Goal: Task Accomplishment & Management: Use online tool/utility

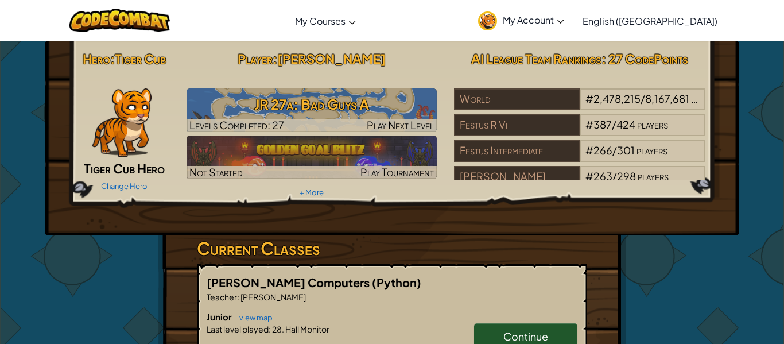
click at [564, 22] on span "My Account" at bounding box center [533, 20] width 61 height 12
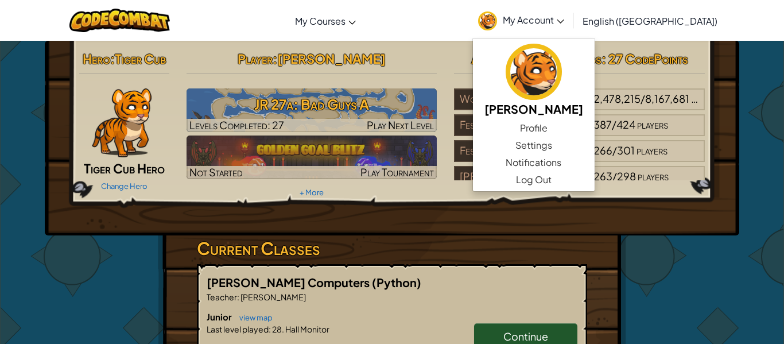
click at [671, 252] on div "Hero : Tiger Cub Tiger Cub Hero Change Hero Player : [PERSON_NAME] 27a: Bad Guy…" at bounding box center [392, 301] width 672 height 520
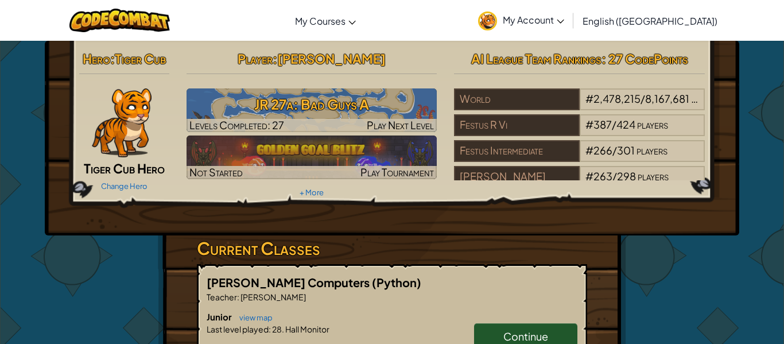
click at [548, 335] on link "Continue" at bounding box center [525, 336] width 103 height 26
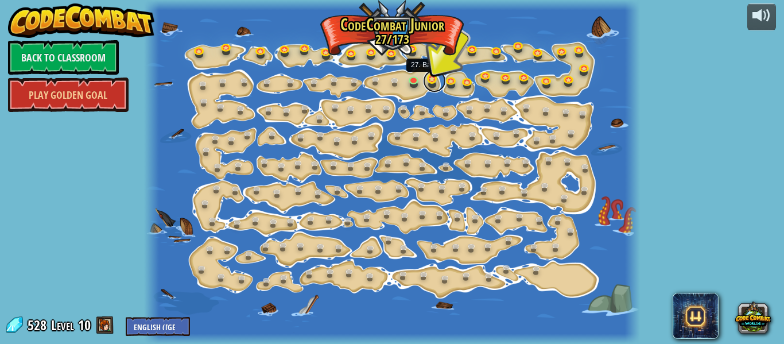
click at [435, 78] on link at bounding box center [434, 80] width 23 height 23
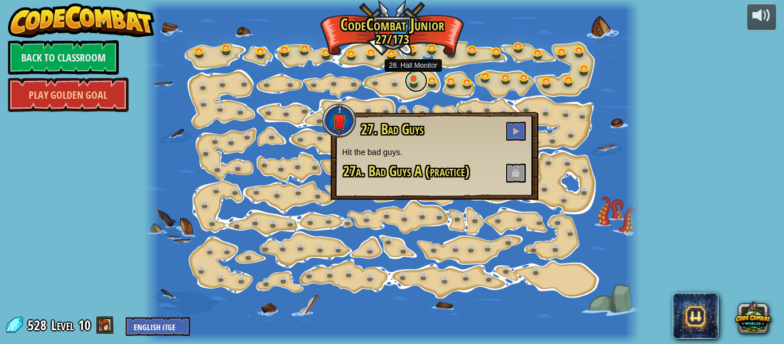
click at [411, 78] on link at bounding box center [416, 80] width 23 height 23
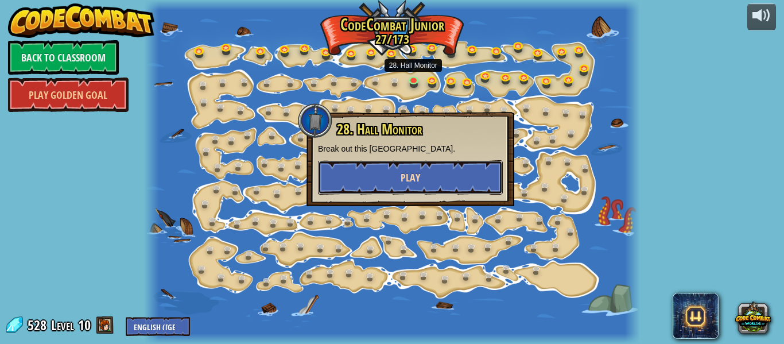
click at [428, 179] on button "Play" at bounding box center [410, 177] width 185 height 34
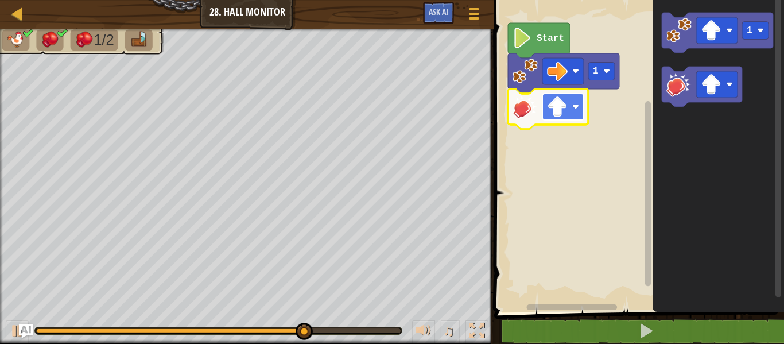
click at [556, 104] on image "Blockly Workspace" at bounding box center [557, 106] width 21 height 21
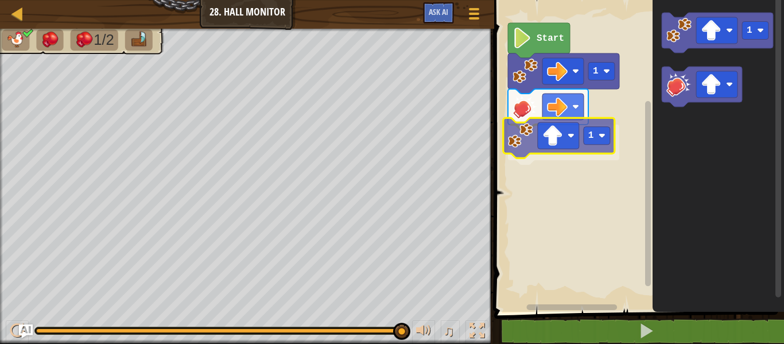
click at [508, 151] on div "Start 1 1 1 1" at bounding box center [637, 153] width 293 height 318
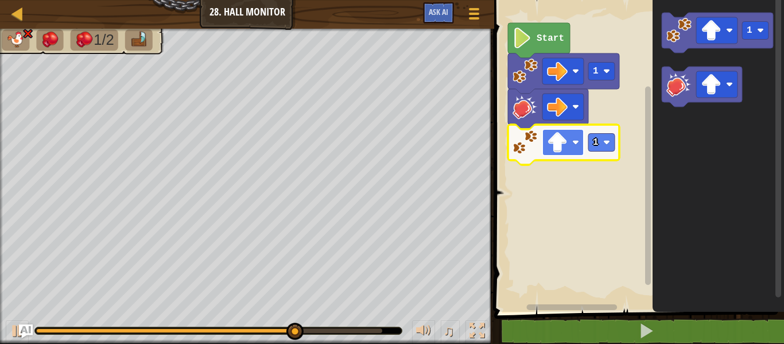
click at [551, 144] on image "Blockly Workspace" at bounding box center [557, 142] width 21 height 21
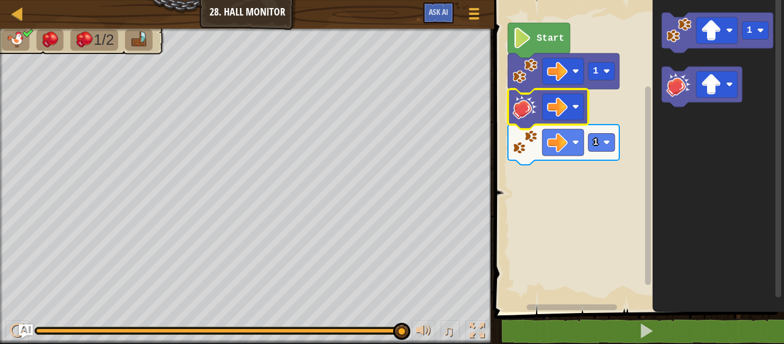
click at [526, 105] on image "Blockly Workspace" at bounding box center [525, 106] width 25 height 25
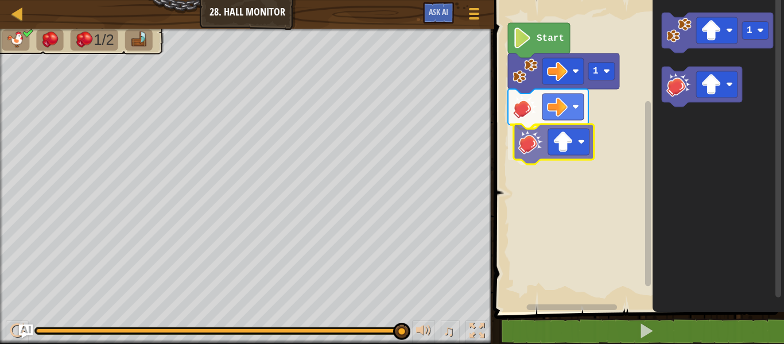
click at [543, 140] on div "Start 1 1" at bounding box center [637, 153] width 293 height 318
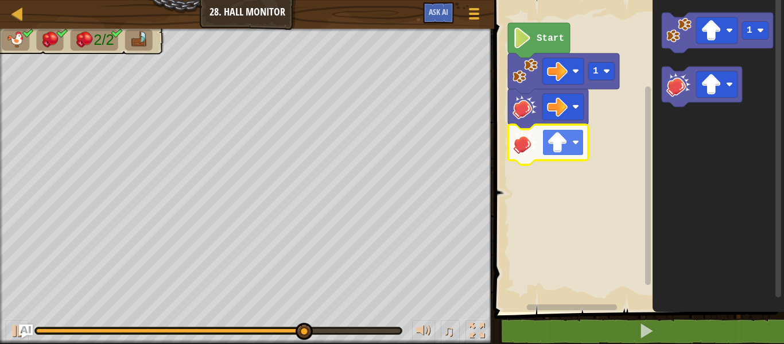
click at [559, 143] on image "Blockly Workspace" at bounding box center [557, 142] width 21 height 21
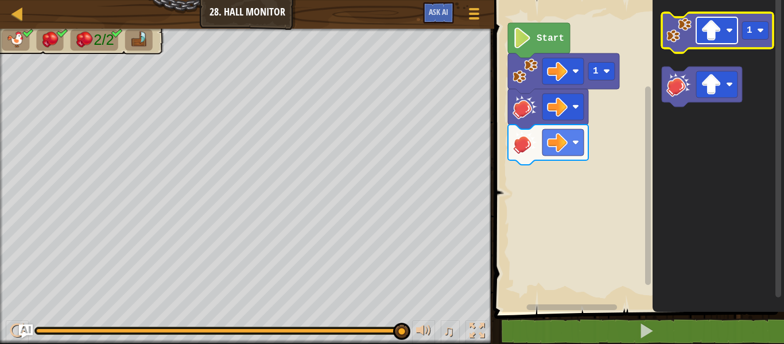
click at [709, 23] on image "Blockly Workspace" at bounding box center [711, 30] width 21 height 21
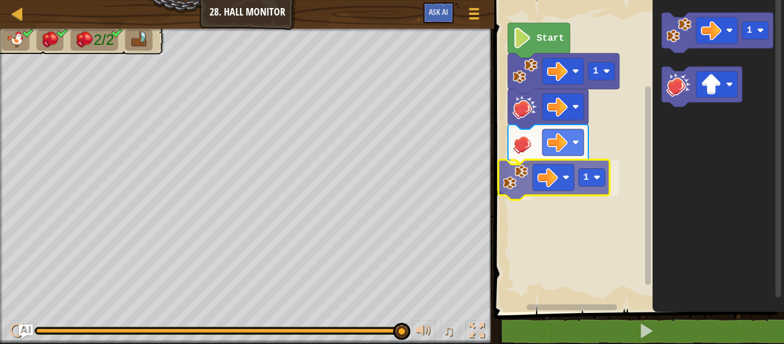
click at [537, 162] on div "Start 1 1 1 1" at bounding box center [637, 153] width 293 height 318
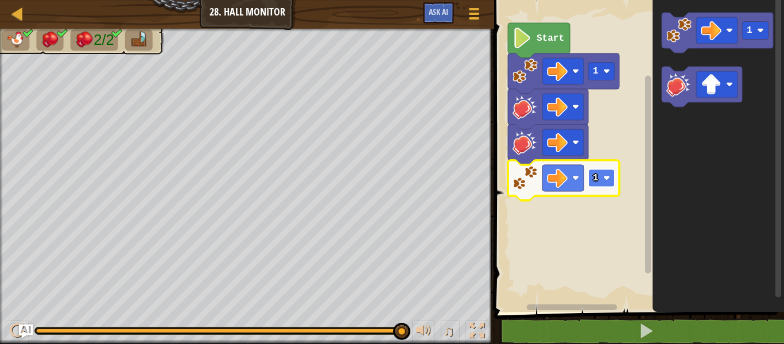
click at [594, 180] on text "1" at bounding box center [596, 178] width 6 height 10
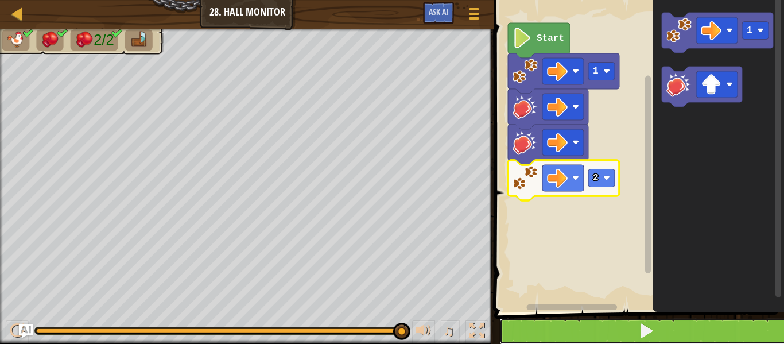
click at [652, 330] on span at bounding box center [647, 331] width 16 height 16
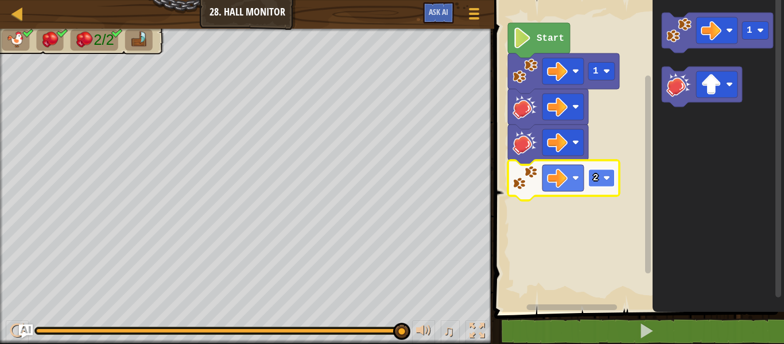
click at [602, 172] on rect "Blockly Workspace" at bounding box center [602, 178] width 26 height 18
click at [597, 178] on text "2" at bounding box center [596, 178] width 6 height 10
click at [599, 181] on rect "Blockly Workspace" at bounding box center [602, 178] width 26 height 18
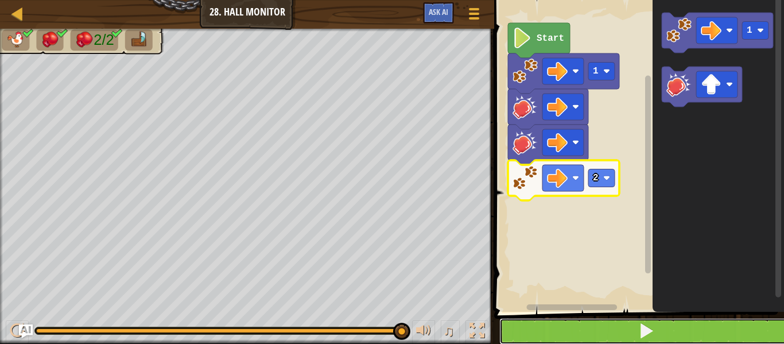
click at [635, 328] on button at bounding box center [646, 331] width 293 height 26
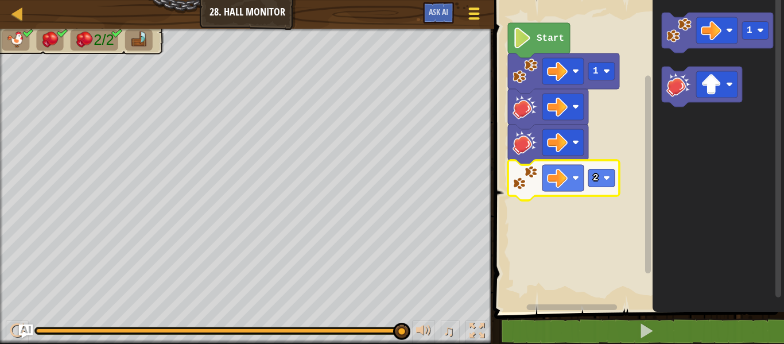
click at [476, 9] on span at bounding box center [474, 8] width 11 height 2
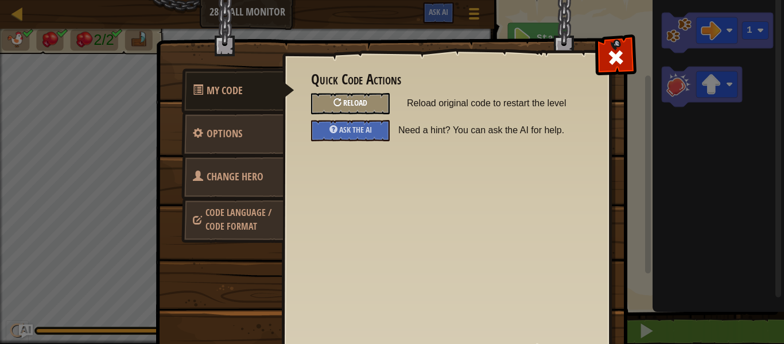
click at [337, 99] on div at bounding box center [338, 102] width 8 height 8
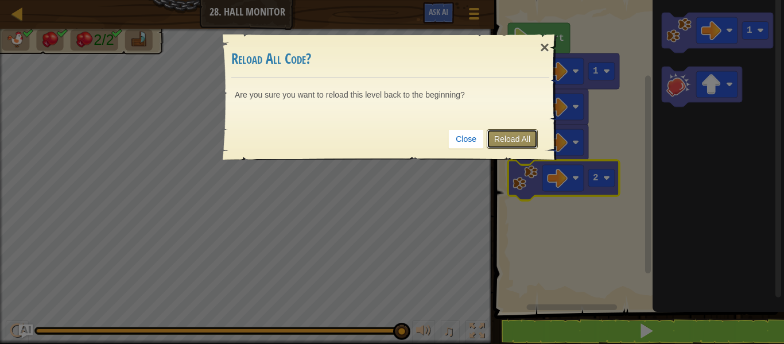
click at [521, 143] on link "Reload All" at bounding box center [512, 139] width 51 height 20
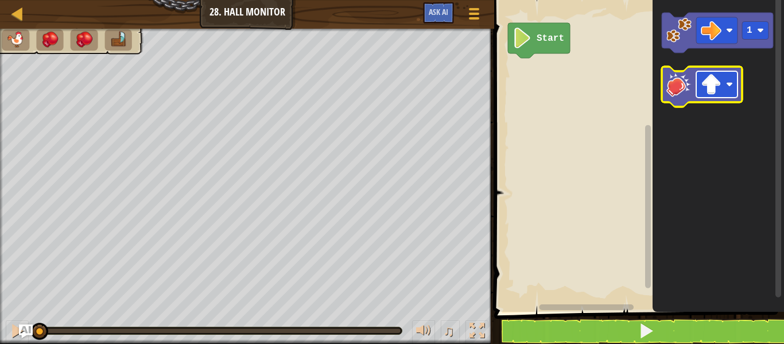
click at [707, 80] on image "Blockly Workspace" at bounding box center [711, 84] width 21 height 21
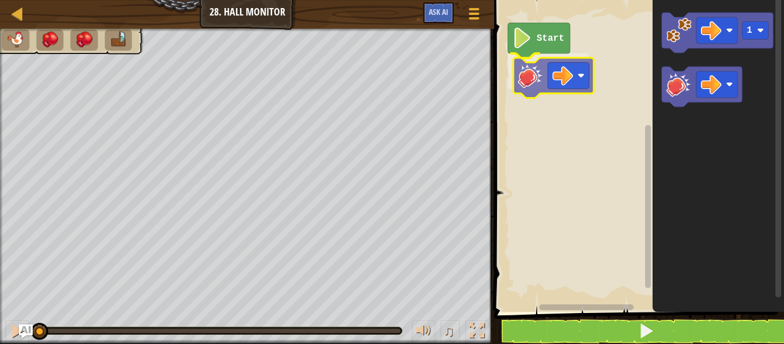
click at [534, 66] on div "Start 1" at bounding box center [637, 153] width 293 height 318
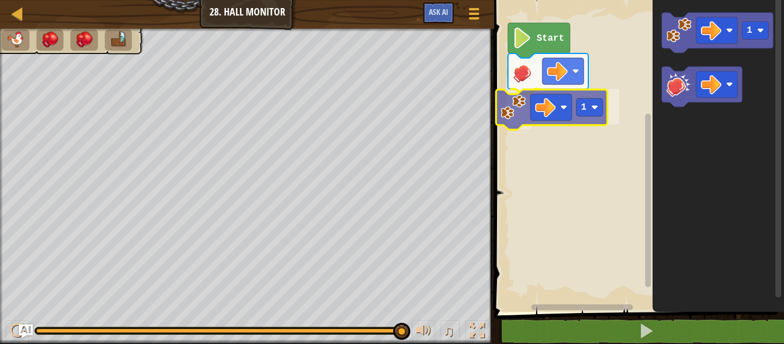
click at [522, 117] on div "Start 1 1 1" at bounding box center [637, 153] width 293 height 318
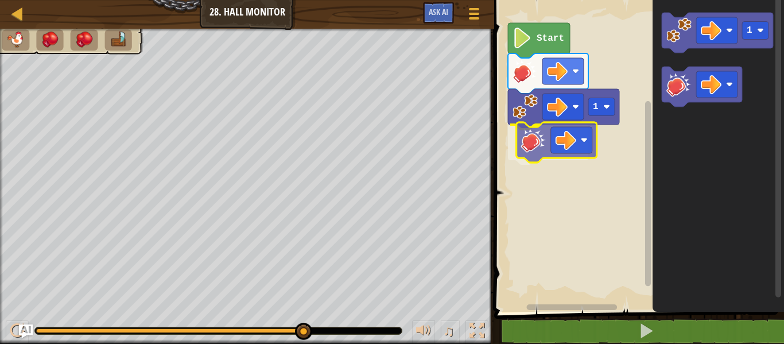
click at [532, 153] on div "Start 1 1" at bounding box center [637, 153] width 293 height 318
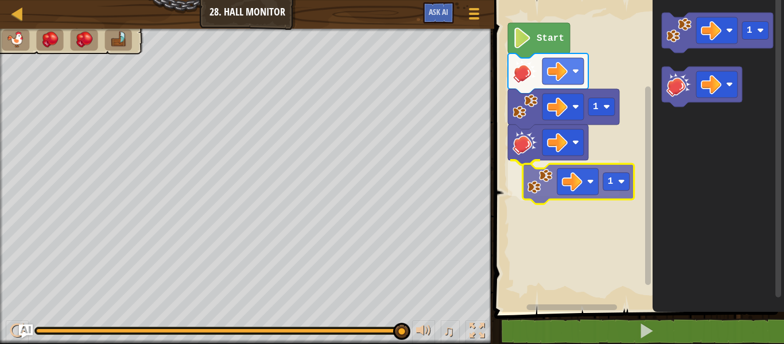
click at [527, 192] on div "Start 1 1 1 1" at bounding box center [637, 153] width 293 height 318
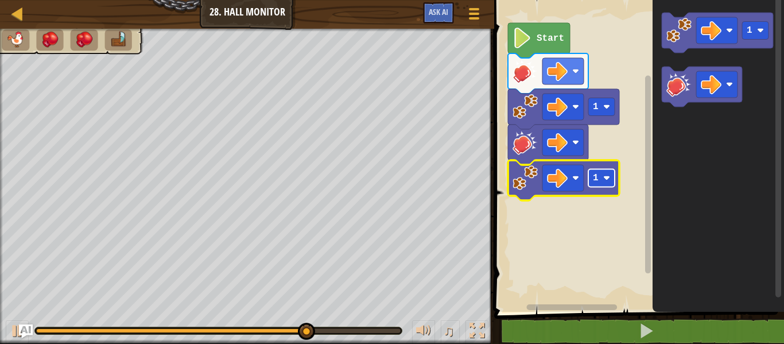
click at [605, 176] on image "Blockly Workspace" at bounding box center [607, 178] width 7 height 7
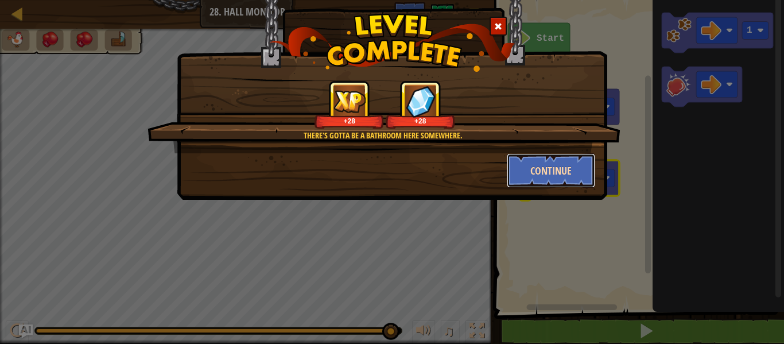
click at [548, 175] on button "Continue" at bounding box center [551, 170] width 89 height 34
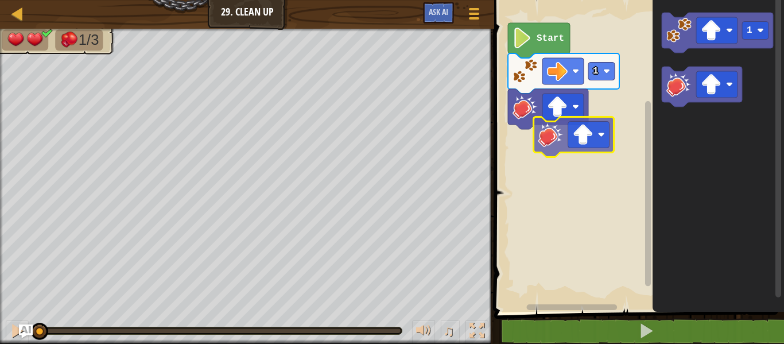
click at [540, 141] on div "1 Start 1" at bounding box center [637, 153] width 293 height 318
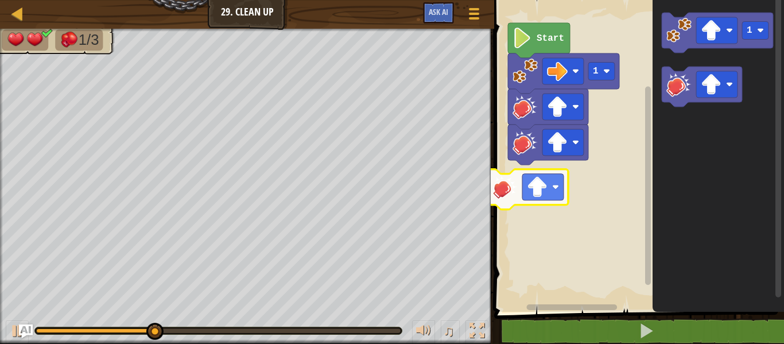
click at [507, 185] on div "1 Start 1" at bounding box center [637, 153] width 293 height 318
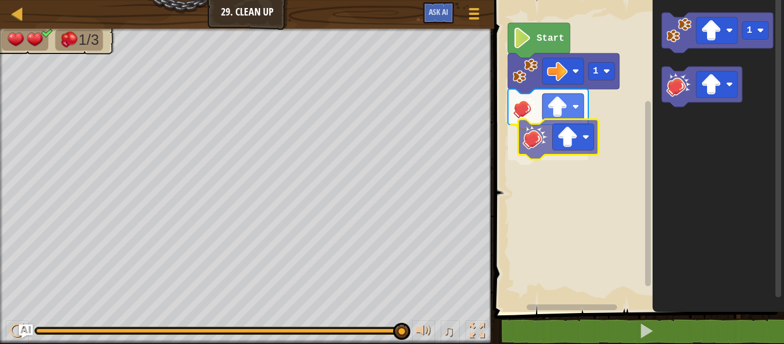
click at [545, 144] on div "Start 1 1" at bounding box center [637, 153] width 293 height 318
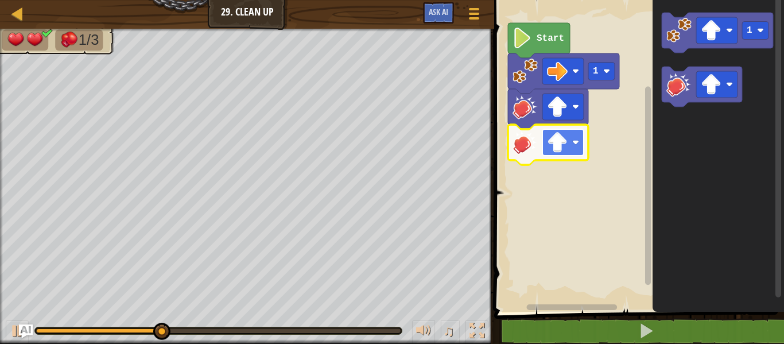
click at [555, 145] on image "Blockly Workspace" at bounding box center [557, 142] width 21 height 21
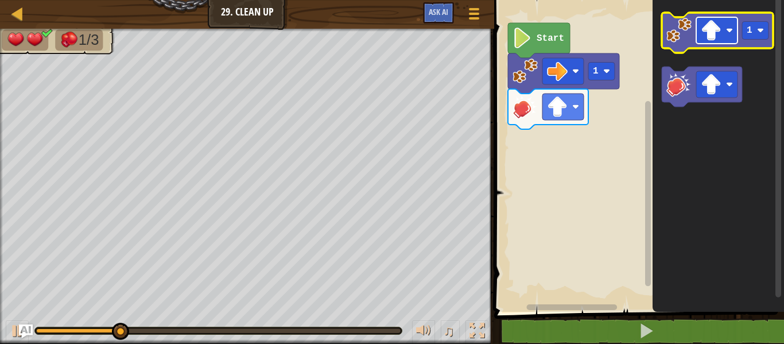
click at [711, 29] on image "Blockly Workspace" at bounding box center [711, 30] width 21 height 21
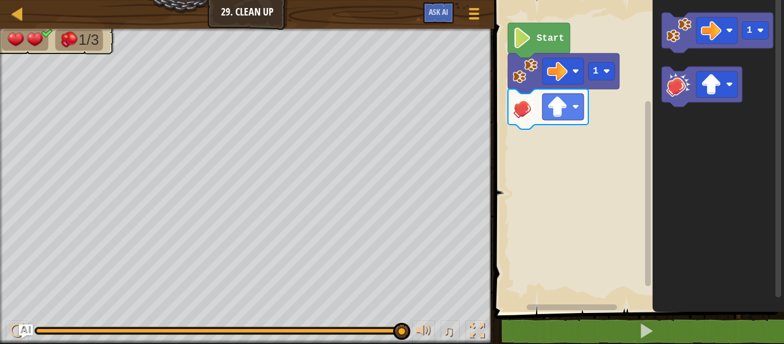
click at [593, 109] on div "Start 1 1" at bounding box center [637, 153] width 293 height 318
click at [620, 139] on div "Start 1 1" at bounding box center [637, 153] width 293 height 318
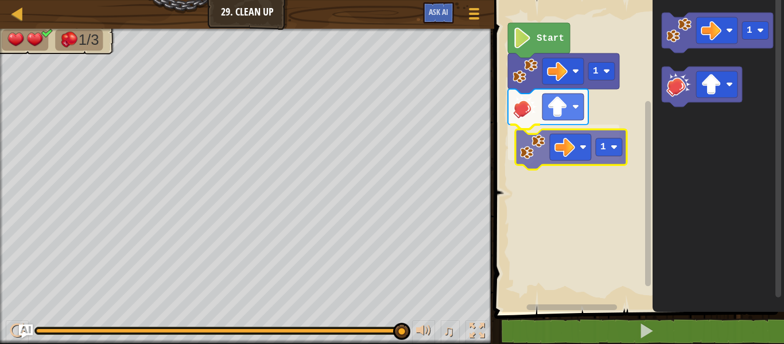
click at [528, 148] on div "Start 1 1 1 1" at bounding box center [637, 153] width 293 height 318
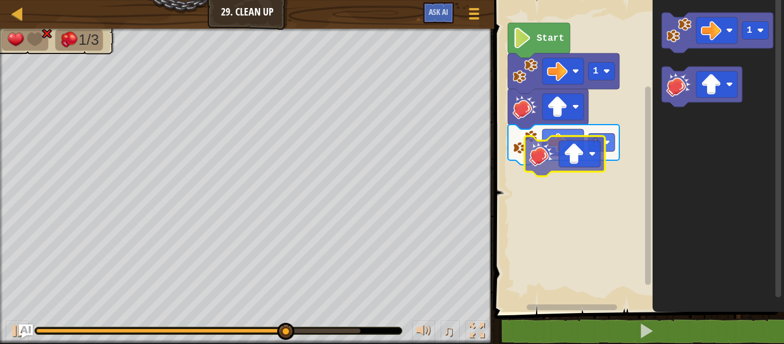
click at [548, 150] on div "Start 1 1 1" at bounding box center [637, 153] width 293 height 318
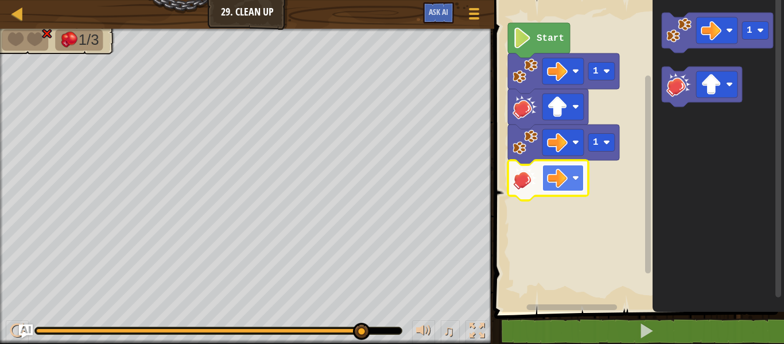
click at [562, 179] on image "Blockly Workspace" at bounding box center [557, 178] width 21 height 21
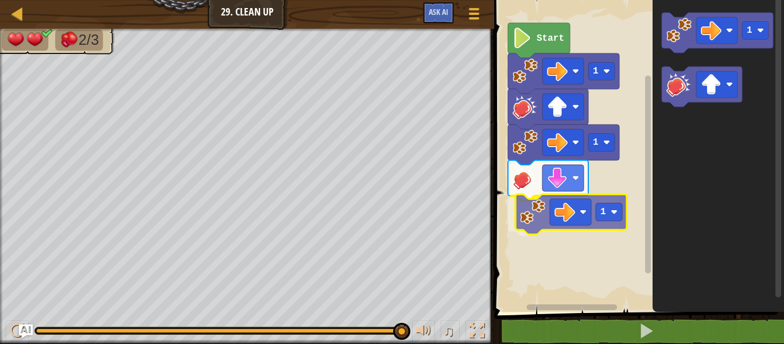
click at [546, 209] on div "Start 1 1 1 1 1" at bounding box center [637, 153] width 293 height 318
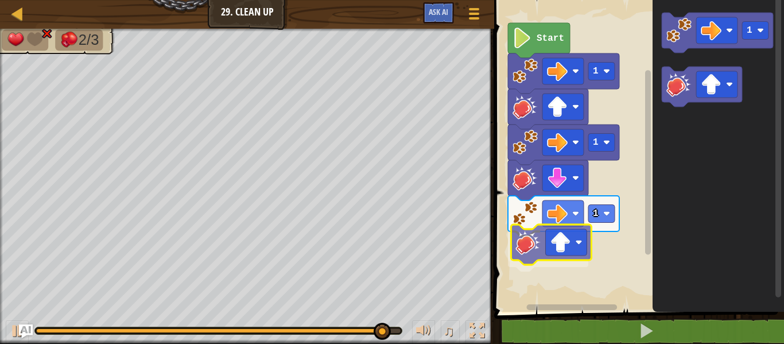
click at [535, 249] on div "Start 1 1 1 1" at bounding box center [637, 153] width 293 height 318
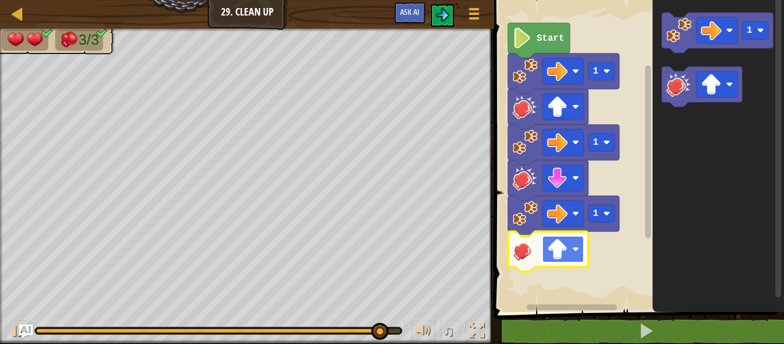
click at [566, 0] on body "Map Junior 29. Clean Up Game Menu Ask AI 1 הההההההההההההההההההההההההההההההההההה…" at bounding box center [392, 0] width 784 height 0
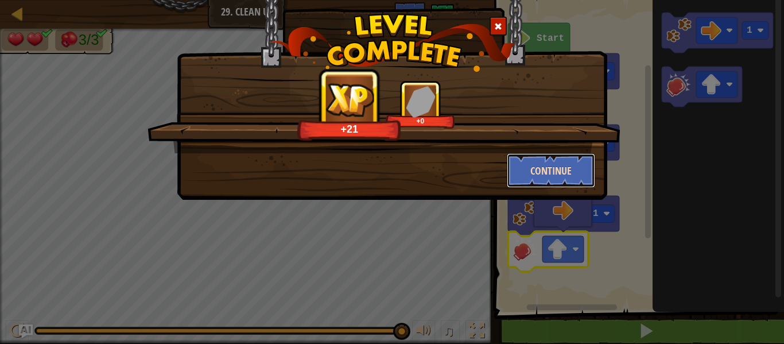
click at [533, 170] on button "Continue" at bounding box center [551, 170] width 89 height 34
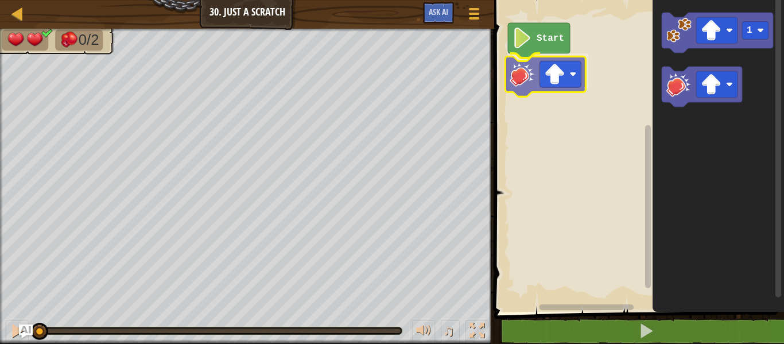
click at [529, 82] on div "Start 1" at bounding box center [637, 153] width 293 height 318
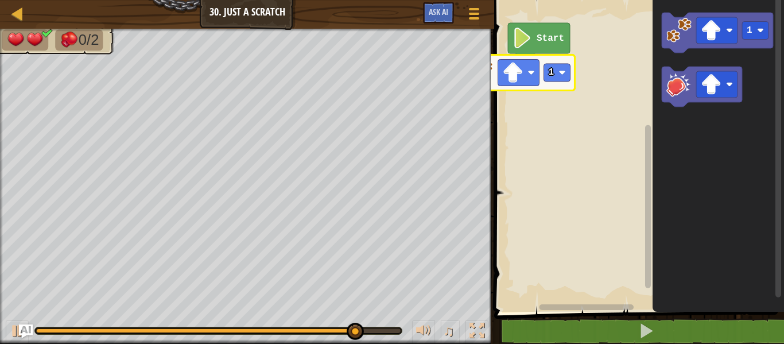
click at [482, 78] on div "Map Junior 30. Just a Scratch Game Menu Ask AI 1 הההההההההההההההההההההההההההההה…" at bounding box center [392, 172] width 784 height 344
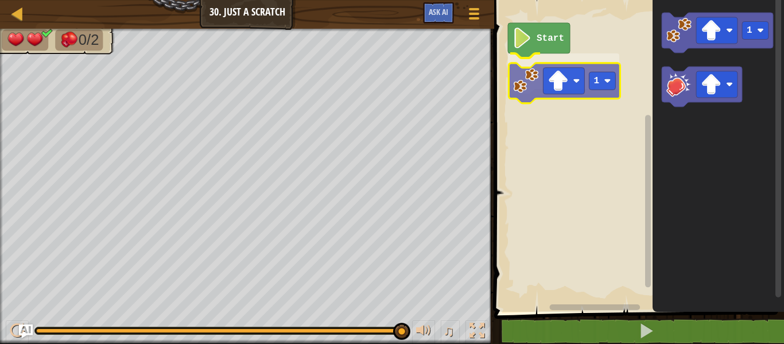
click at [539, 92] on div "Start 1 1 1" at bounding box center [637, 153] width 293 height 318
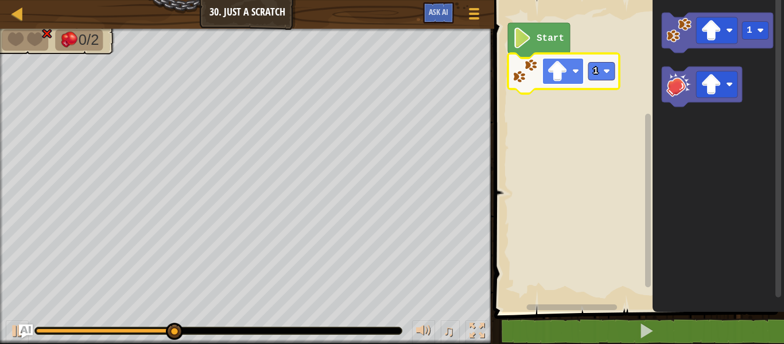
click at [564, 70] on image "Blockly Workspace" at bounding box center [557, 71] width 21 height 21
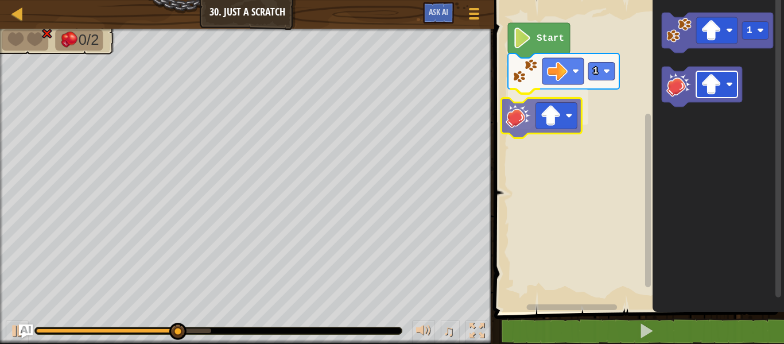
click at [542, 118] on div "Start 1 1" at bounding box center [637, 153] width 293 height 318
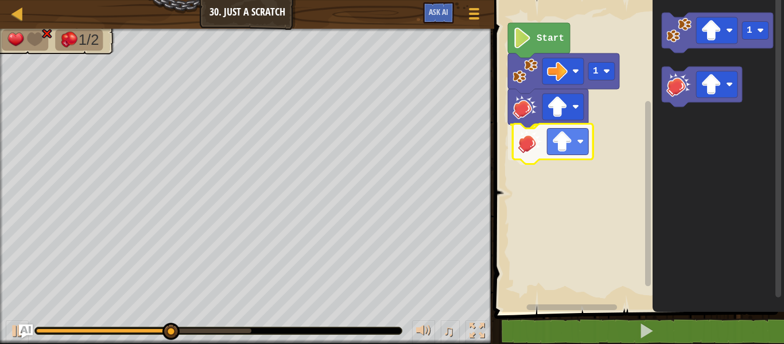
click at [527, 151] on div "Start 1 1" at bounding box center [637, 153] width 293 height 318
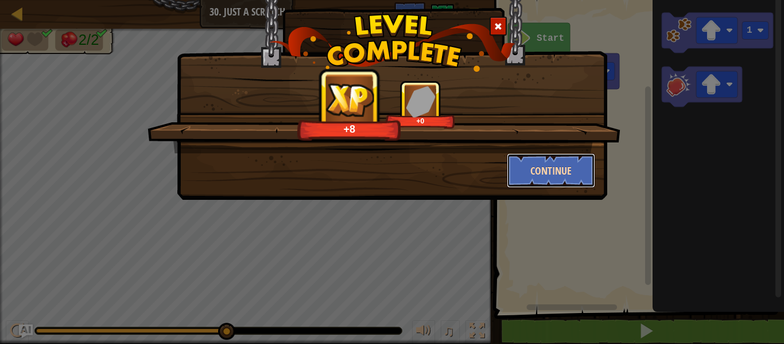
click at [554, 166] on button "Continue" at bounding box center [551, 170] width 89 height 34
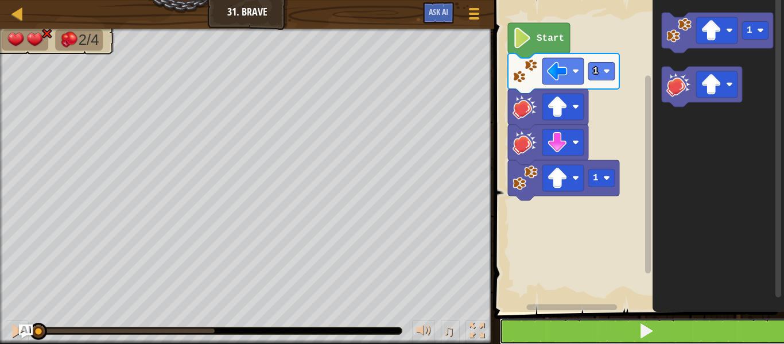
click at [540, 321] on button at bounding box center [646, 331] width 293 height 26
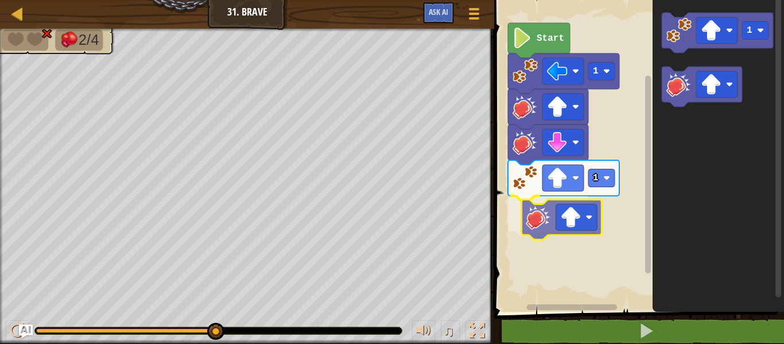
click at [538, 220] on div "1 1 Start 1" at bounding box center [637, 153] width 293 height 318
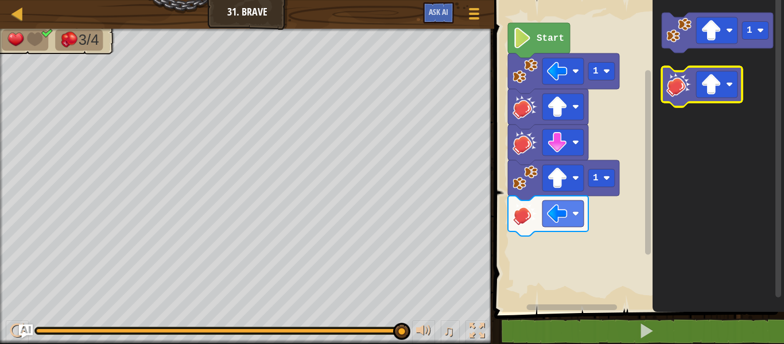
click at [671, 99] on g "1" at bounding box center [717, 60] width 111 height 94
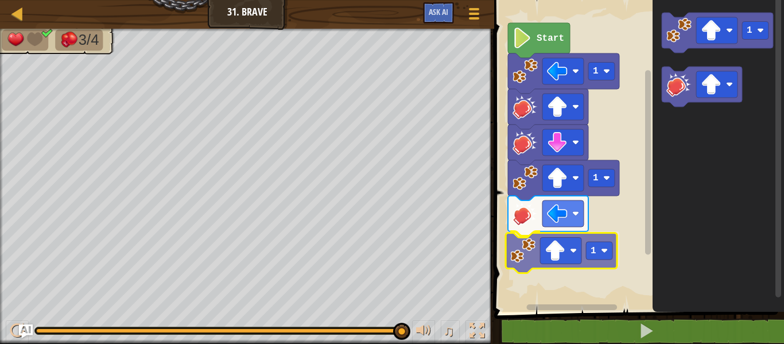
click at [530, 262] on div "Start 1 1 1 1 1" at bounding box center [637, 153] width 293 height 318
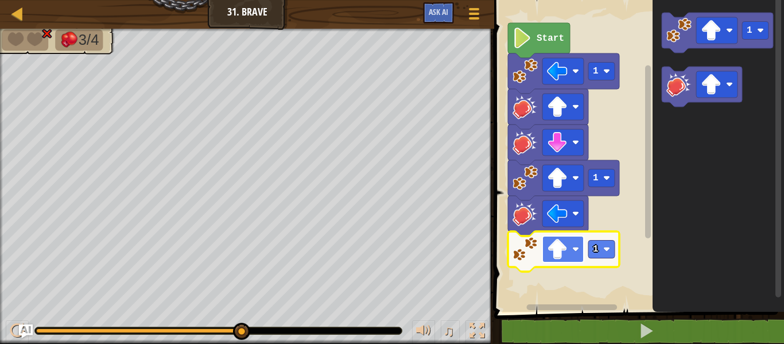
click at [562, 247] on image "Blockly Workspace" at bounding box center [557, 249] width 21 height 21
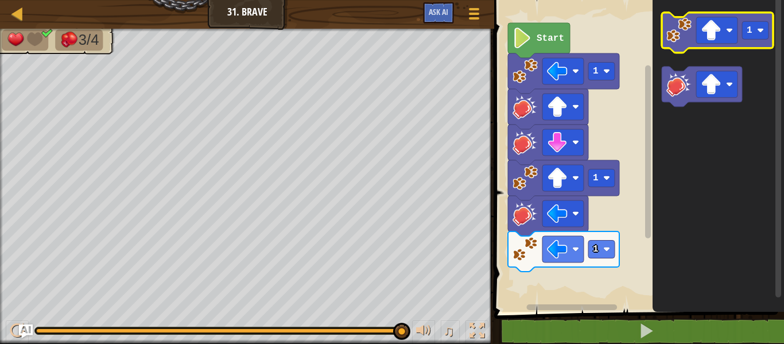
click at [682, 25] on image "Blockly Workspace" at bounding box center [679, 29] width 25 height 25
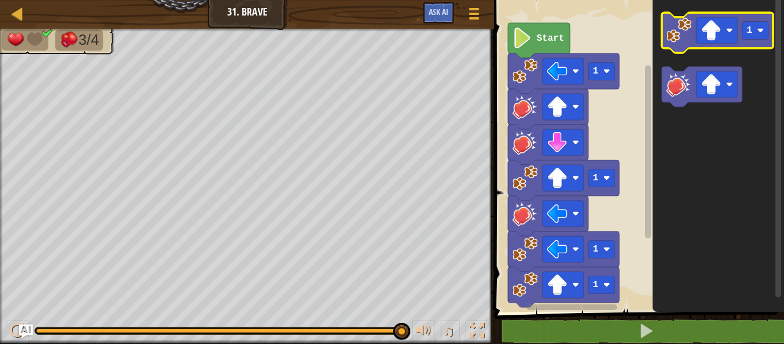
click at [682, 25] on image "Blockly Workspace" at bounding box center [679, 30] width 25 height 25
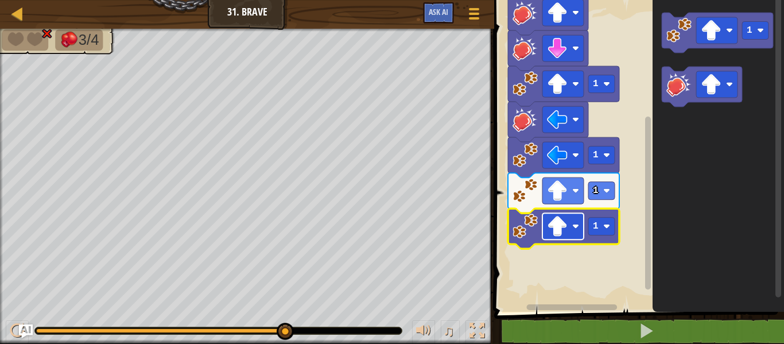
click at [554, 229] on image "Blockly Workspace" at bounding box center [557, 226] width 21 height 21
click at [557, 221] on image "Blockly Workspace" at bounding box center [557, 226] width 21 height 21
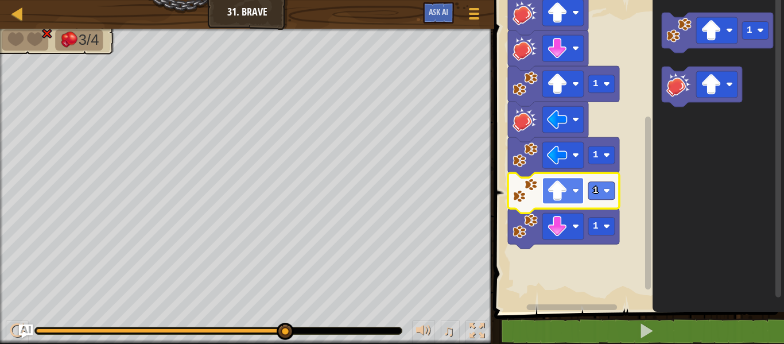
click at [558, 183] on image "Blockly Workspace" at bounding box center [557, 190] width 21 height 21
click at [568, 187] on image "Blockly Workspace" at bounding box center [557, 190] width 21 height 21
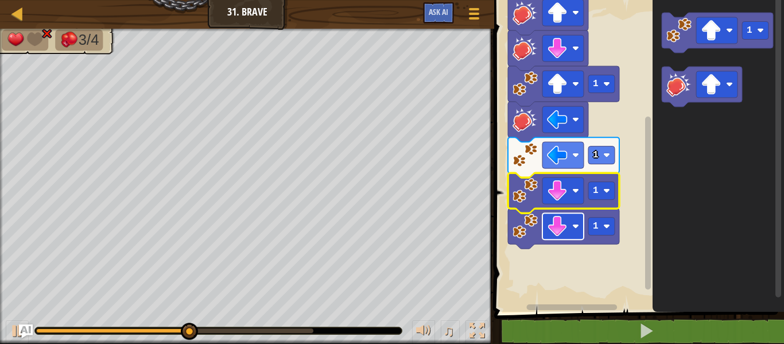
click at [560, 226] on image "Blockly Workspace" at bounding box center [557, 226] width 21 height 21
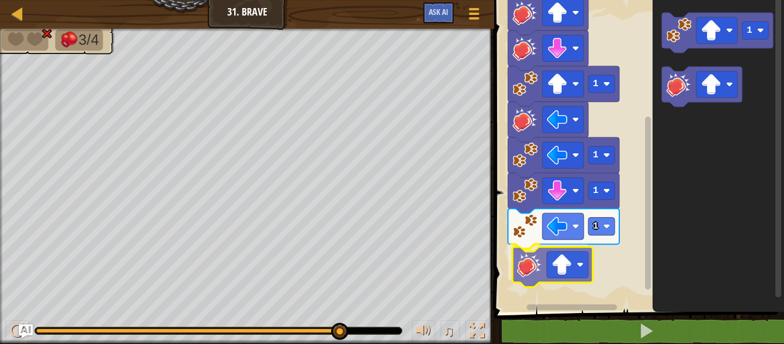
click at [540, 260] on div "Start 1 1 1 1 1 1" at bounding box center [637, 153] width 293 height 318
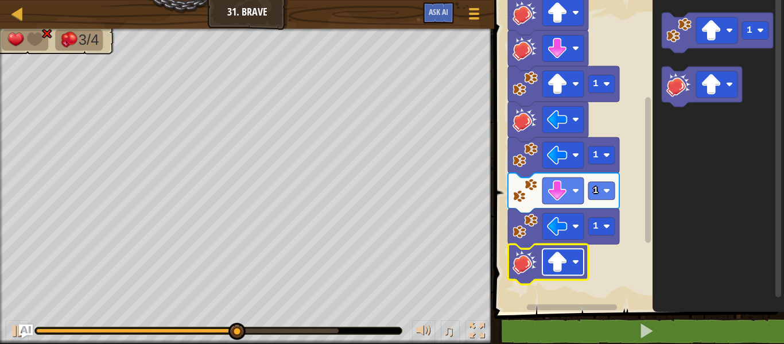
click at [574, 261] on image "Blockly Workspace" at bounding box center [576, 261] width 7 height 7
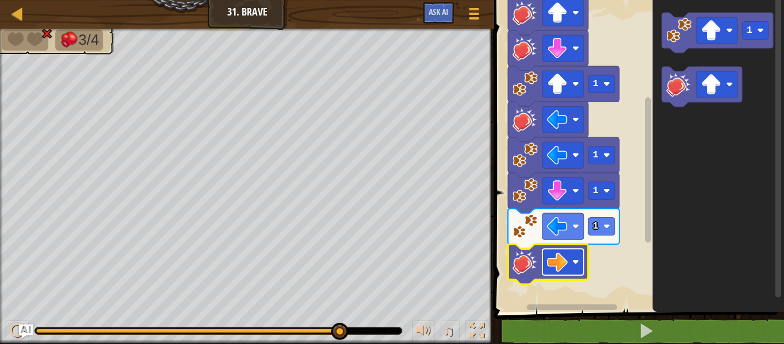
click at [570, 260] on rect "Blockly Workspace" at bounding box center [563, 262] width 41 height 26
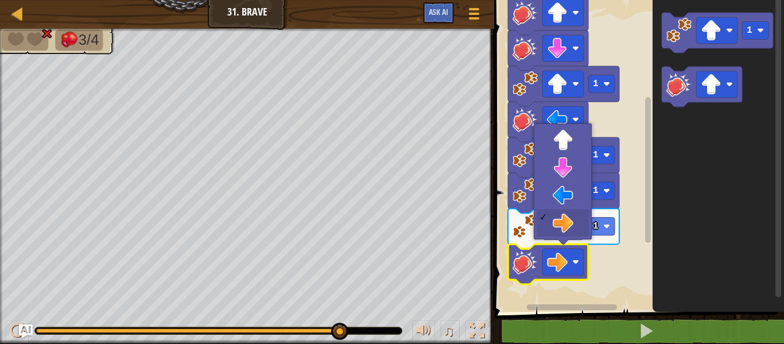
click at [611, 272] on rect "Blockly Workspace" at bounding box center [637, 153] width 293 height 318
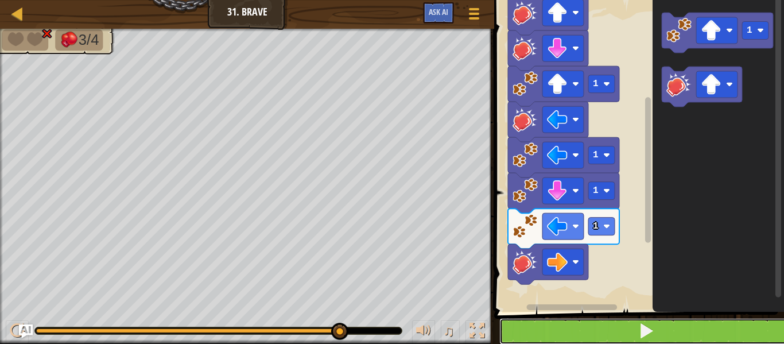
click at [629, 330] on button at bounding box center [646, 331] width 293 height 26
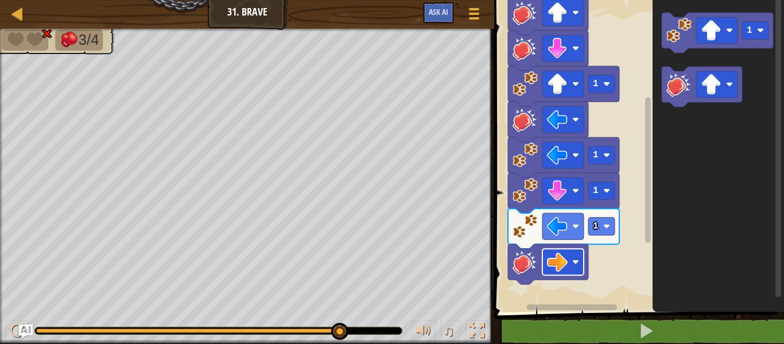
click at [564, 264] on image "Blockly Workspace" at bounding box center [557, 262] width 21 height 21
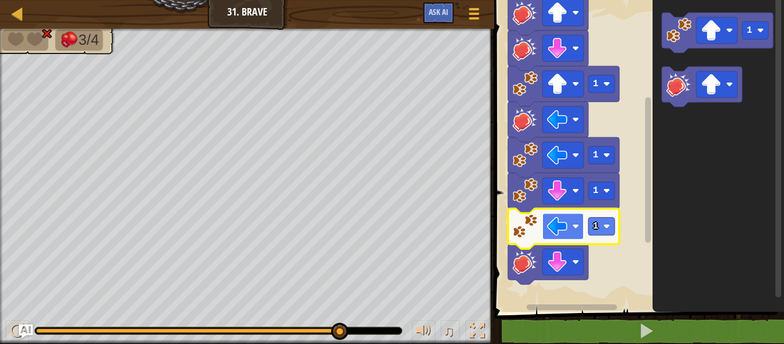
click at [558, 228] on image "Blockly Workspace" at bounding box center [557, 226] width 21 height 21
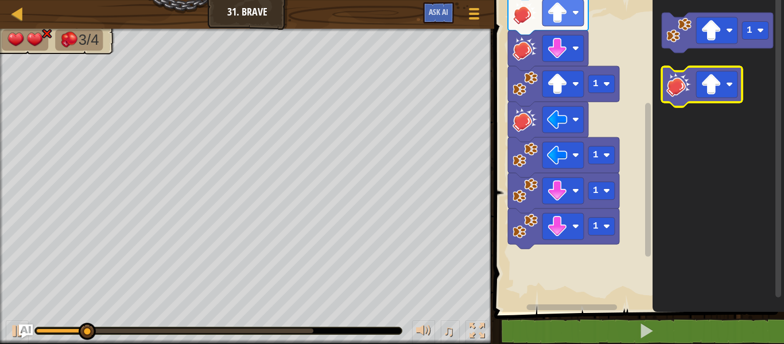
click at [688, 87] on image "Blockly Workspace" at bounding box center [679, 84] width 25 height 25
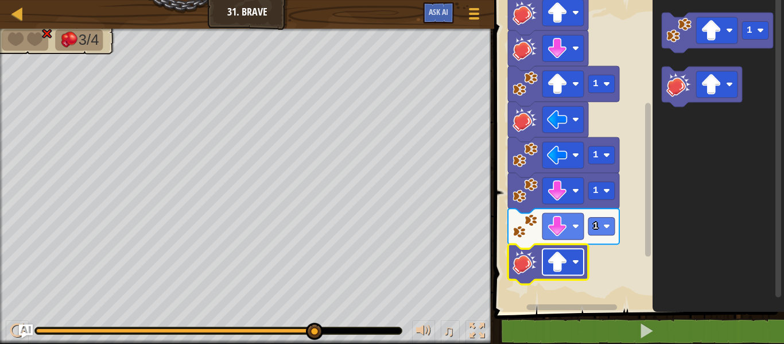
click at [563, 265] on image "Blockly Workspace" at bounding box center [557, 262] width 21 height 21
click at [431, 9] on span "Ask AI" at bounding box center [439, 11] width 20 height 11
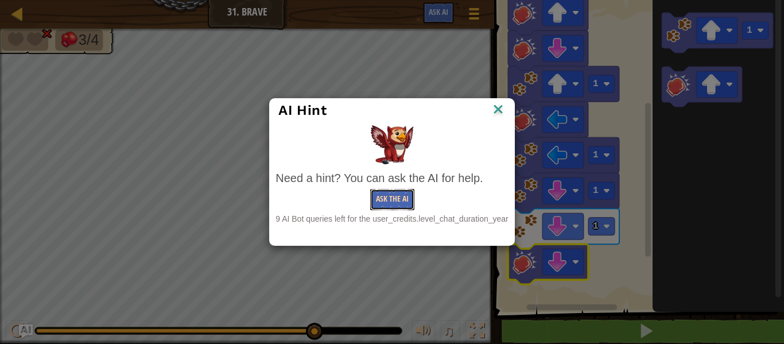
click at [397, 192] on button "Ask the AI" at bounding box center [392, 199] width 44 height 21
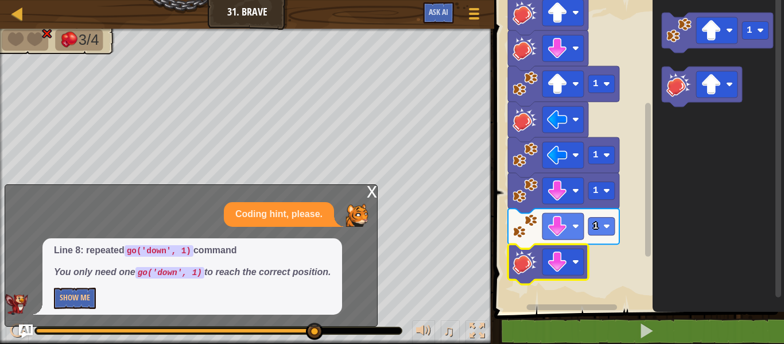
click at [370, 188] on div "x" at bounding box center [372, 190] width 10 height 11
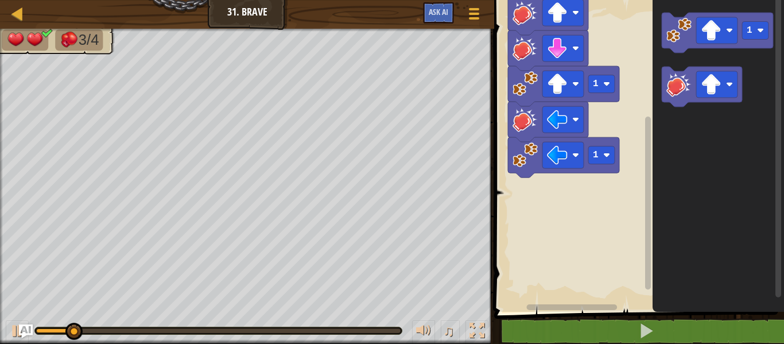
click at [565, 210] on div "Start 1 1 1 1" at bounding box center [637, 153] width 293 height 318
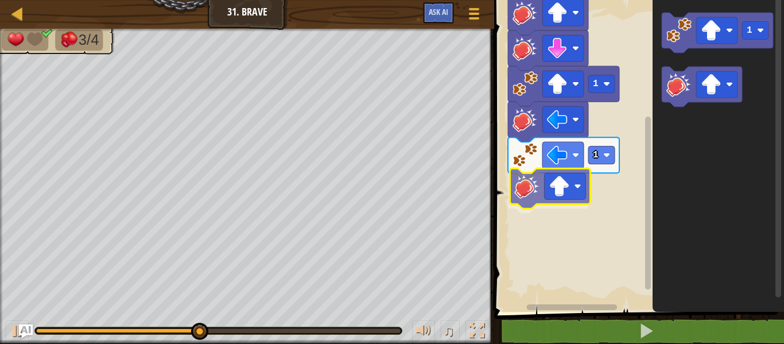
click at [524, 190] on div "Start 1 1 1 1" at bounding box center [637, 153] width 293 height 318
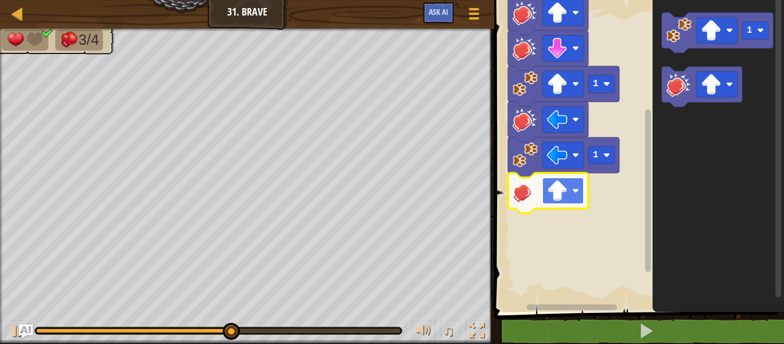
click at [555, 191] on image "Blockly Workspace" at bounding box center [557, 190] width 21 height 21
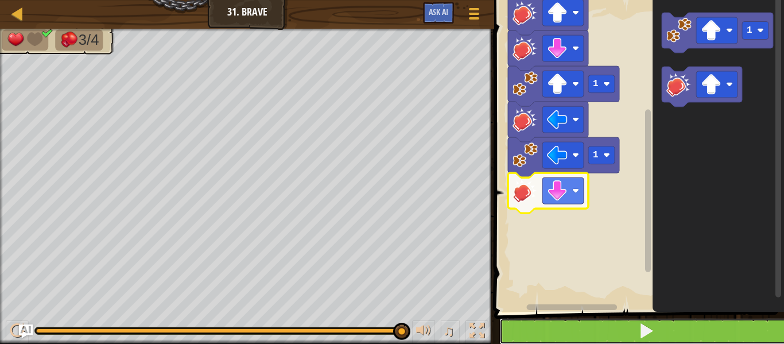
click at [644, 324] on span at bounding box center [647, 331] width 16 height 16
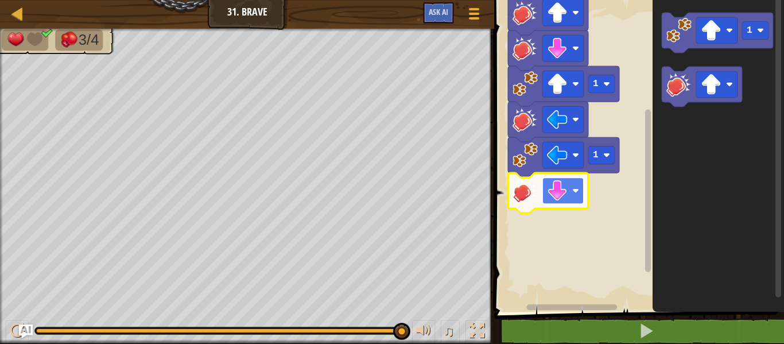
click at [564, 195] on image "Blockly Workspace" at bounding box center [557, 190] width 21 height 21
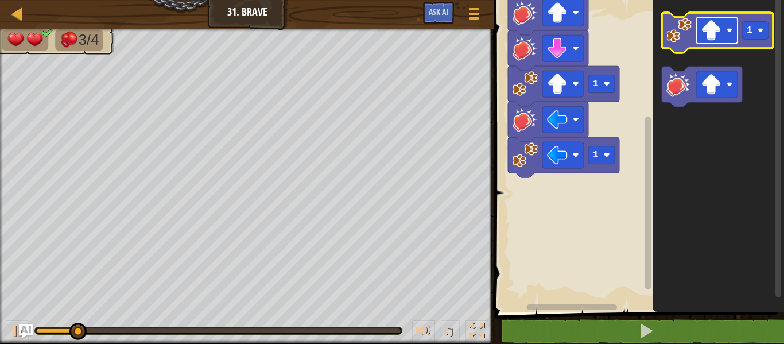
click at [711, 32] on image "Blockly Workspace" at bounding box center [711, 30] width 21 height 21
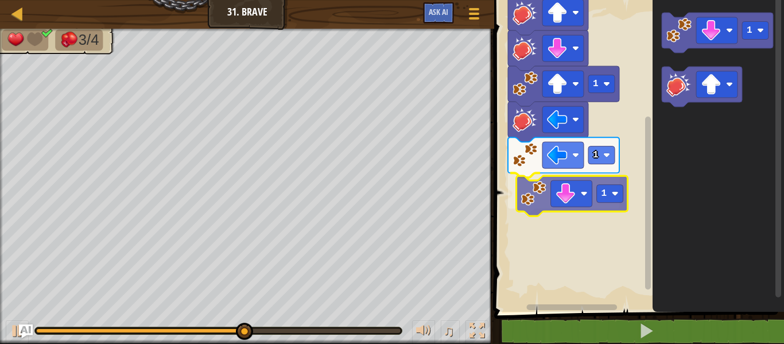
click at [534, 190] on div "Start 1 1 1 1 1 1" at bounding box center [637, 153] width 293 height 318
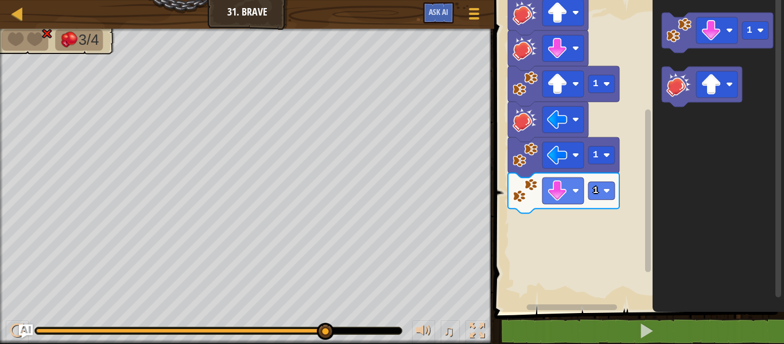
click at [701, 127] on icon "1" at bounding box center [719, 153] width 132 height 318
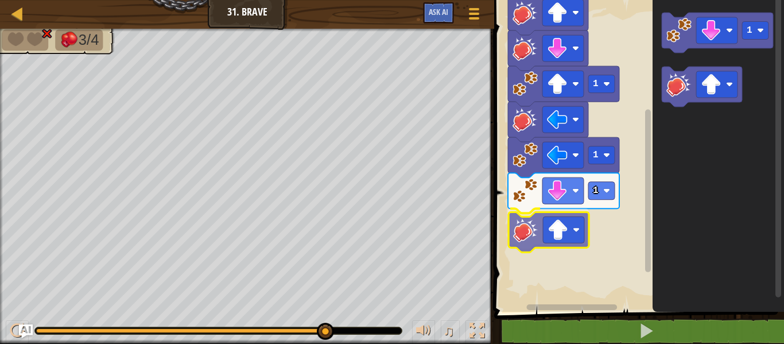
click at [533, 239] on div "Start 1 1 1 1 1" at bounding box center [637, 153] width 293 height 318
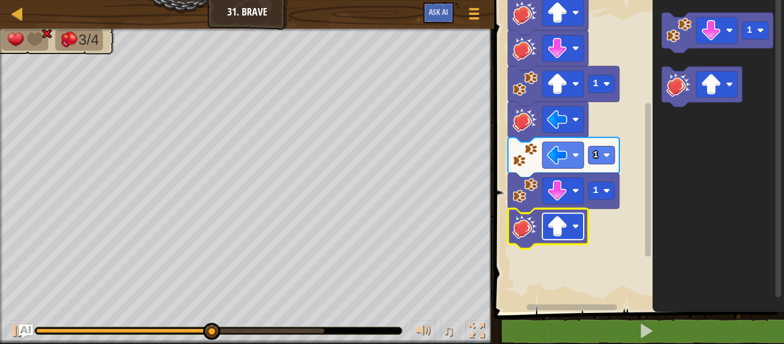
click at [553, 224] on image "Blockly Workspace" at bounding box center [557, 226] width 21 height 21
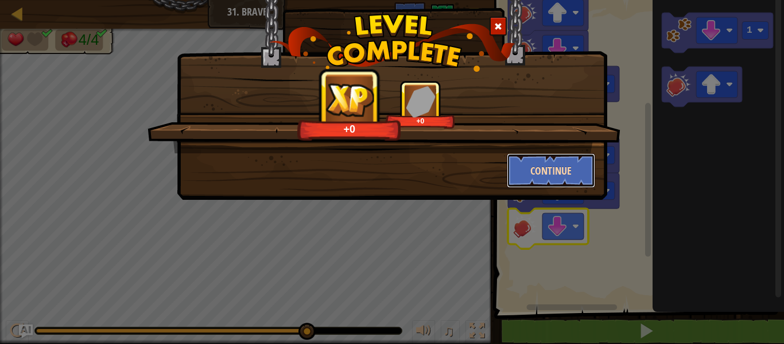
click at [568, 164] on button "Continue" at bounding box center [551, 170] width 89 height 34
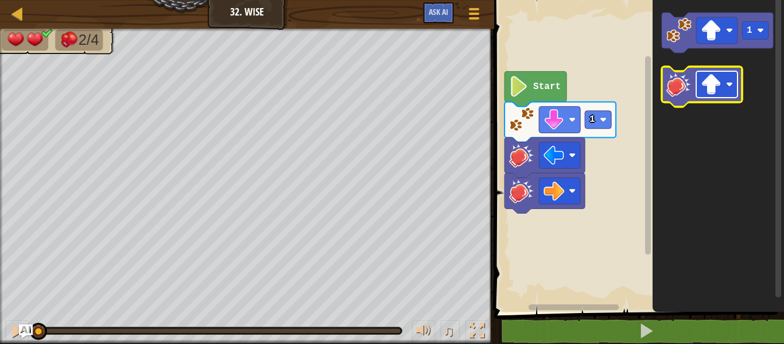
click at [711, 91] on image "Blockly Workspace" at bounding box center [711, 84] width 21 height 21
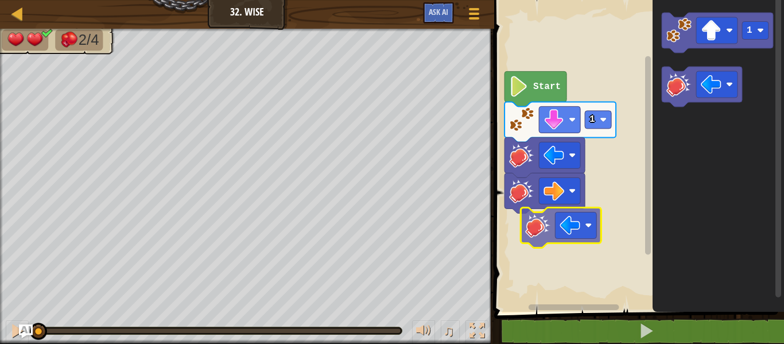
click at [542, 227] on div "1 Start 1" at bounding box center [637, 153] width 293 height 318
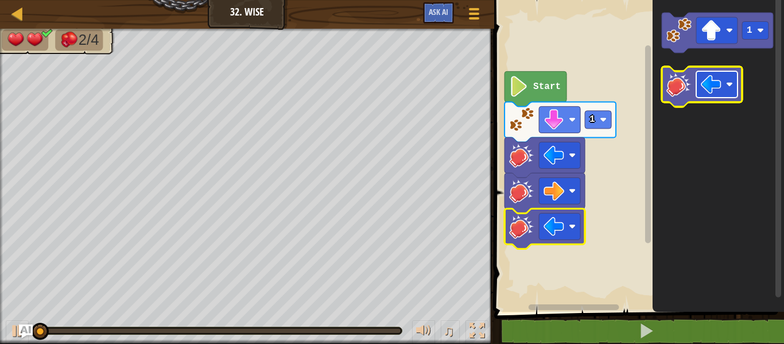
click at [721, 91] on image "Blockly Workspace" at bounding box center [711, 84] width 21 height 21
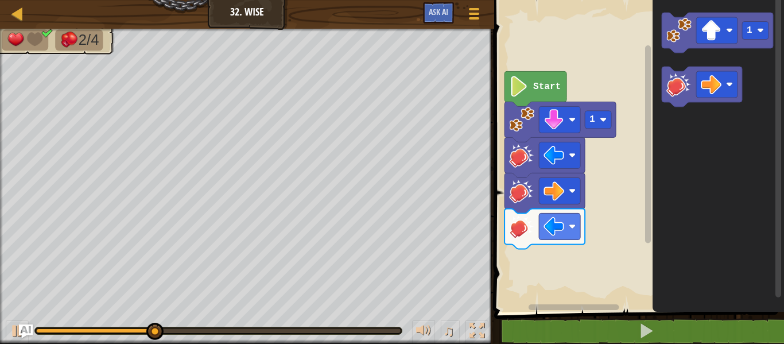
click at [570, 250] on div "1 Start 1" at bounding box center [637, 153] width 293 height 318
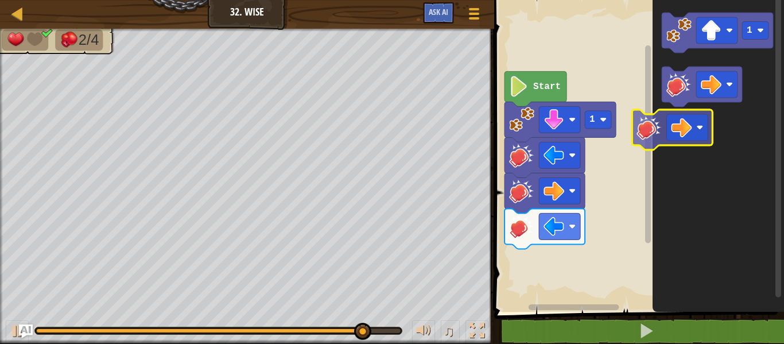
click at [671, 119] on icon "1" at bounding box center [719, 153] width 132 height 318
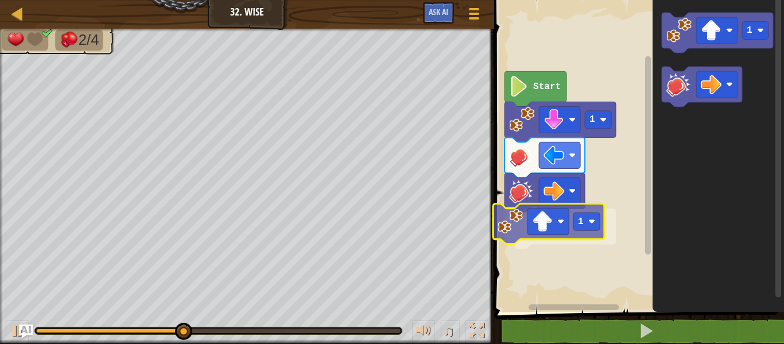
click at [517, 218] on div "1 1 Start 1 1" at bounding box center [637, 153] width 293 height 318
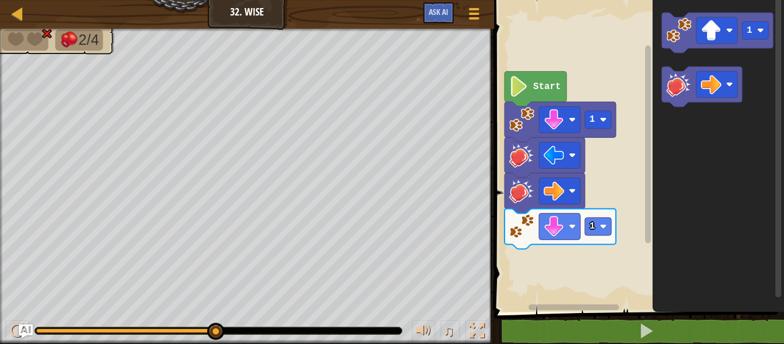
click at [575, 209] on div "Start 1 1 1" at bounding box center [637, 153] width 293 height 318
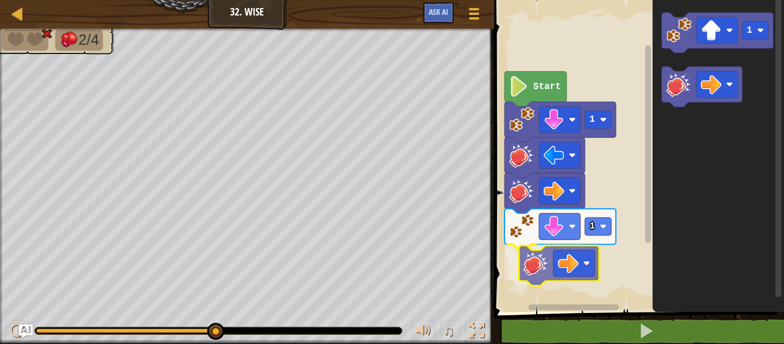
click at [541, 263] on div "Start 1 1 1" at bounding box center [637, 153] width 293 height 318
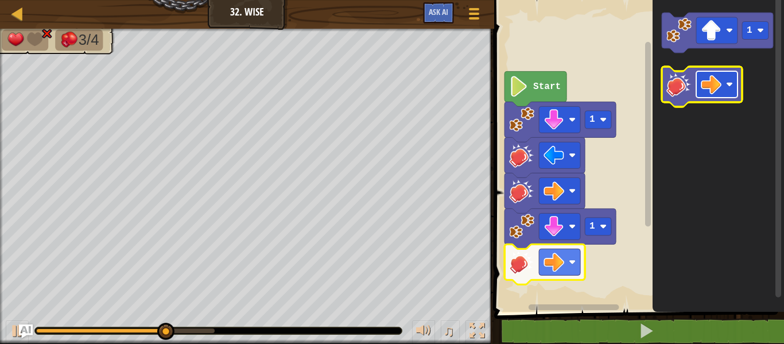
click at [713, 84] on image "Blockly Workspace" at bounding box center [711, 84] width 21 height 21
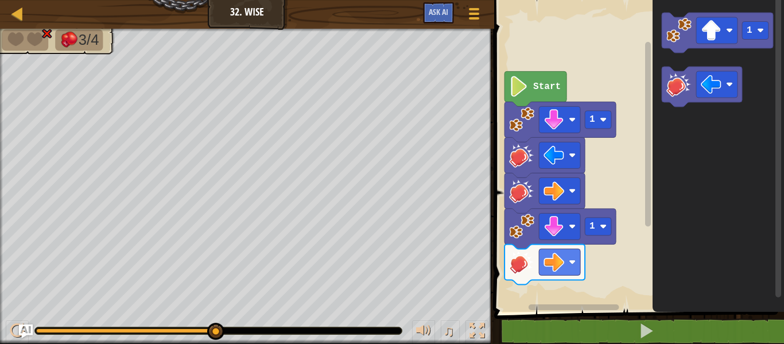
click at [620, 212] on div "Start 1 1 1" at bounding box center [637, 153] width 293 height 318
click at [685, 79] on image "Blockly Workspace" at bounding box center [679, 84] width 25 height 25
click at [519, 294] on image "Blockly Workspace" at bounding box center [521, 297] width 25 height 25
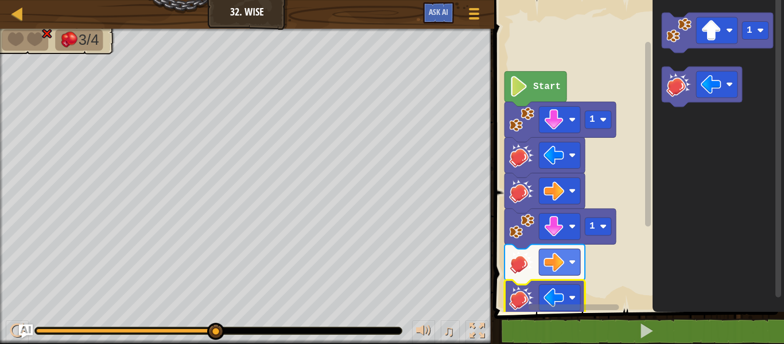
click at [717, 257] on icon "Blockly Workspace" at bounding box center [719, 153] width 132 height 318
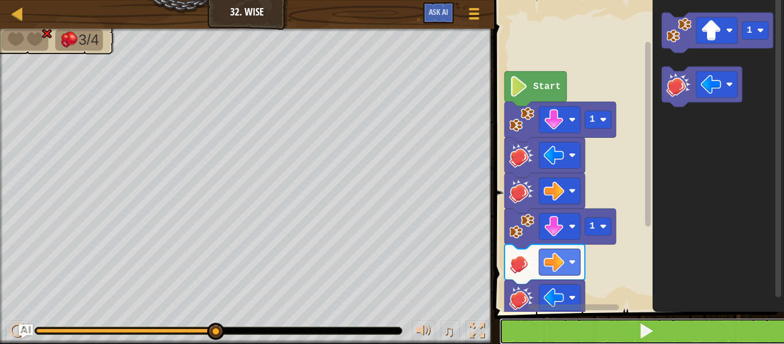
click at [645, 330] on span at bounding box center [647, 331] width 16 height 16
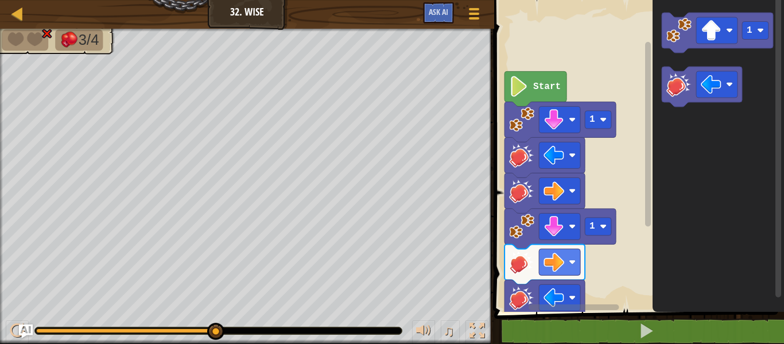
click at [569, 303] on icon "Blockly Workspace" at bounding box center [568, 307] width 153 height 9
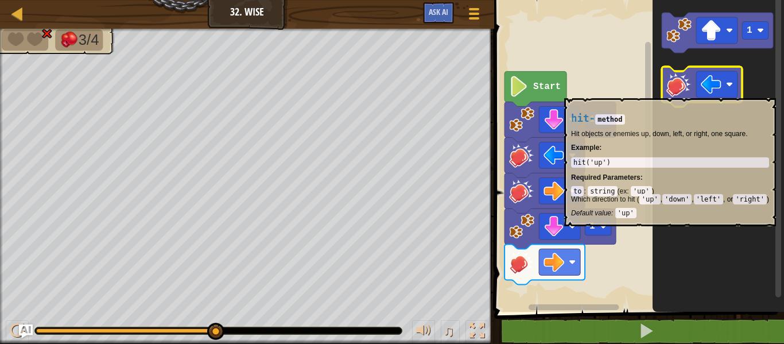
click at [685, 92] on image "Blockly Workspace" at bounding box center [679, 84] width 25 height 25
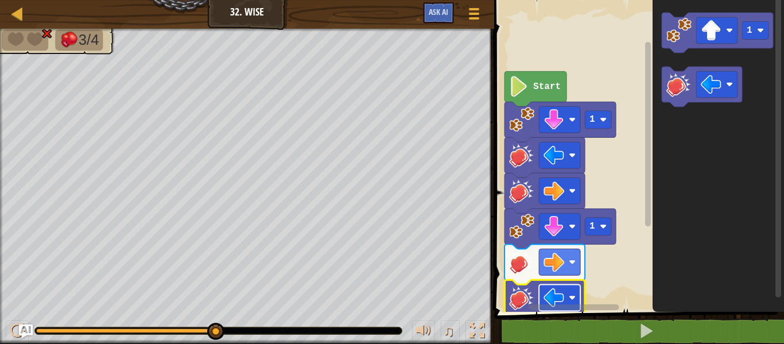
click at [558, 300] on image "Blockly Workspace" at bounding box center [554, 297] width 21 height 21
click at [555, 295] on image "Blockly Workspace" at bounding box center [554, 297] width 21 height 21
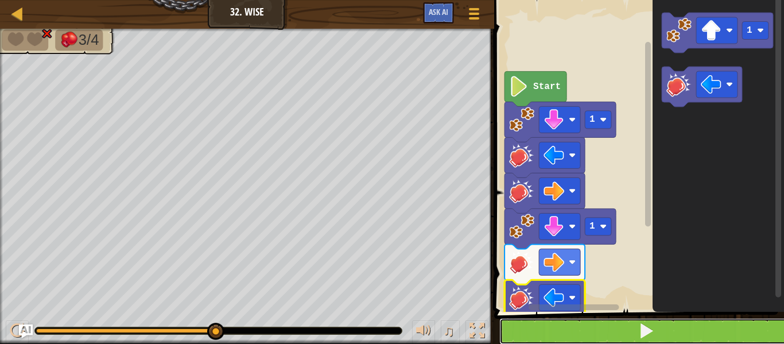
click at [647, 328] on span at bounding box center [647, 331] width 16 height 16
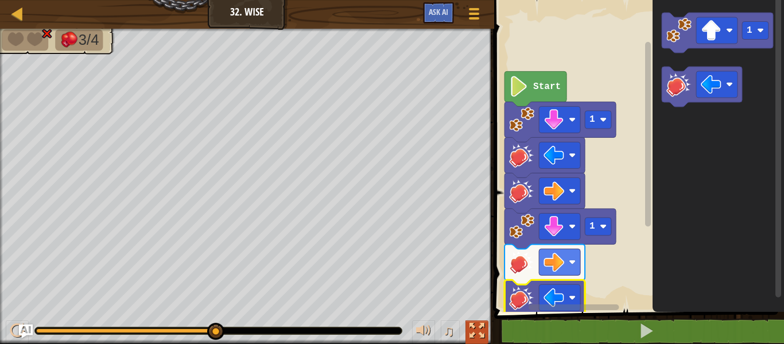
click at [476, 336] on div at bounding box center [477, 330] width 15 height 15
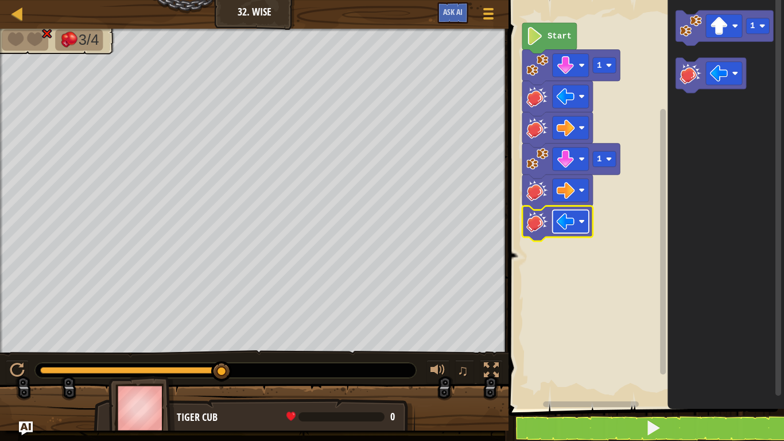
click at [579, 222] on image "Blockly Workspace" at bounding box center [582, 222] width 6 height 6
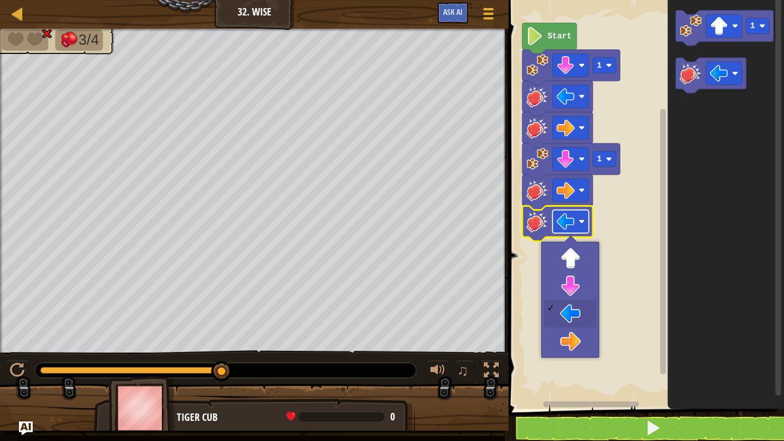
click at [579, 222] on image "Blockly Workspace" at bounding box center [582, 222] width 6 height 6
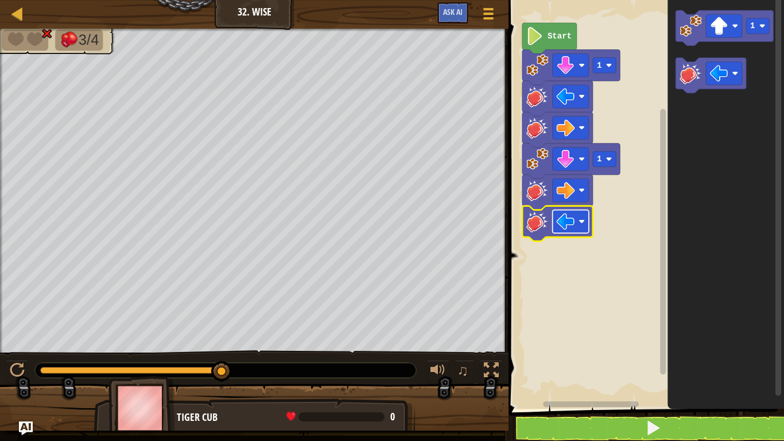
click at [572, 215] on image "Blockly Workspace" at bounding box center [566, 221] width 18 height 18
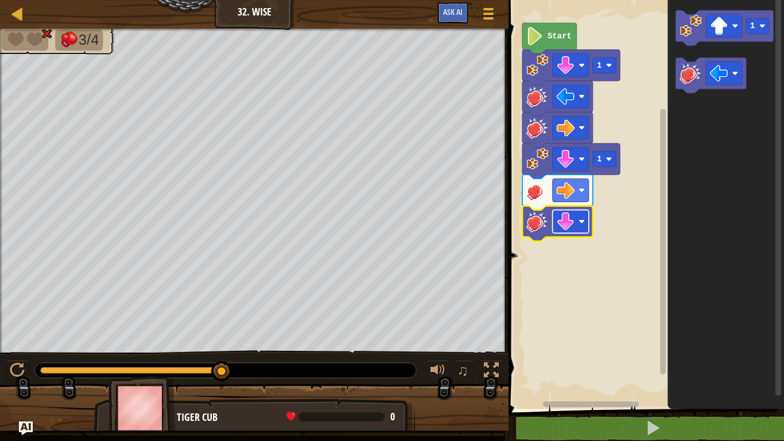
click at [578, 226] on rect "Blockly Workspace" at bounding box center [571, 221] width 36 height 23
click at [568, 229] on image "Blockly Workspace" at bounding box center [566, 221] width 18 height 18
click at [569, 222] on image "Blockly Workspace" at bounding box center [566, 221] width 18 height 18
click at [539, 221] on image "Blockly Workspace" at bounding box center [538, 221] width 22 height 22
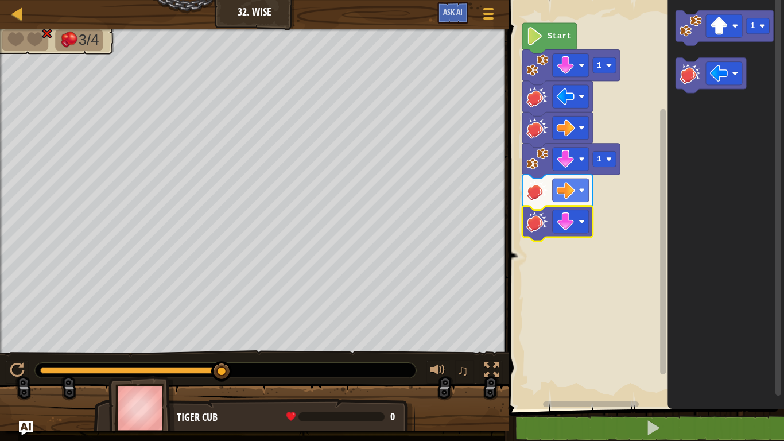
click at [531, 216] on image "Blockly Workspace" at bounding box center [538, 221] width 22 height 22
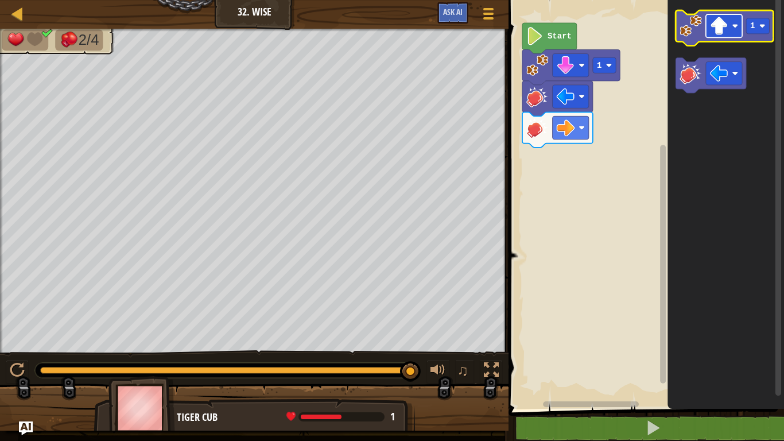
click at [716, 25] on image "Blockly Workspace" at bounding box center [719, 26] width 18 height 18
click at [687, 29] on image "Blockly Workspace" at bounding box center [691, 26] width 22 height 22
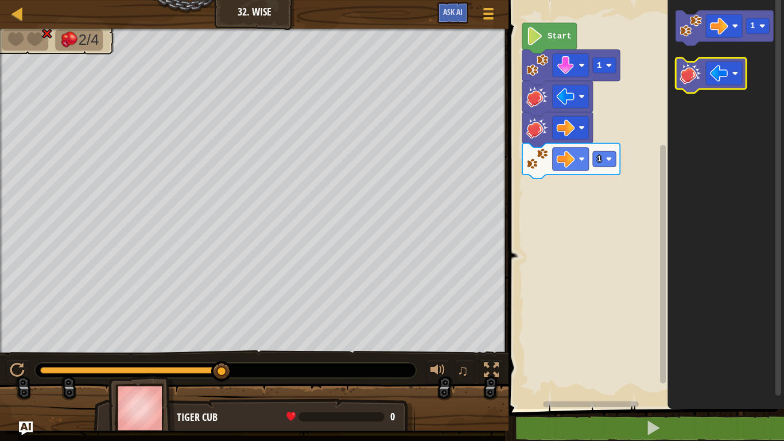
click at [698, 75] on image "Blockly Workspace" at bounding box center [691, 73] width 22 height 22
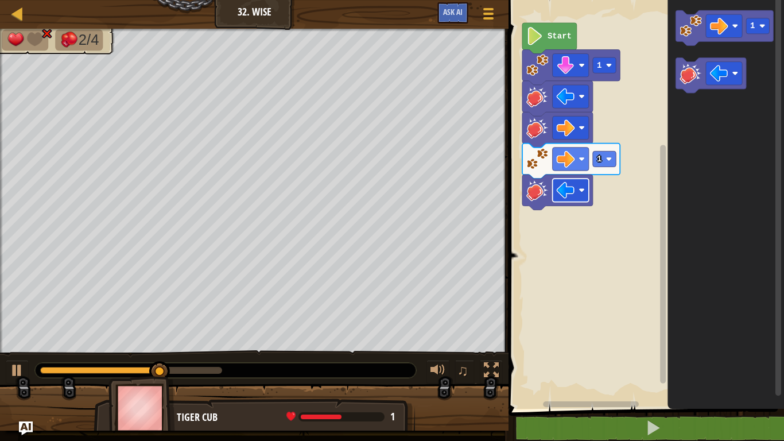
click at [578, 187] on rect "Blockly Workspace" at bounding box center [571, 190] width 36 height 23
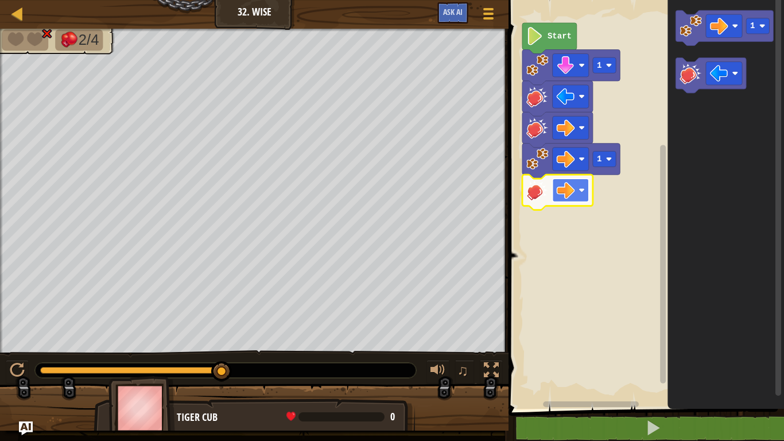
click at [569, 195] on image "Blockly Workspace" at bounding box center [566, 190] width 18 height 18
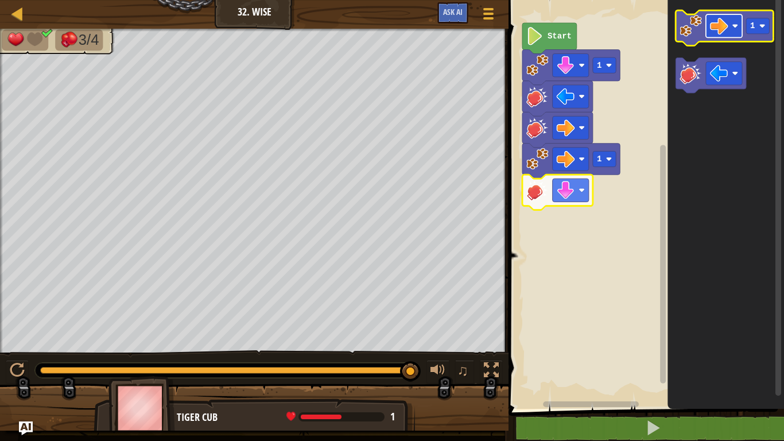
click at [710, 27] on image "Blockly Workspace" at bounding box center [719, 26] width 18 height 18
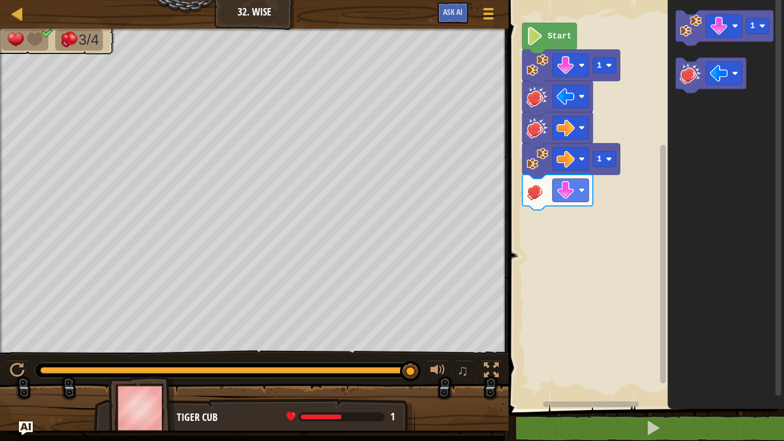
click at [629, 156] on div "Start 1 1 1" at bounding box center [644, 201] width 279 height 415
click at [537, 222] on div "Start 1 1 1 1 1" at bounding box center [644, 201] width 279 height 415
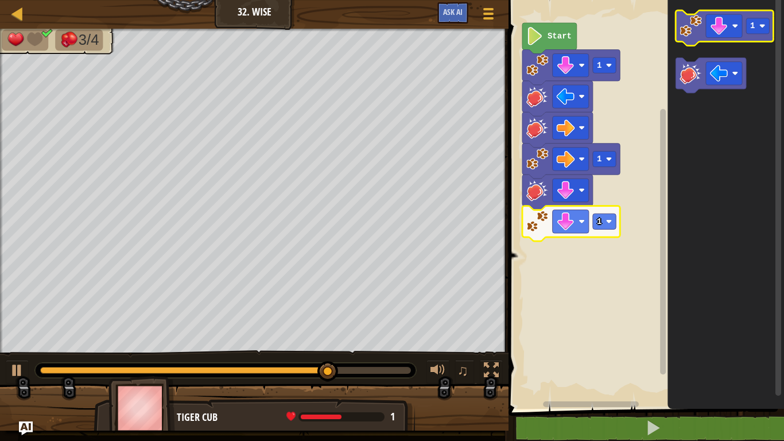
click at [691, 18] on image "Blockly Workspace" at bounding box center [691, 26] width 22 height 22
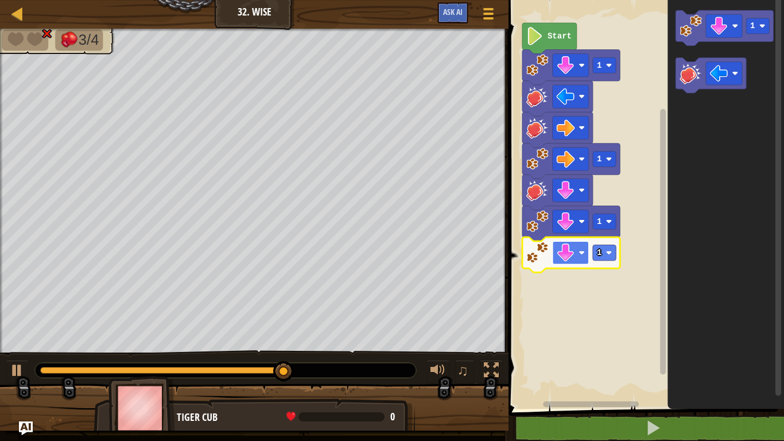
click at [574, 250] on image "Blockly Workspace" at bounding box center [566, 252] width 18 height 18
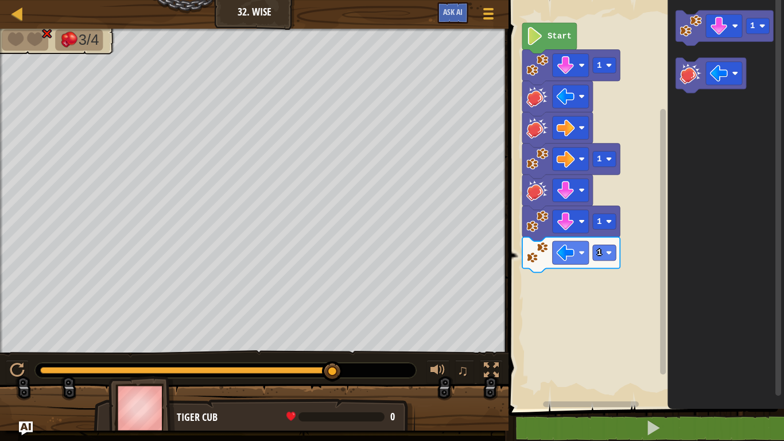
click at [659, 157] on div "Start 1 1 1 1 1" at bounding box center [644, 201] width 279 height 415
click at [649, 181] on div "Start 1 1 1 1 1" at bounding box center [644, 201] width 279 height 415
click at [691, 74] on image "Blockly Workspace" at bounding box center [691, 73] width 22 height 22
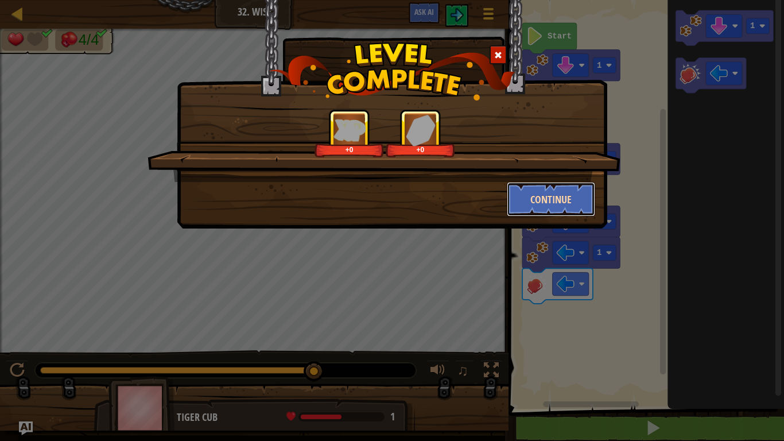
click at [531, 195] on button "Continue" at bounding box center [551, 199] width 89 height 34
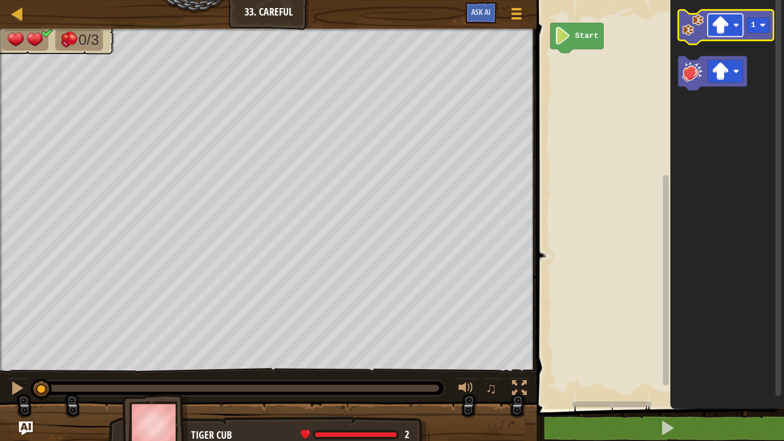
click at [721, 25] on image "Blockly Workspace" at bounding box center [721, 25] width 18 height 18
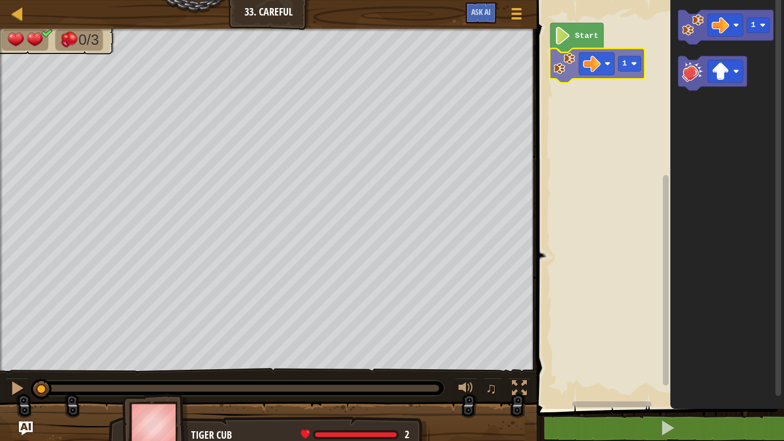
click at [567, 68] on div "Start 1 1 1" at bounding box center [658, 201] width 251 height 415
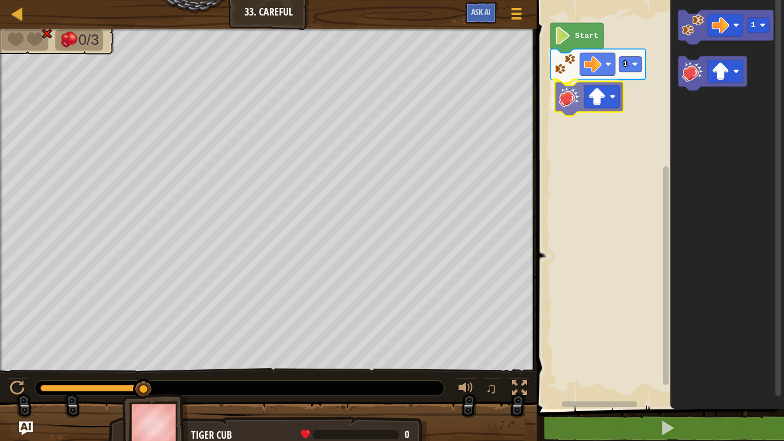
click at [571, 94] on div "Start 1 1" at bounding box center [658, 201] width 251 height 415
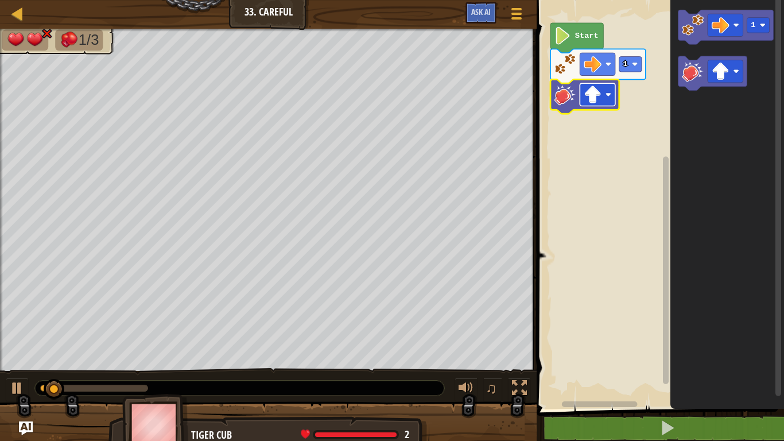
click at [591, 99] on image "Blockly Workspace" at bounding box center [594, 95] width 18 height 18
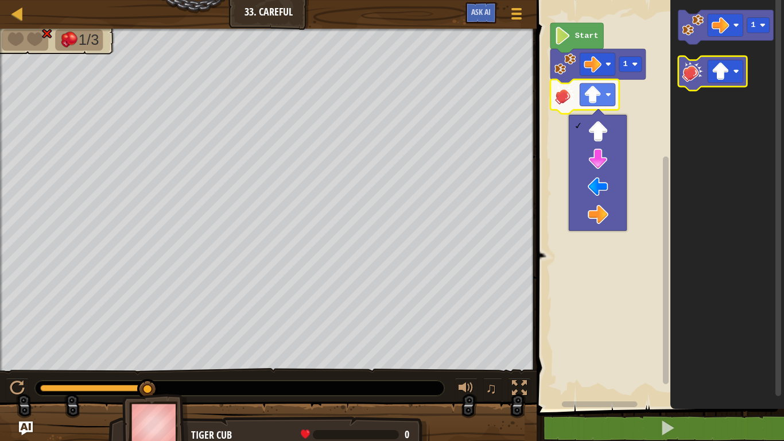
click at [703, 69] on image "Blockly Workspace" at bounding box center [694, 71] width 22 height 22
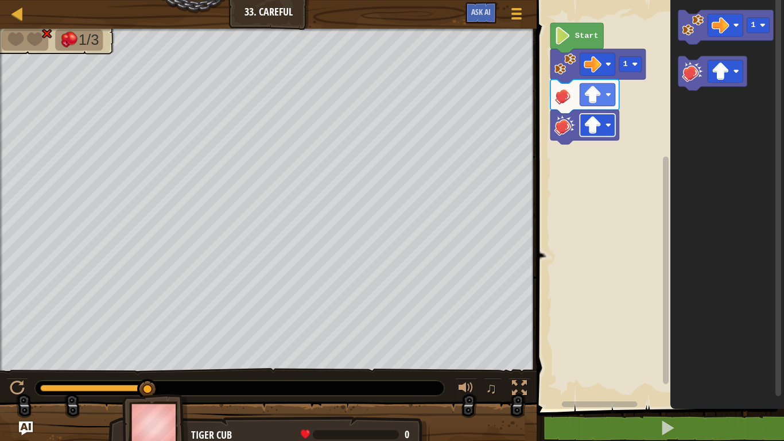
click at [598, 129] on image "Blockly Workspace" at bounding box center [594, 125] width 18 height 18
click at [587, 158] on div "Start 1 1" at bounding box center [658, 201] width 251 height 415
click at [578, 125] on div "Start 1 1 1 1" at bounding box center [658, 201] width 251 height 415
click at [647, 343] on rect "Blockly Workspace" at bounding box center [658, 201] width 251 height 415
click at [607, 185] on rect "Blockly Workspace" at bounding box center [658, 201] width 251 height 415
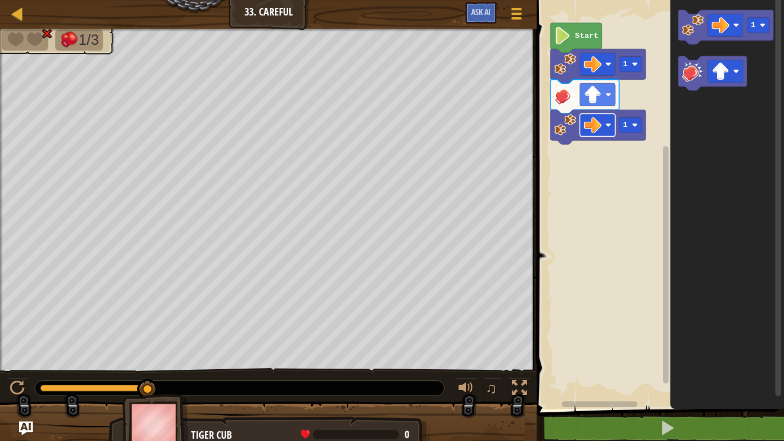
click at [593, 126] on image "Blockly Workspace" at bounding box center [594, 125] width 18 height 18
click at [444, 65] on div "Map Junior 33. Careful Game Menu Ask AI 1 ההההההההההההההההההההההההההההההההההההה…" at bounding box center [392, 220] width 784 height 441
click at [476, 9] on span "Ask AI" at bounding box center [481, 11] width 20 height 11
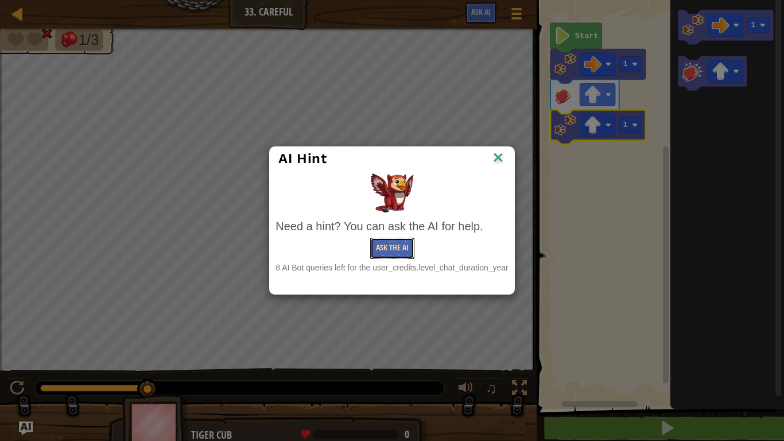
click at [387, 250] on button "Ask the AI" at bounding box center [392, 248] width 44 height 21
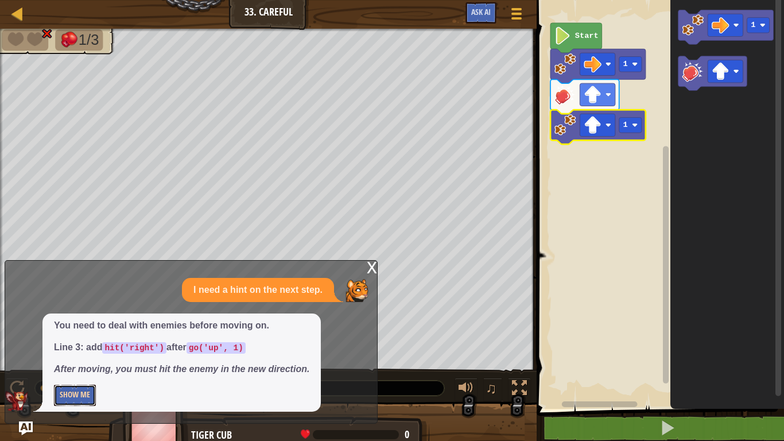
click at [75, 343] on button "Show Me" at bounding box center [75, 395] width 42 height 21
click at [373, 267] on div "x" at bounding box center [372, 266] width 10 height 11
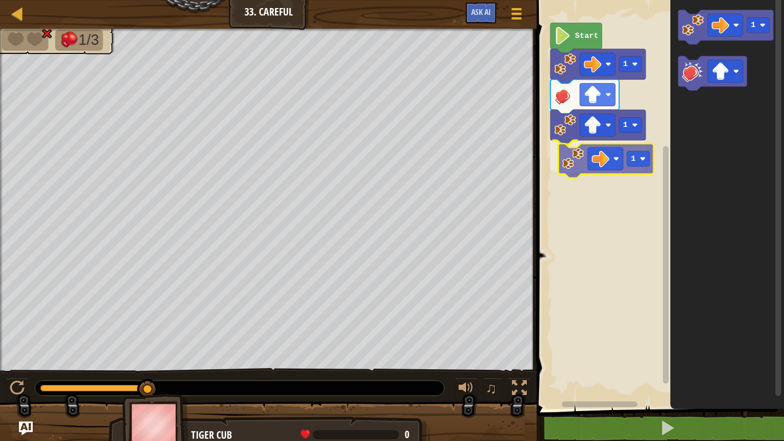
click at [567, 164] on div "Start 1 1 1 1 1" at bounding box center [658, 201] width 251 height 415
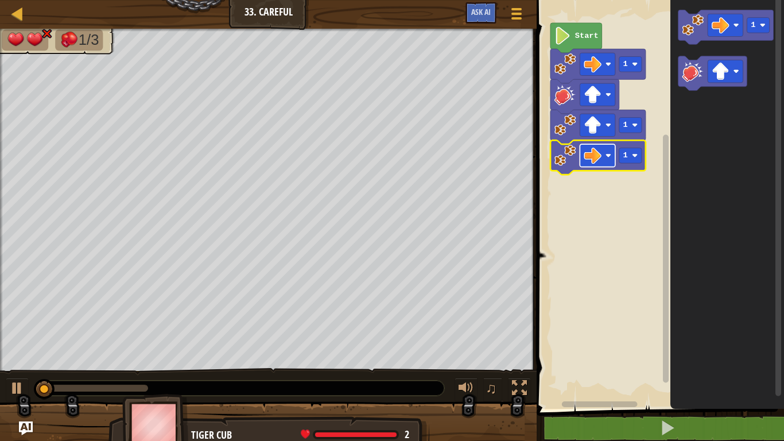
click at [593, 152] on image "Blockly Workspace" at bounding box center [594, 155] width 18 height 18
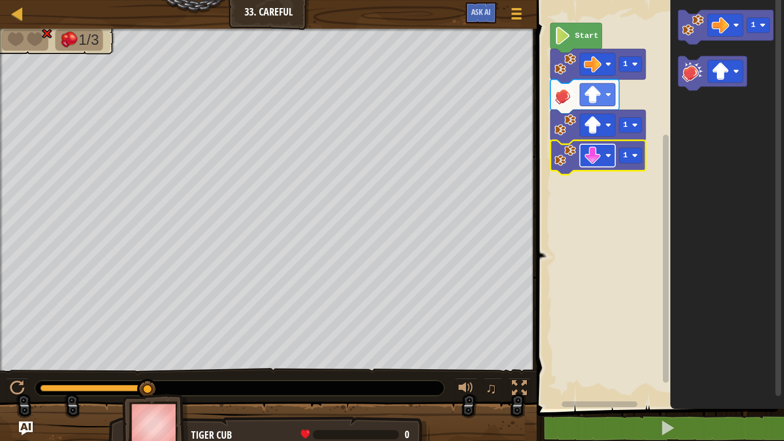
click at [594, 151] on image "Blockly Workspace" at bounding box center [594, 155] width 18 height 18
click at [577, 160] on div "Start 1 1 1" at bounding box center [658, 201] width 251 height 415
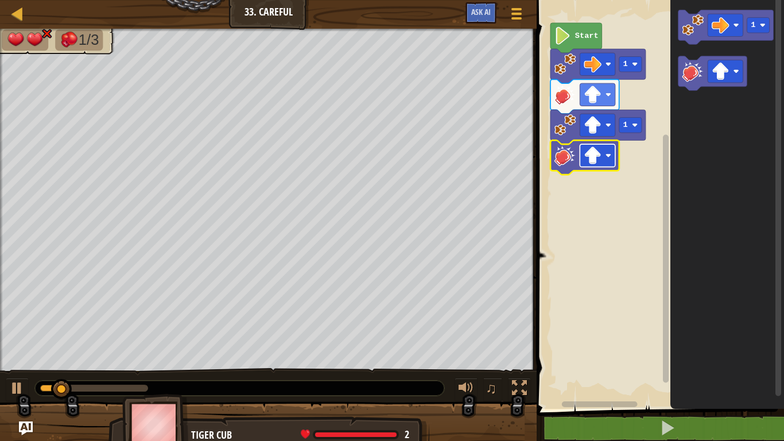
click at [602, 156] on image "Blockly Workspace" at bounding box center [594, 155] width 18 height 18
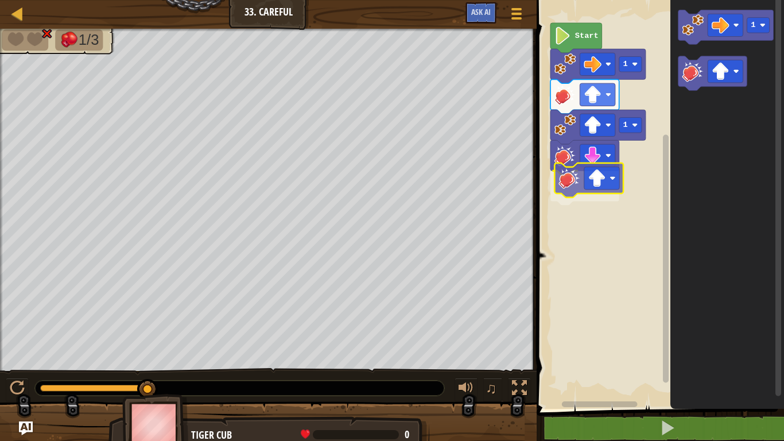
click at [574, 177] on div "Start 1 1 1" at bounding box center [658, 201] width 251 height 415
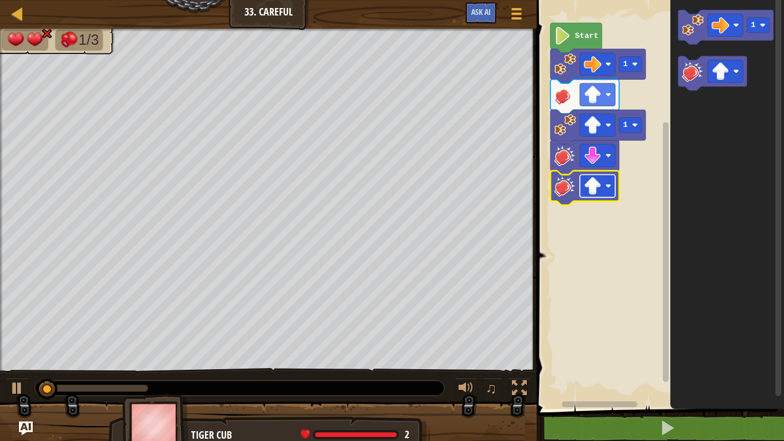
click at [596, 180] on image "Blockly Workspace" at bounding box center [594, 186] width 18 height 18
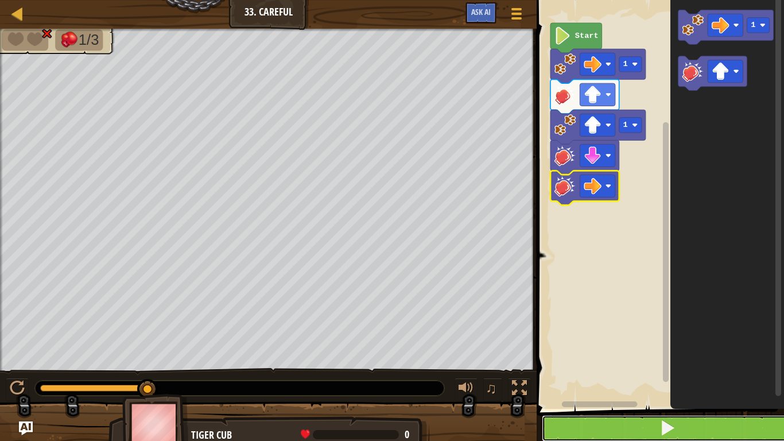
click at [648, 343] on button at bounding box center [667, 428] width 251 height 26
click at [624, 343] on button at bounding box center [667, 428] width 251 height 26
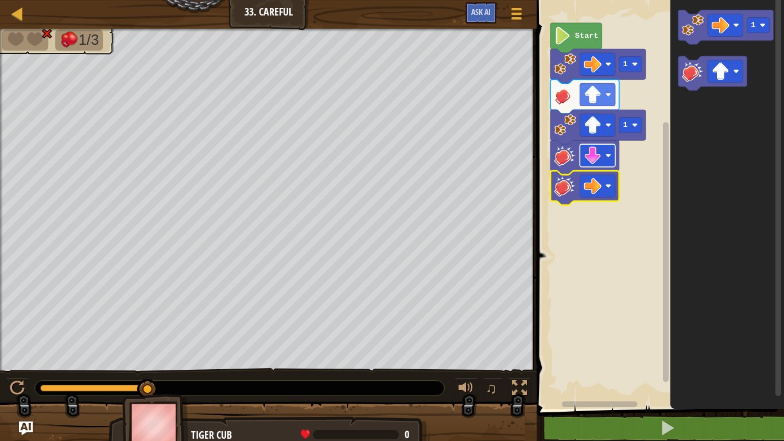
click at [591, 157] on image "Blockly Workspace" at bounding box center [594, 155] width 18 height 18
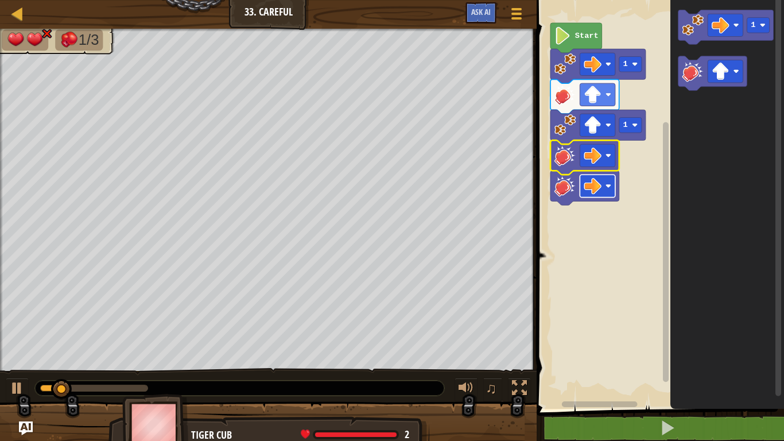
click at [594, 193] on image "Blockly Workspace" at bounding box center [594, 186] width 18 height 18
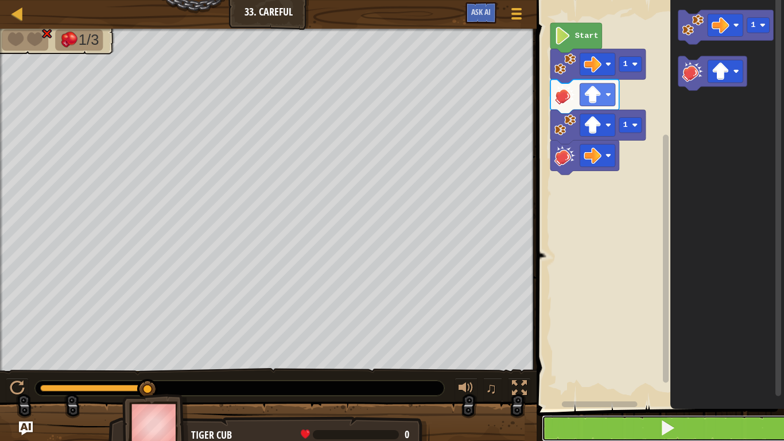
click at [664, 343] on span at bounding box center [668, 428] width 16 height 16
click at [596, 343] on button at bounding box center [667, 428] width 251 height 26
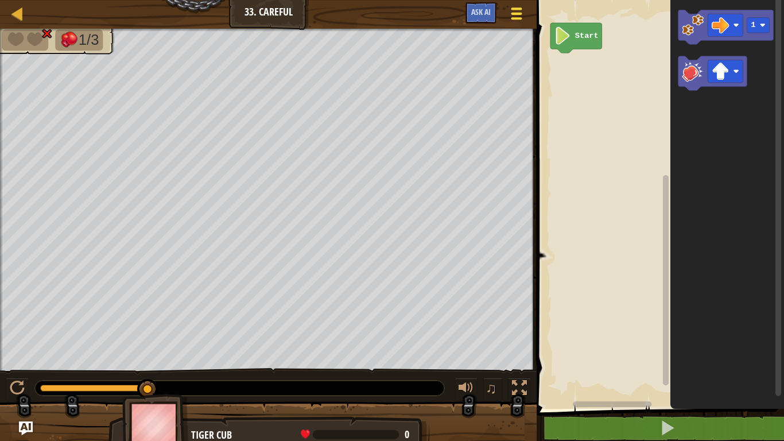
click at [521, 19] on span at bounding box center [517, 18] width 11 height 2
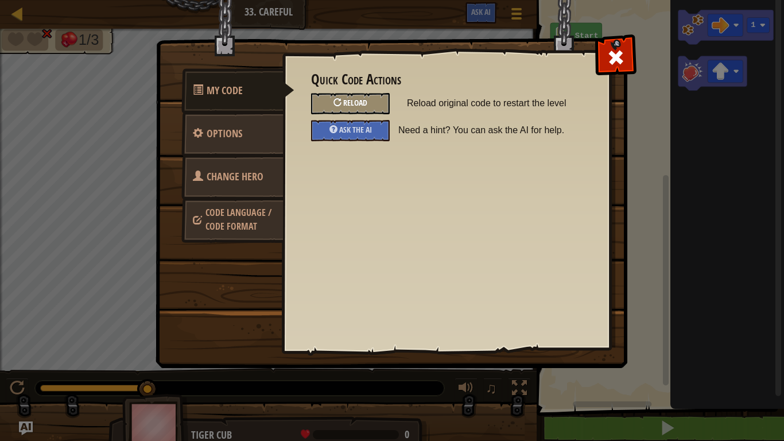
click at [362, 103] on span "Reload" at bounding box center [355, 102] width 24 height 11
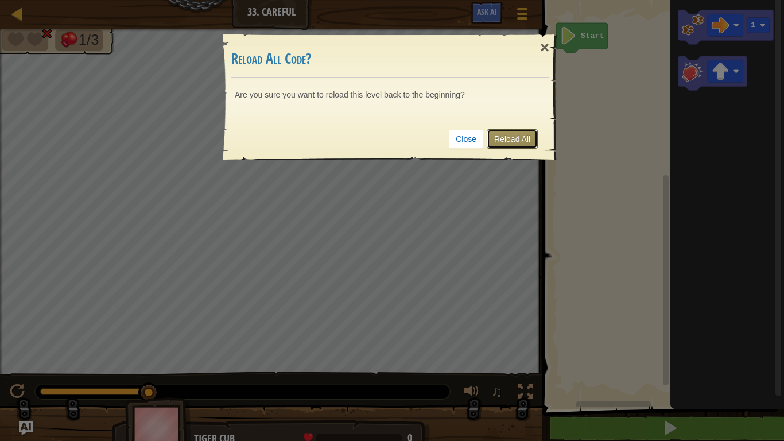
click at [505, 142] on link "Reload All" at bounding box center [512, 139] width 51 height 20
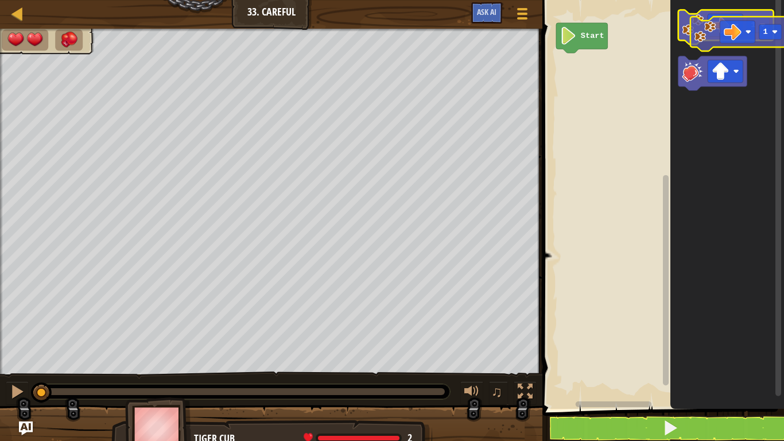
click at [709, 25] on g "1" at bounding box center [726, 27] width 95 height 34
click at [715, 30] on image "Blockly Workspace" at bounding box center [721, 25] width 18 height 18
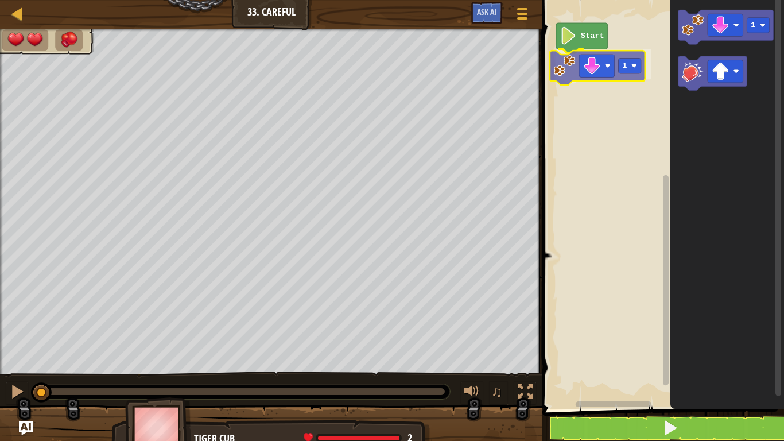
click at [564, 63] on div "Start 1 1 1" at bounding box center [661, 201] width 245 height 415
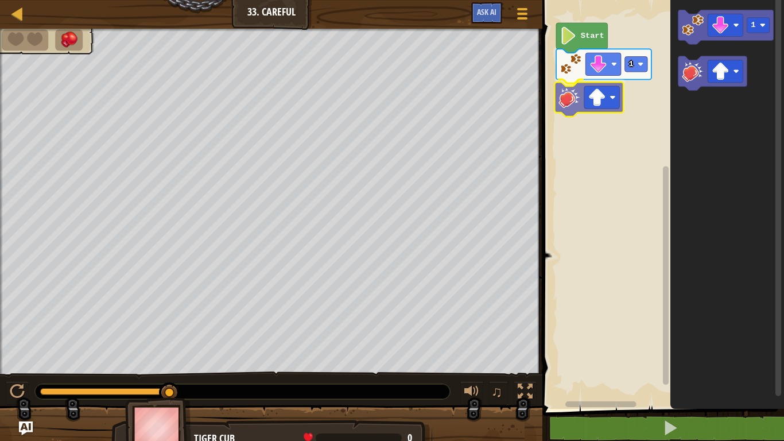
click at [574, 105] on div "Start 1 1" at bounding box center [661, 201] width 245 height 415
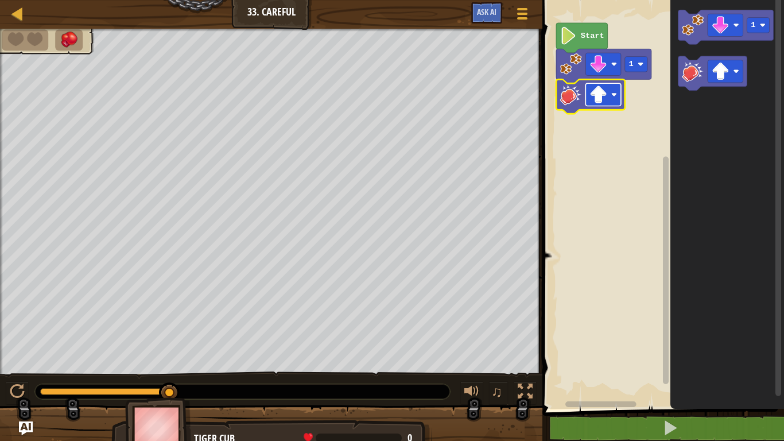
click at [592, 98] on image "Blockly Workspace" at bounding box center [599, 95] width 18 height 18
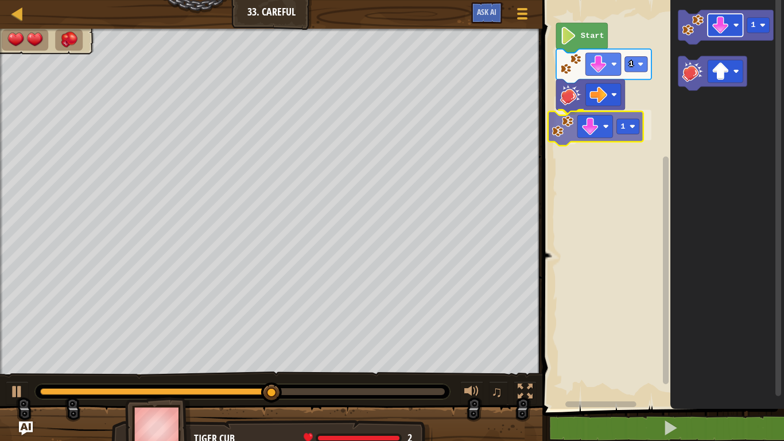
click at [597, 132] on div "Start 1 1 1 1" at bounding box center [661, 201] width 245 height 415
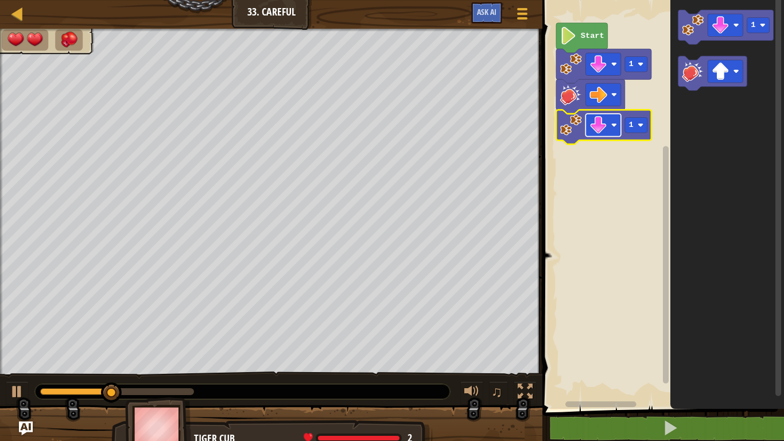
click at [604, 121] on image "Blockly Workspace" at bounding box center [599, 125] width 18 height 18
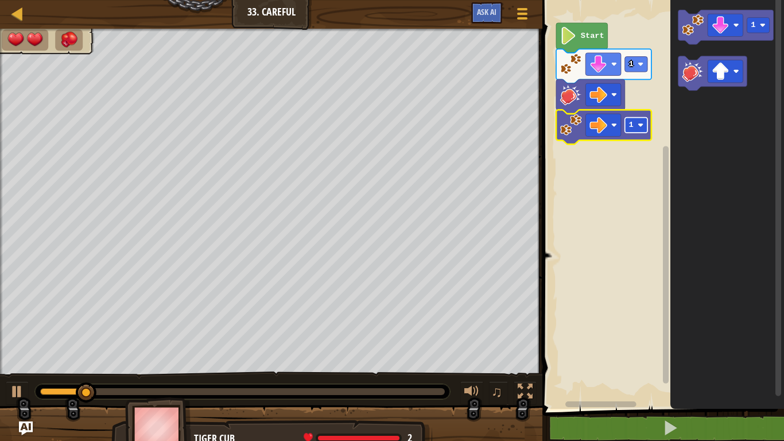
click at [634, 124] on rect "Blockly Workspace" at bounding box center [636, 126] width 22 height 16
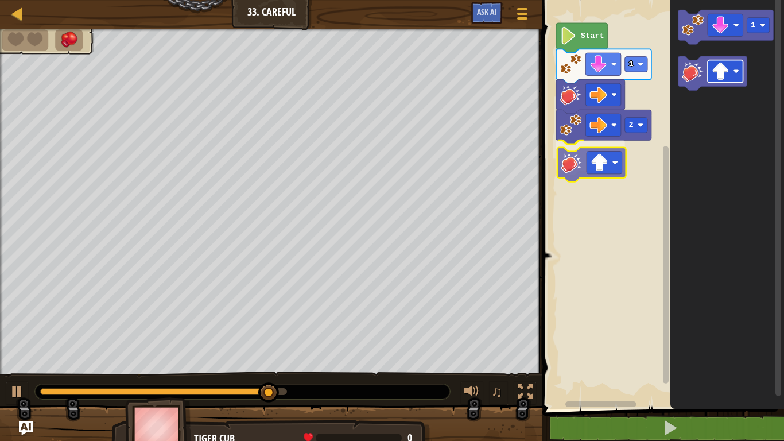
click at [592, 157] on div "Start 1 2 1" at bounding box center [661, 201] width 245 height 415
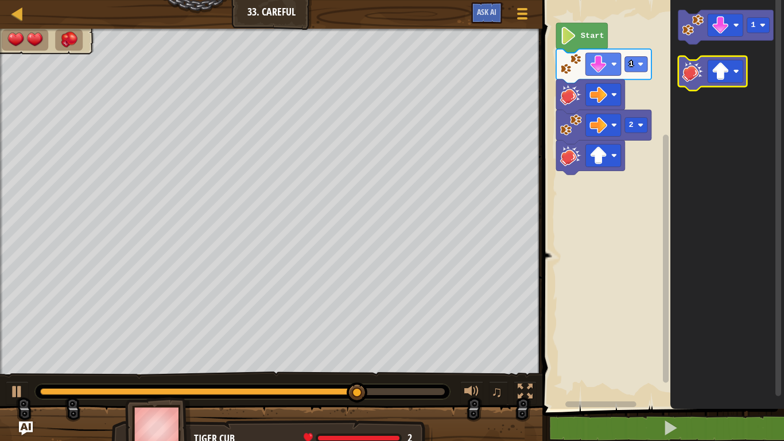
click at [682, 60] on g "1" at bounding box center [726, 50] width 95 height 80
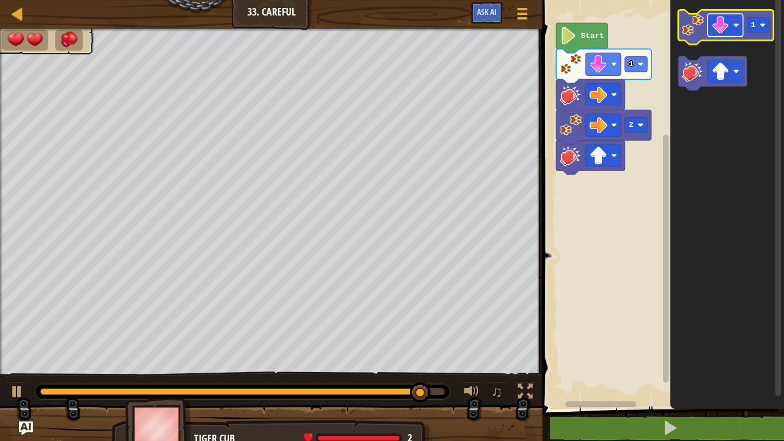
click at [724, 18] on image "Blockly Workspace" at bounding box center [721, 25] width 18 height 18
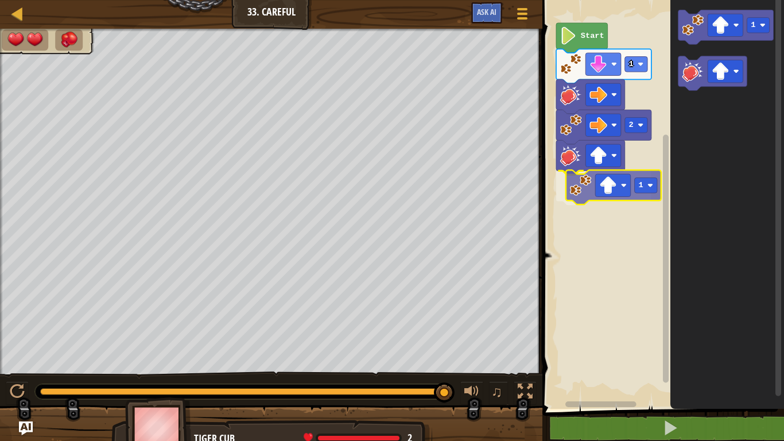
click at [590, 197] on div "Start 1 2 1 1 1" at bounding box center [661, 201] width 245 height 415
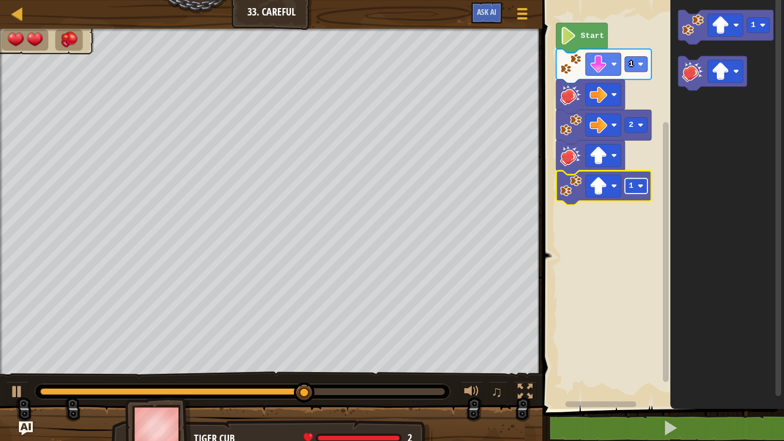
click at [638, 181] on rect "Blockly Workspace" at bounding box center [636, 187] width 22 height 16
click at [601, 206] on div "Start 1 2 2 1" at bounding box center [661, 201] width 245 height 415
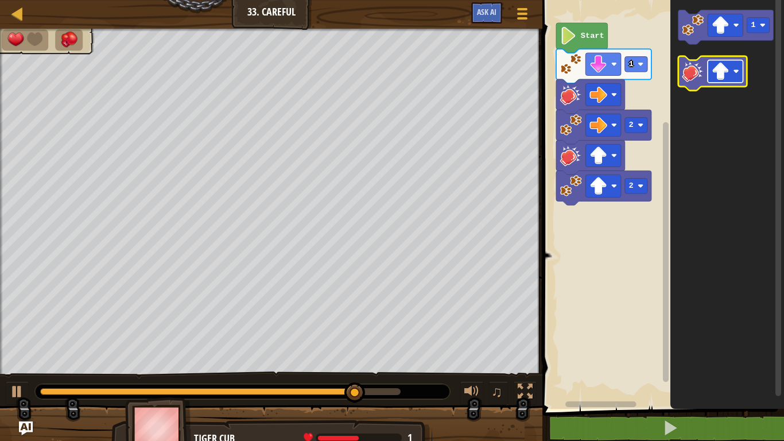
click at [726, 71] on image "Blockly Workspace" at bounding box center [721, 72] width 18 height 18
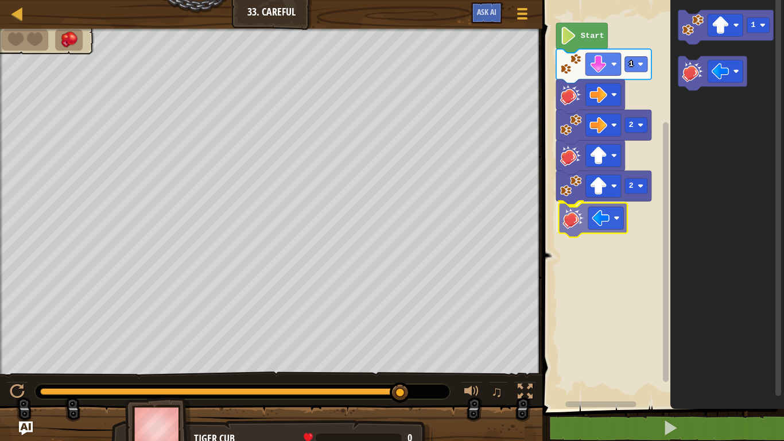
click at [580, 214] on div "Start 1 2 2 1" at bounding box center [661, 201] width 245 height 415
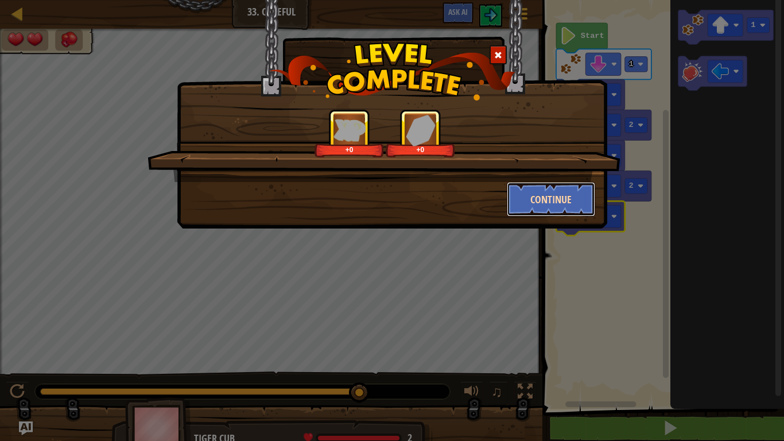
click at [557, 192] on button "Continue" at bounding box center [551, 199] width 89 height 34
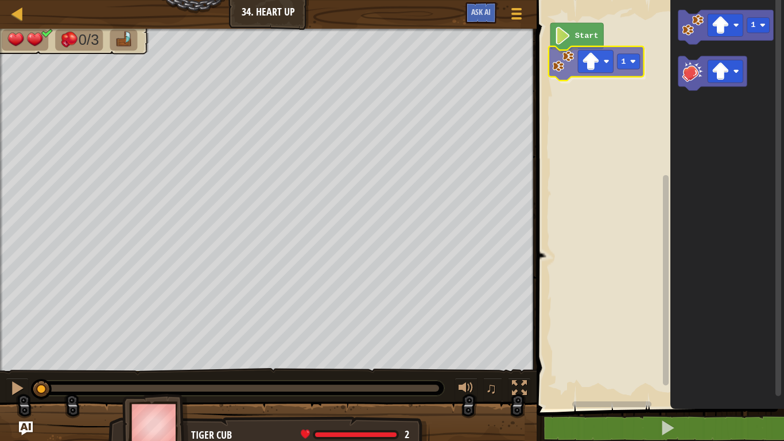
click at [569, 65] on div "Start 1 1 1" at bounding box center [658, 201] width 251 height 415
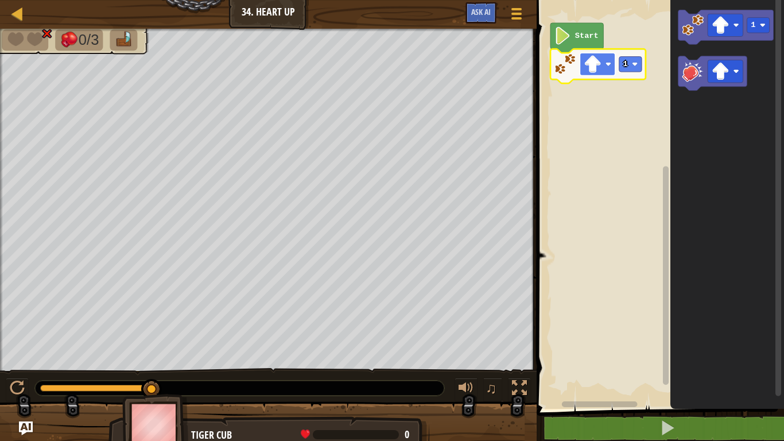
click at [589, 62] on image "Blockly Workspace" at bounding box center [594, 64] width 18 height 18
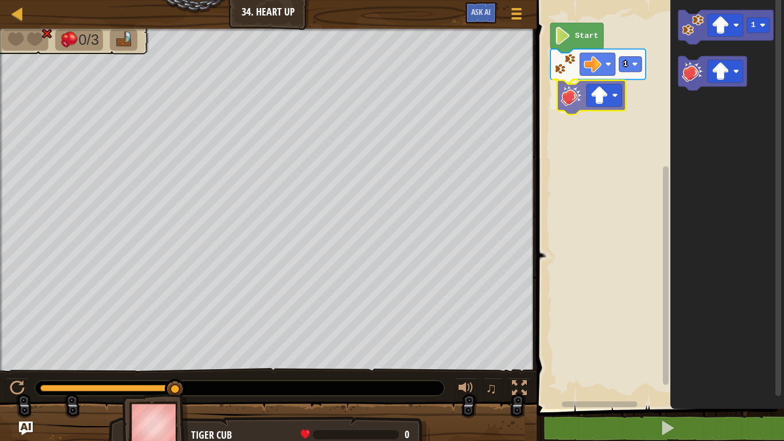
click at [581, 91] on div "Start 1 1" at bounding box center [658, 201] width 251 height 415
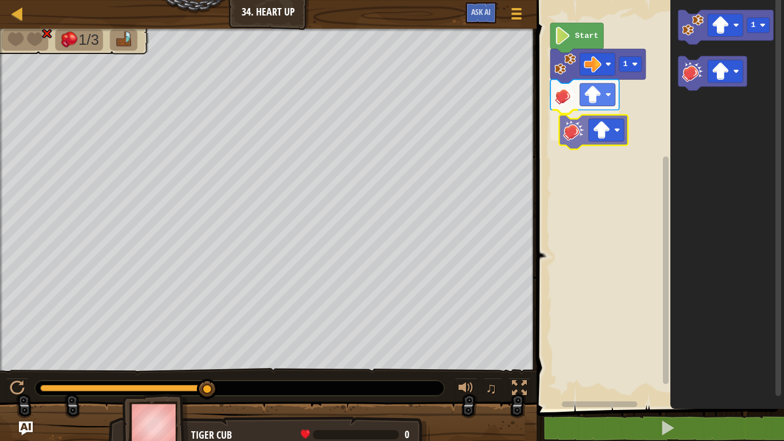
click at [567, 134] on div "Start 1 1" at bounding box center [658, 201] width 251 height 415
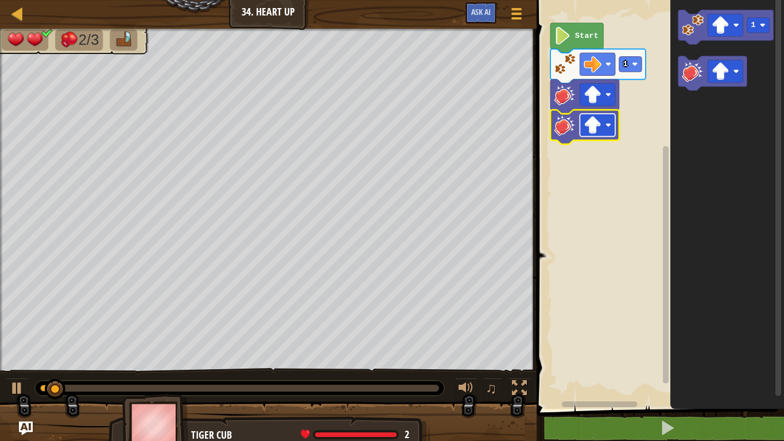
click at [585, 128] on image "Blockly Workspace" at bounding box center [594, 125] width 18 height 18
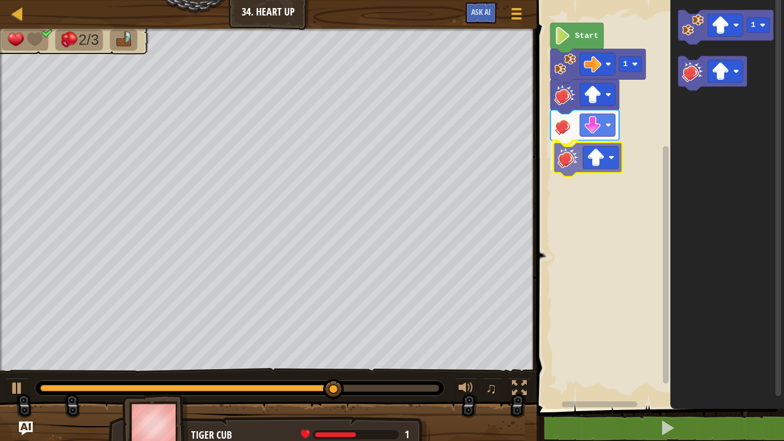
click at [577, 153] on div "Start 1 1" at bounding box center [658, 201] width 251 height 415
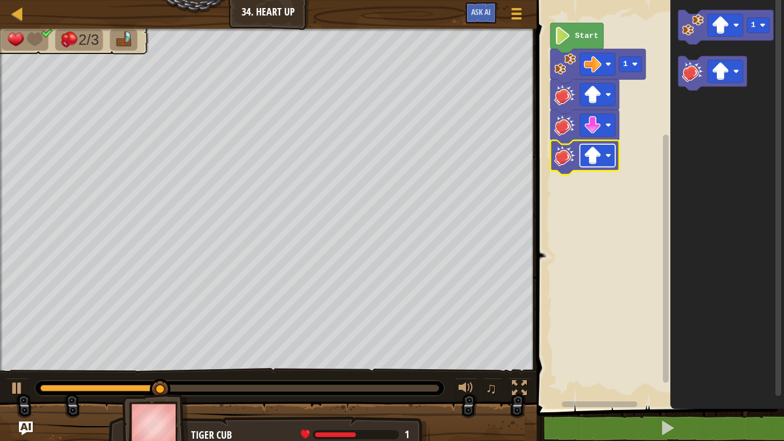
click at [586, 155] on image "Blockly Workspace" at bounding box center [594, 155] width 18 height 18
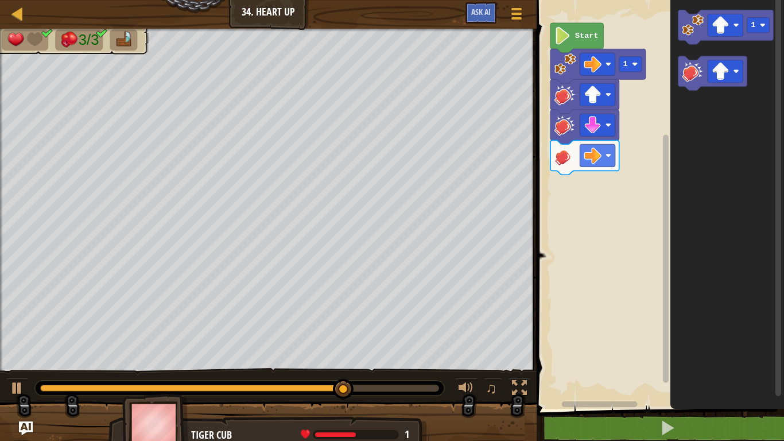
click at [686, 86] on g "1" at bounding box center [726, 50] width 95 height 80
click at [690, 22] on image "Blockly Workspace" at bounding box center [694, 25] width 22 height 22
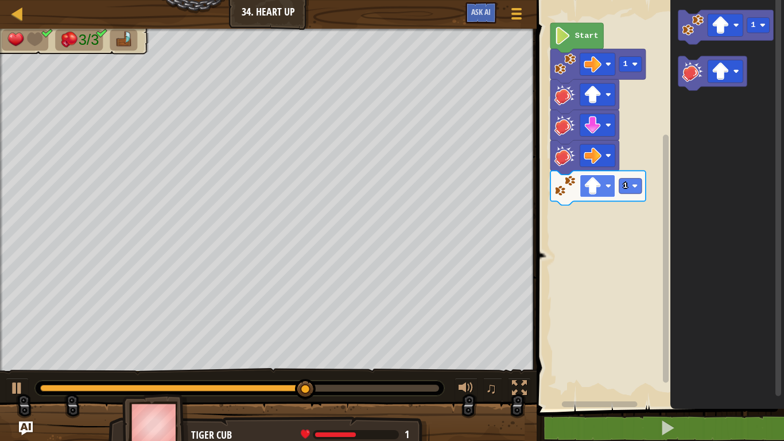
click at [590, 188] on image "Blockly Workspace" at bounding box center [594, 186] width 18 height 18
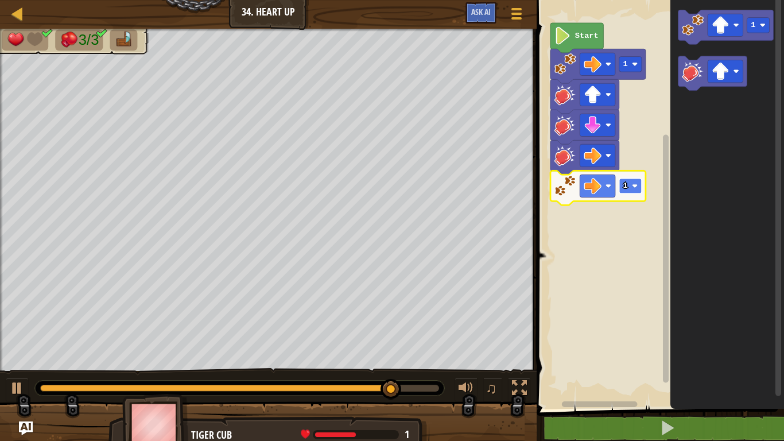
click at [625, 182] on text "1" at bounding box center [626, 185] width 5 height 9
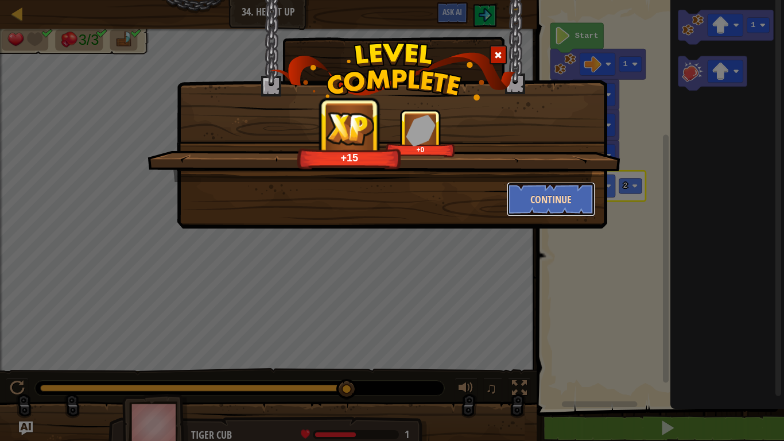
click at [543, 206] on button "Continue" at bounding box center [551, 199] width 89 height 34
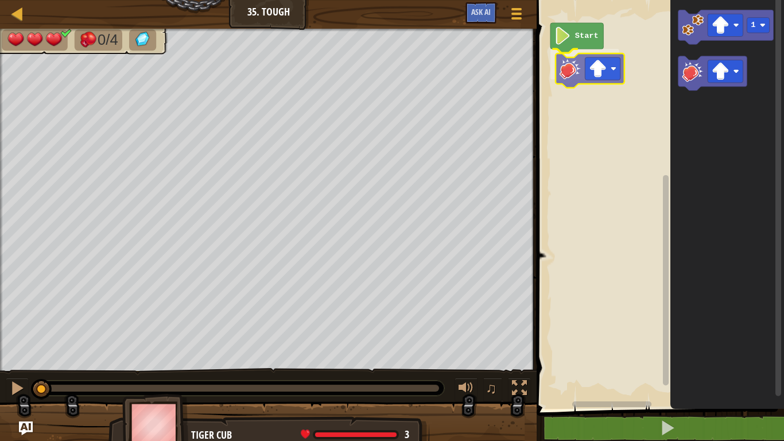
click at [571, 68] on div "Start 1" at bounding box center [658, 201] width 251 height 415
click at [593, 72] on image "Blockly Workspace" at bounding box center [594, 64] width 18 height 18
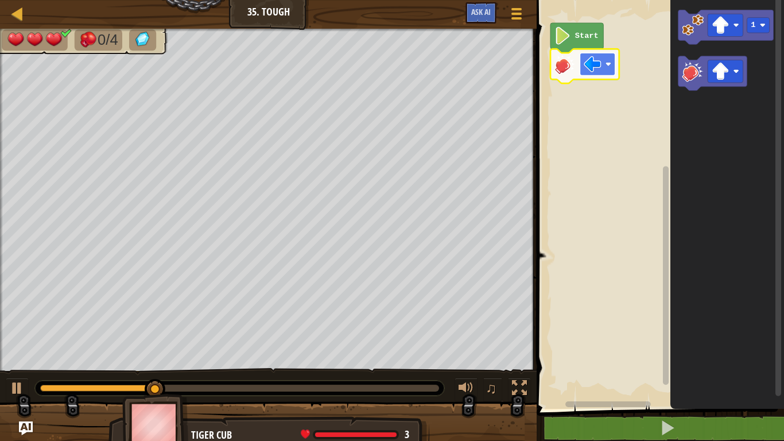
click at [598, 56] on image "Blockly Workspace" at bounding box center [594, 64] width 18 height 18
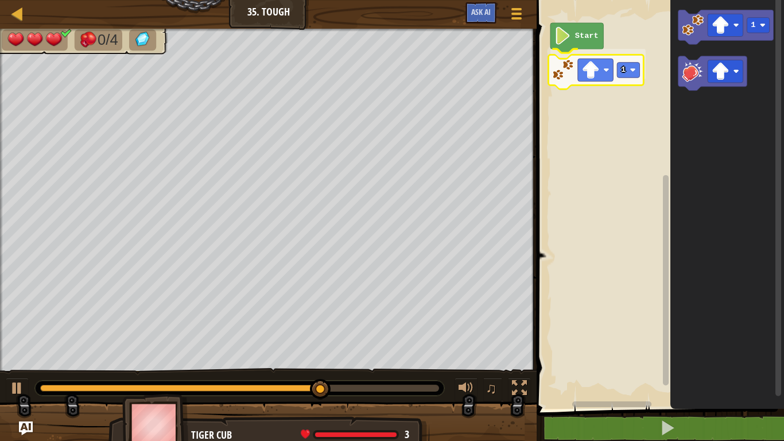
click at [558, 69] on div "Start 1 1 1" at bounding box center [658, 201] width 251 height 415
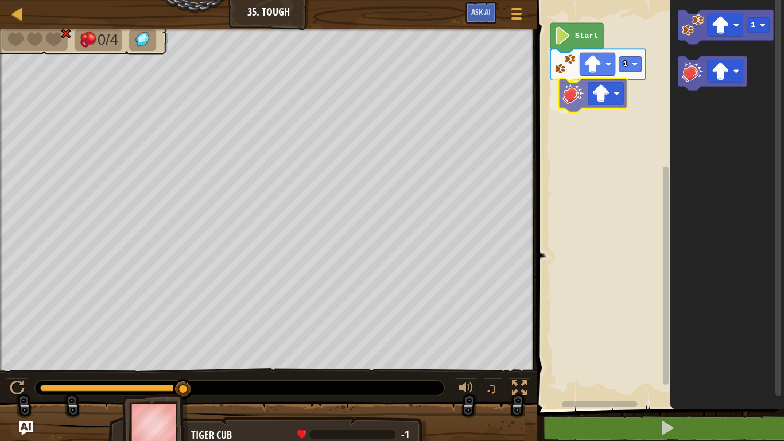
click at [570, 94] on div "Start 1 1" at bounding box center [658, 201] width 251 height 415
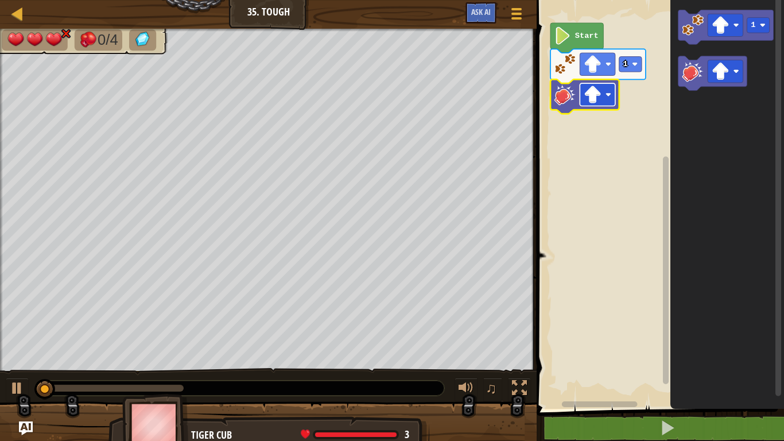
click at [590, 92] on image "Blockly Workspace" at bounding box center [594, 95] width 18 height 18
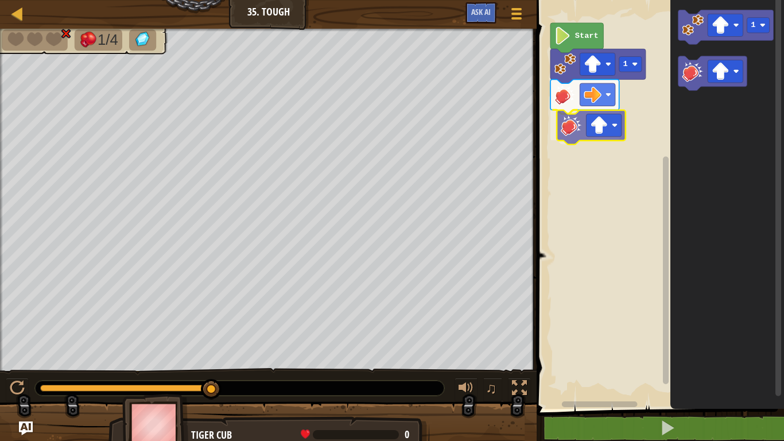
click at [575, 123] on div "Start 1 1" at bounding box center [658, 201] width 251 height 415
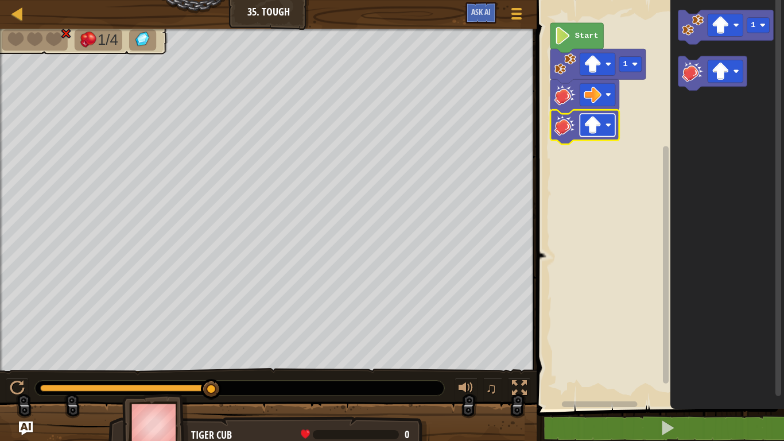
click at [597, 127] on image "Blockly Workspace" at bounding box center [594, 125] width 18 height 18
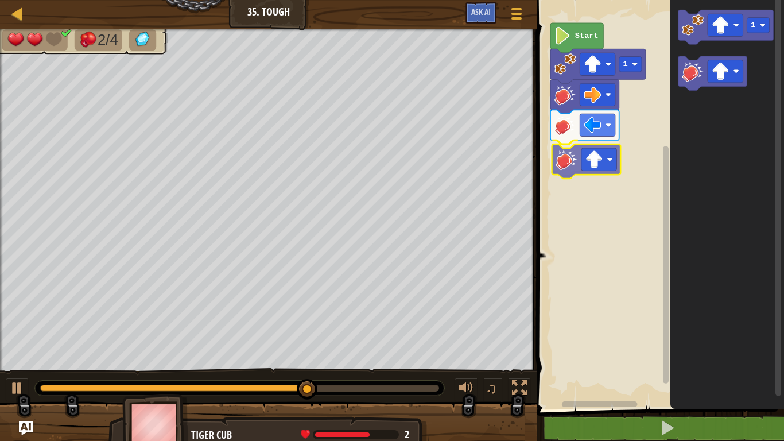
click at [568, 151] on div "Start 1 1" at bounding box center [658, 201] width 251 height 415
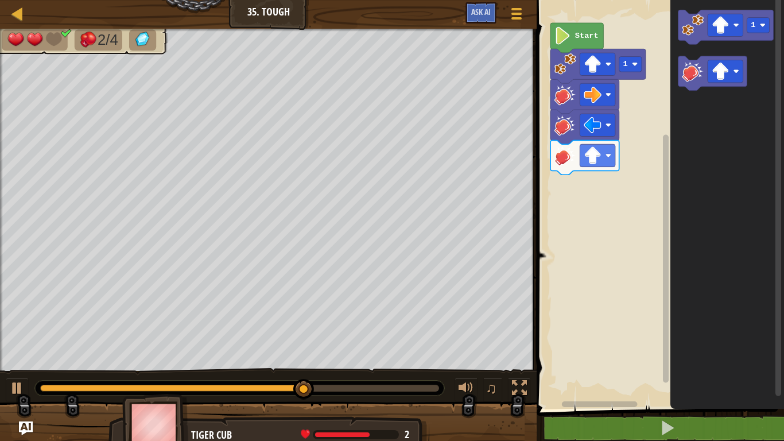
click at [582, 150] on div "Start 1 1" at bounding box center [658, 201] width 251 height 415
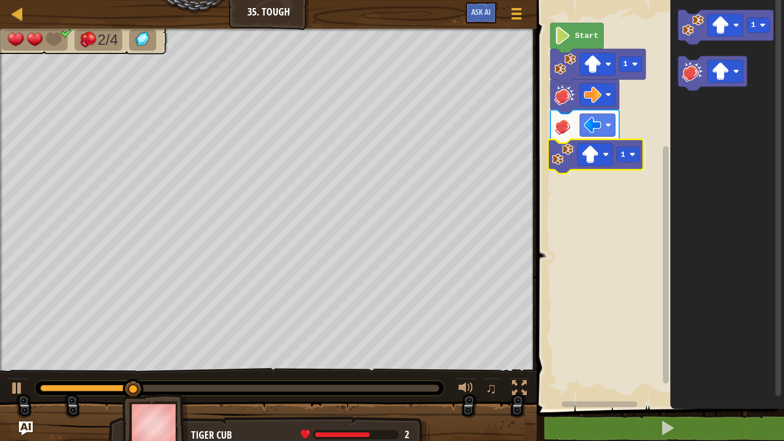
click at [564, 153] on div "Start 1 1 1 1" at bounding box center [658, 201] width 251 height 415
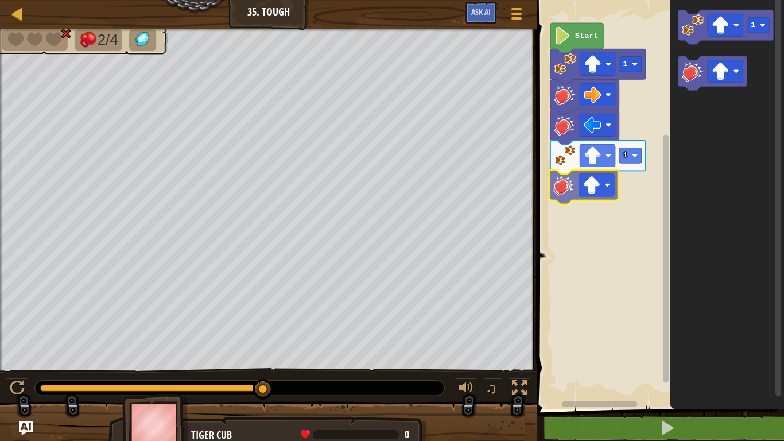
click at [568, 184] on div "Start 1 1 1" at bounding box center [658, 201] width 251 height 415
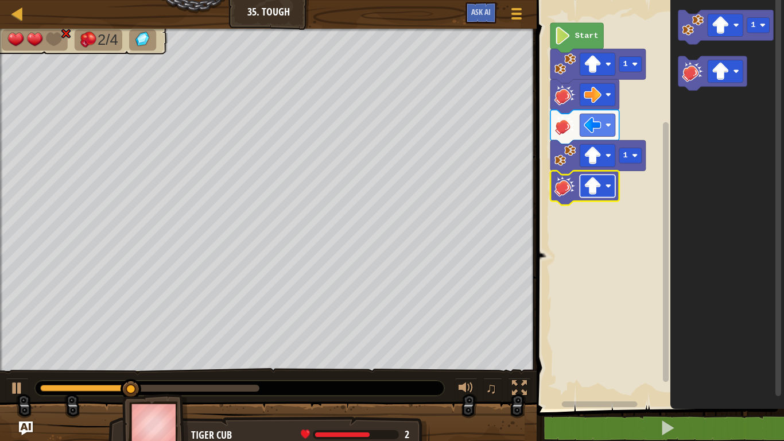
click at [594, 183] on image "Blockly Workspace" at bounding box center [594, 186] width 18 height 18
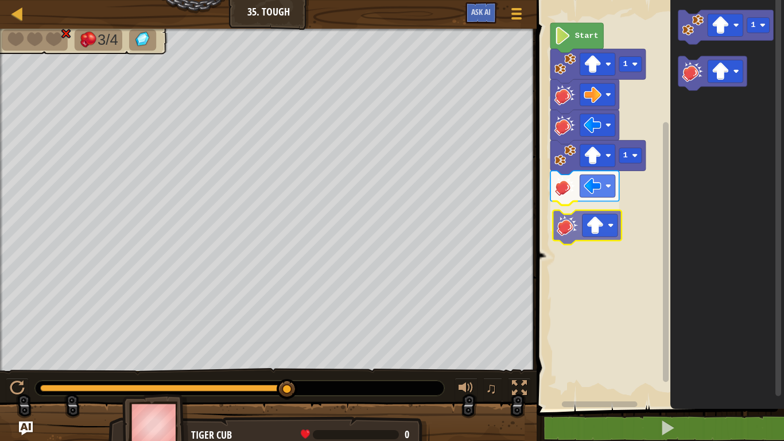
click at [579, 212] on div "Start 1 1 1" at bounding box center [658, 201] width 251 height 415
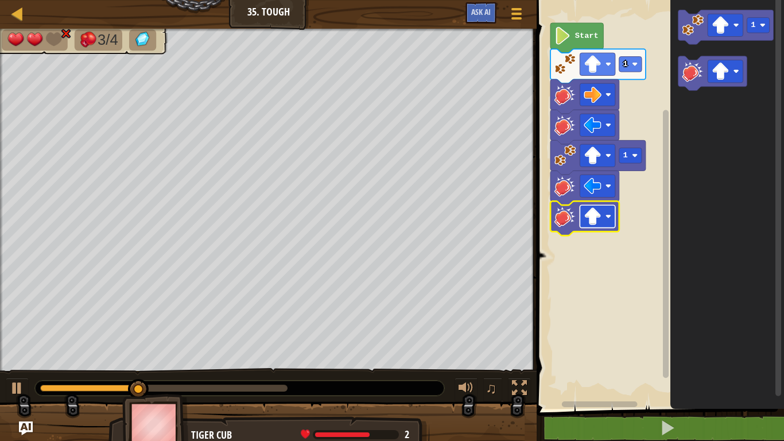
click at [590, 218] on image "Blockly Workspace" at bounding box center [594, 217] width 18 height 18
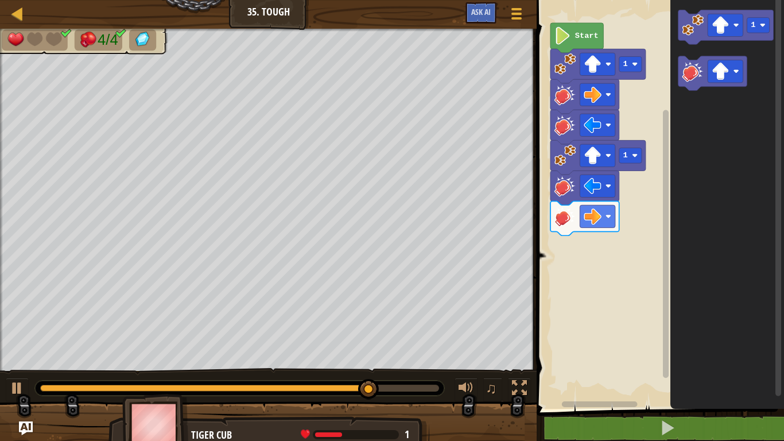
click at [613, 227] on div "Start 1 1 1" at bounding box center [658, 201] width 251 height 415
click at [639, 142] on div "Start 1 1 1" at bounding box center [658, 201] width 251 height 415
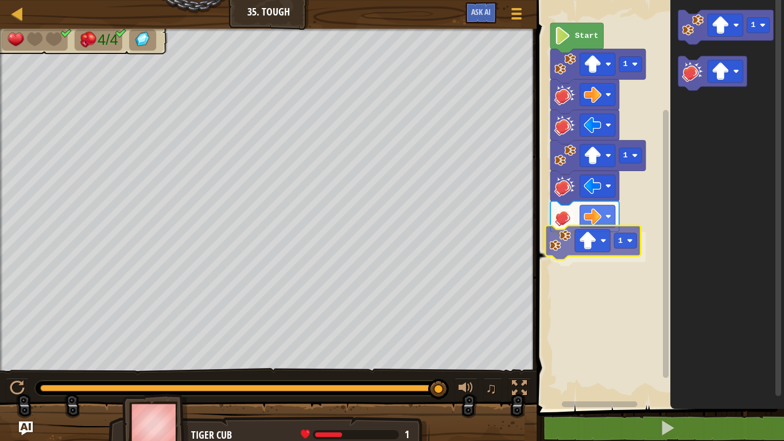
click at [573, 235] on div "Start 1 1 1 1 1" at bounding box center [658, 201] width 251 height 415
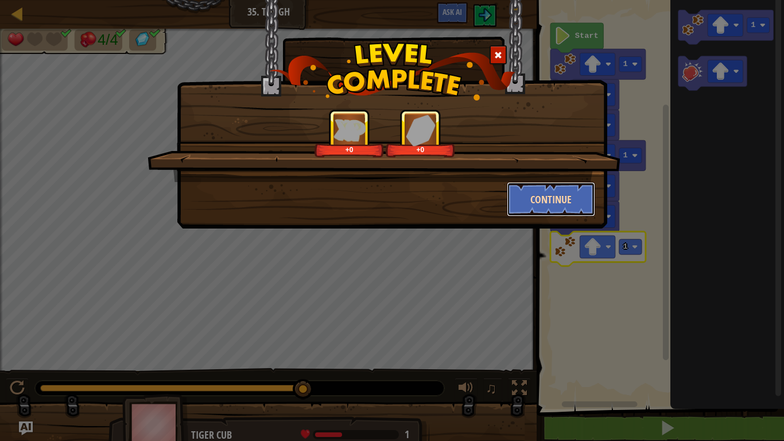
click at [536, 193] on button "Continue" at bounding box center [551, 199] width 89 height 34
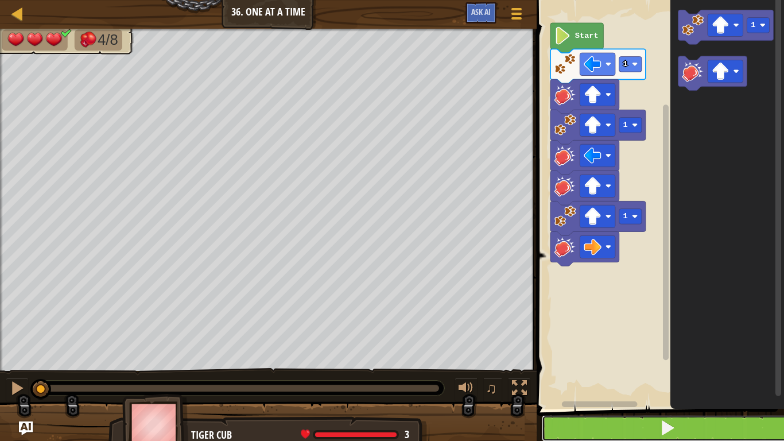
click at [668, 343] on span at bounding box center [668, 428] width 16 height 16
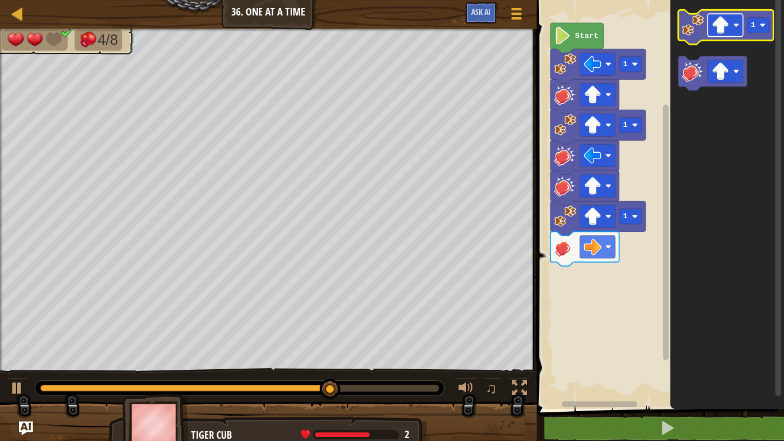
click at [722, 30] on image "Blockly Workspace" at bounding box center [721, 25] width 18 height 18
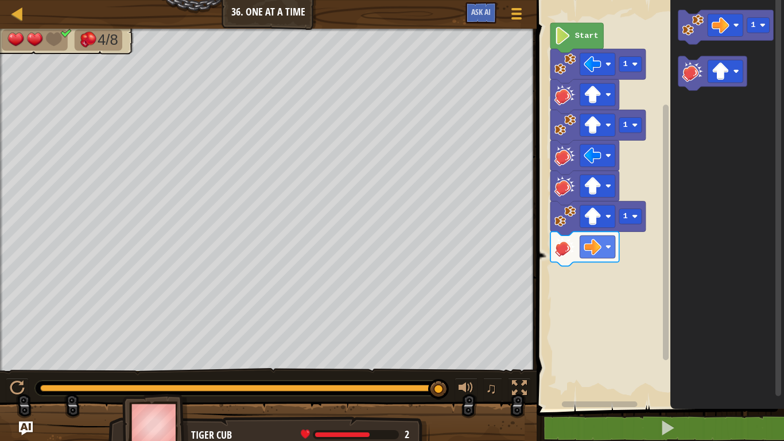
click at [669, 104] on div "1 1 1 Start 1" at bounding box center [658, 201] width 251 height 415
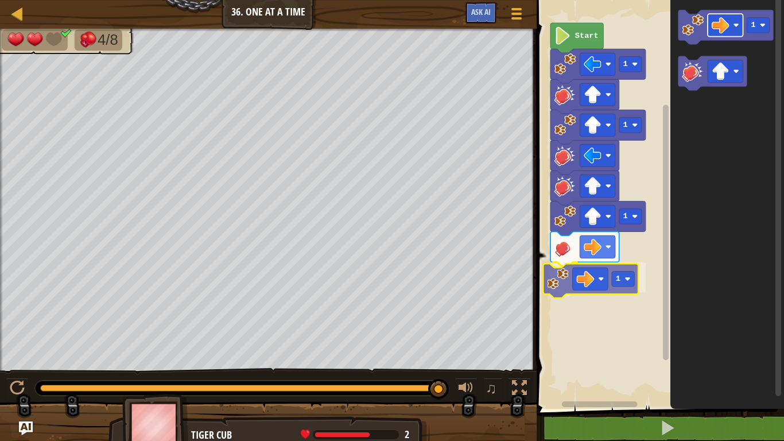
click at [575, 281] on div "1 1 1 1 Start 1 1" at bounding box center [658, 201] width 251 height 415
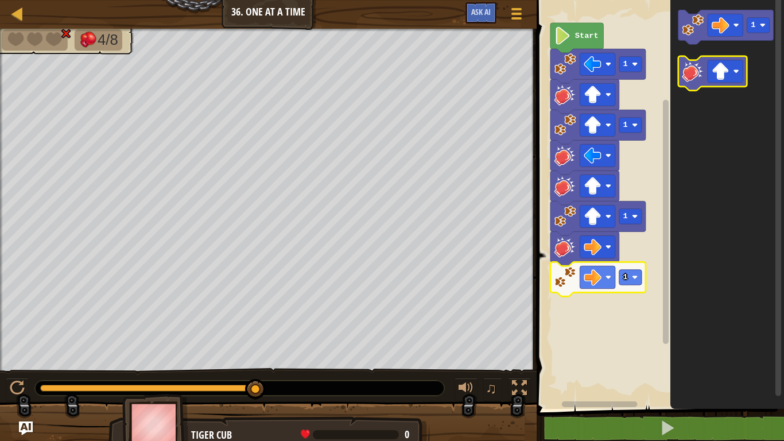
click at [698, 74] on image "Blockly Workspace" at bounding box center [694, 71] width 22 height 22
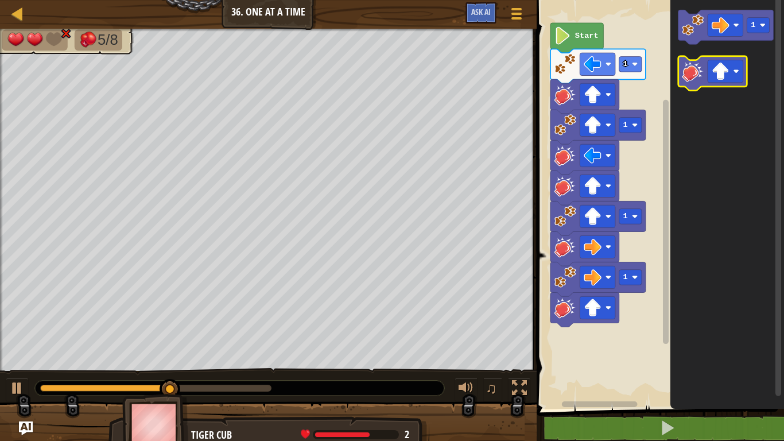
click at [698, 75] on image "Blockly Workspace" at bounding box center [694, 71] width 22 height 22
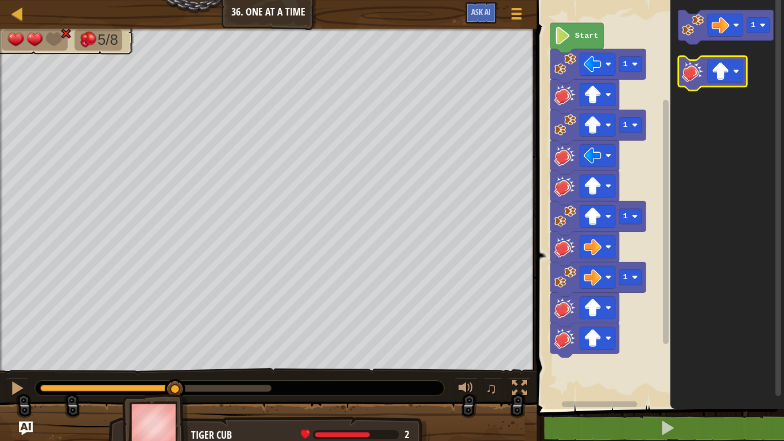
click at [699, 74] on image "Blockly Workspace" at bounding box center [694, 71] width 22 height 22
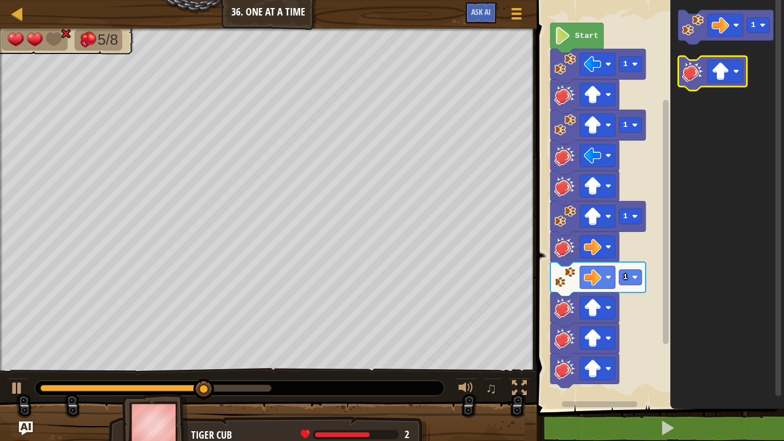
click at [701, 73] on image "Blockly Workspace" at bounding box center [694, 71] width 22 height 22
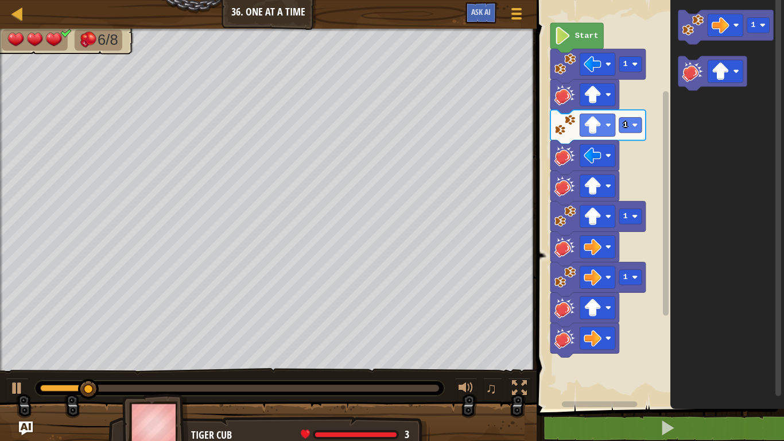
click at [679, 114] on icon "1" at bounding box center [728, 201] width 114 height 415
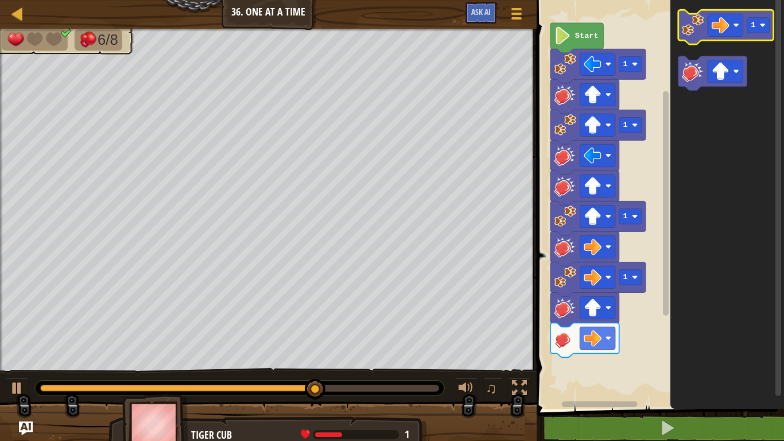
click at [702, 19] on image "Blockly Workspace" at bounding box center [694, 25] width 22 height 22
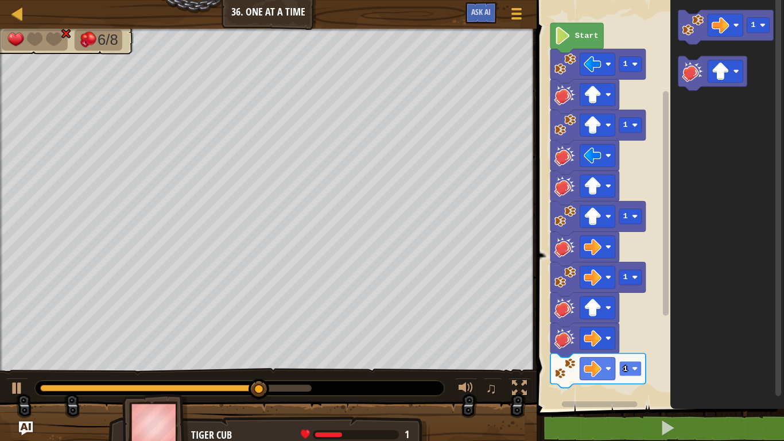
click at [636, 343] on rect "Blockly Workspace" at bounding box center [631, 369] width 22 height 16
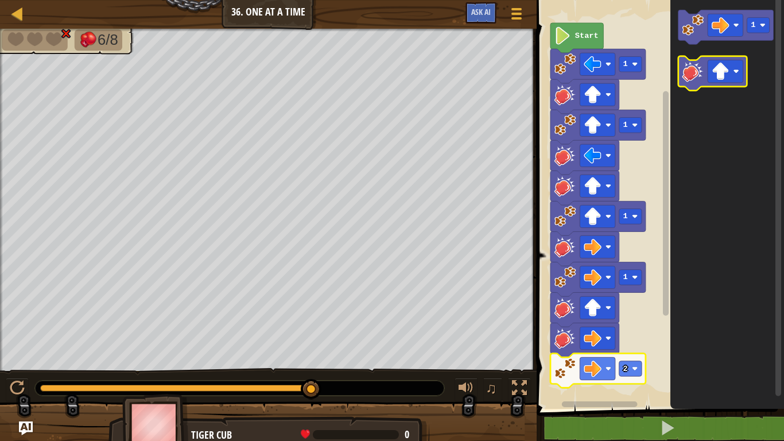
click at [693, 78] on image "Blockly Workspace" at bounding box center [694, 71] width 22 height 22
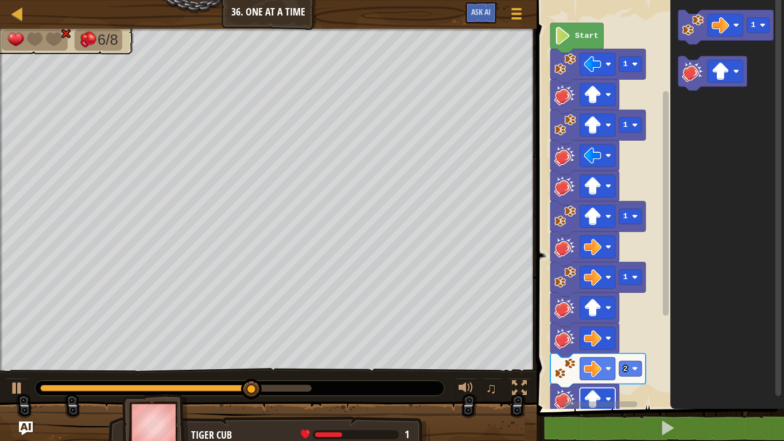
click at [594, 343] on image "Blockly Workspace" at bounding box center [594, 399] width 18 height 18
click at [591, 343] on image "Blockly Workspace" at bounding box center [594, 399] width 18 height 18
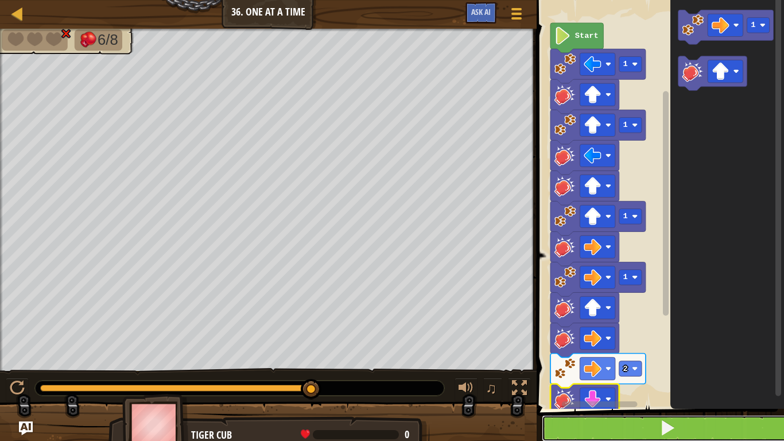
click at [652, 343] on button at bounding box center [667, 428] width 251 height 26
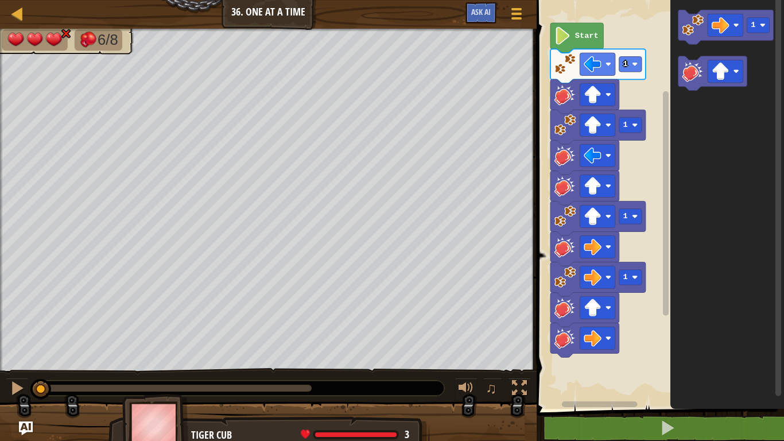
click at [743, 258] on icon "Blockly Workspace" at bounding box center [728, 201] width 114 height 415
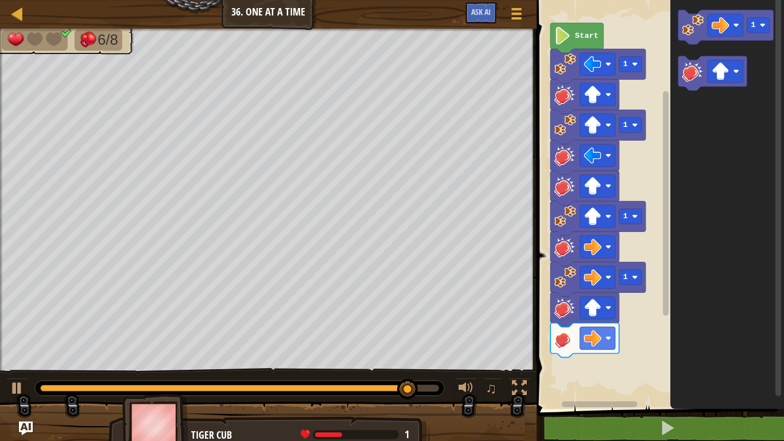
click at [636, 165] on div "Start 1 1 1 1 1" at bounding box center [658, 201] width 251 height 415
click at [709, 34] on rect "Blockly Workspace" at bounding box center [726, 25] width 36 height 22
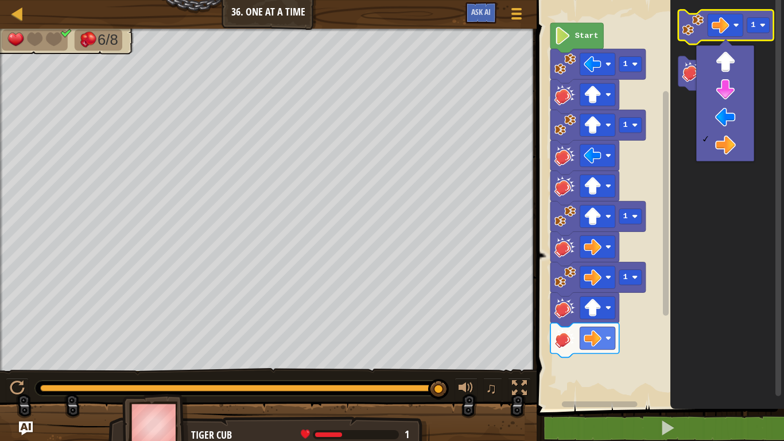
click at [689, 18] on image "Blockly Workspace" at bounding box center [694, 25] width 22 height 22
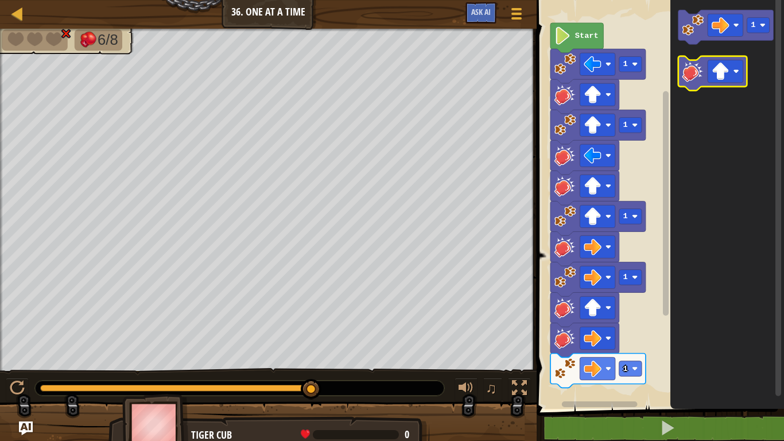
click at [705, 74] on icon "Blockly Workspace" at bounding box center [713, 73] width 69 height 34
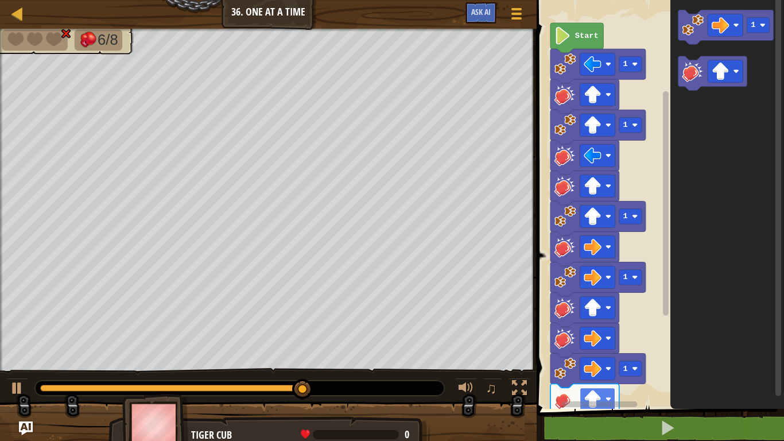
click at [592, 343] on image "Blockly Workspace" at bounding box center [594, 399] width 18 height 18
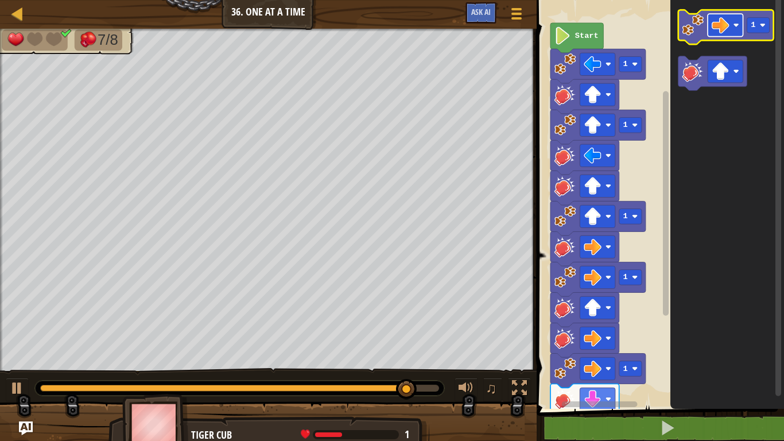
click at [715, 24] on image "Blockly Workspace" at bounding box center [721, 25] width 18 height 18
click at [694, 33] on image "Blockly Workspace" at bounding box center [694, 25] width 22 height 22
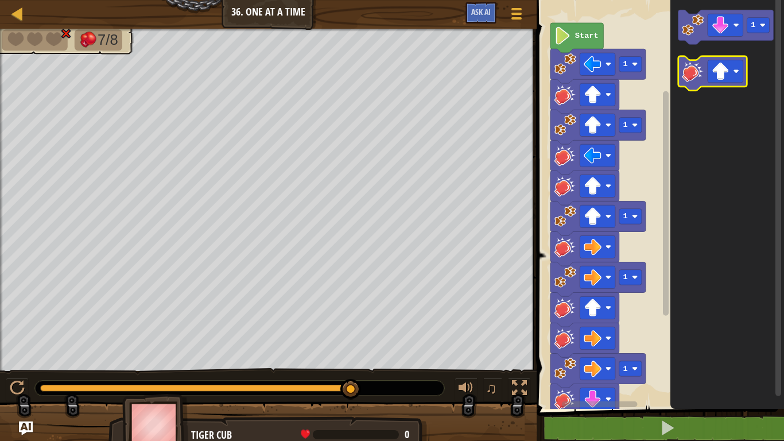
click at [702, 78] on image "Blockly Workspace" at bounding box center [694, 71] width 22 height 22
click at [724, 74] on image "Blockly Workspace" at bounding box center [721, 72] width 18 height 18
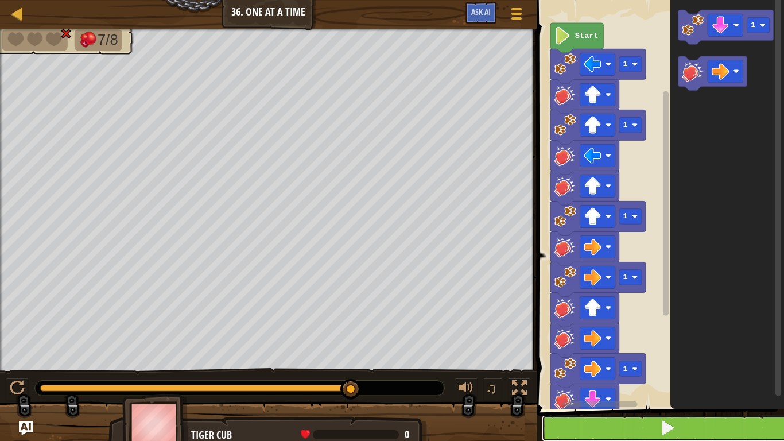
click at [670, 343] on span at bounding box center [668, 428] width 16 height 16
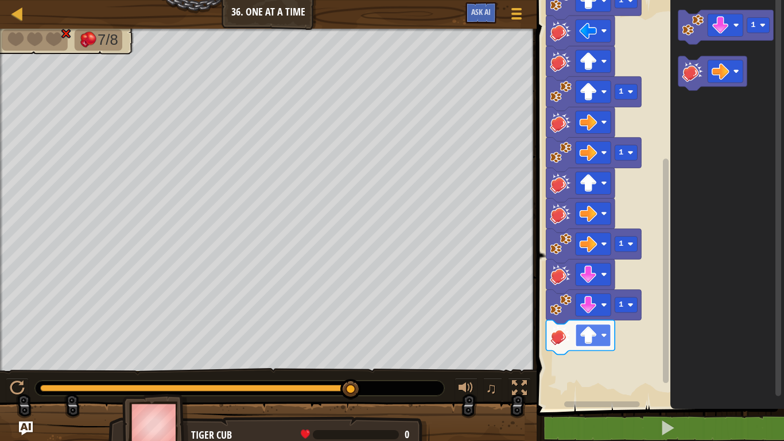
click at [597, 341] on image "Blockly Workspace" at bounding box center [589, 336] width 18 height 18
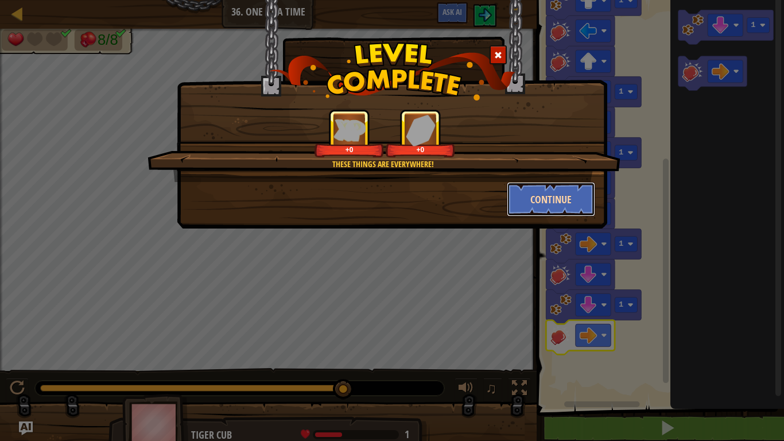
click at [529, 193] on button "Continue" at bounding box center [551, 199] width 89 height 34
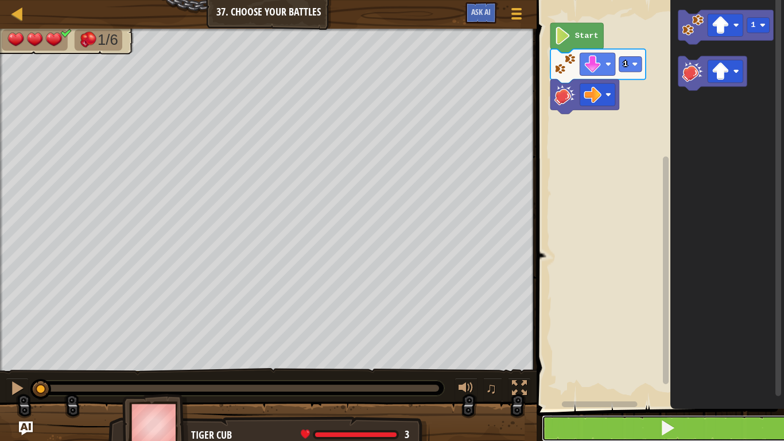
click at [664, 343] on span at bounding box center [668, 428] width 16 height 16
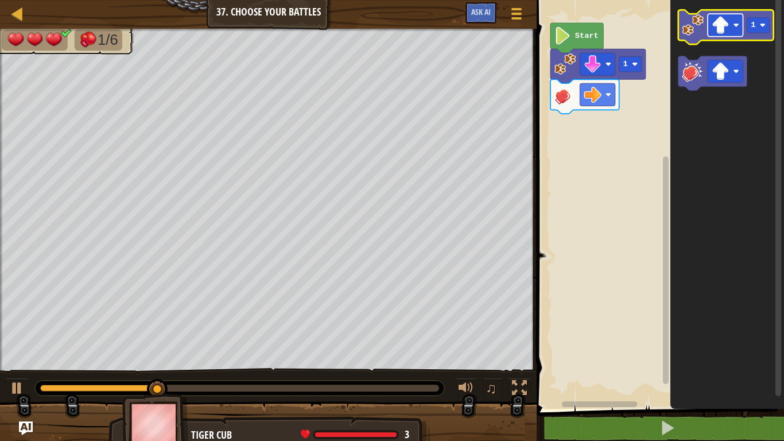
click at [727, 30] on image "Blockly Workspace" at bounding box center [721, 25] width 18 height 18
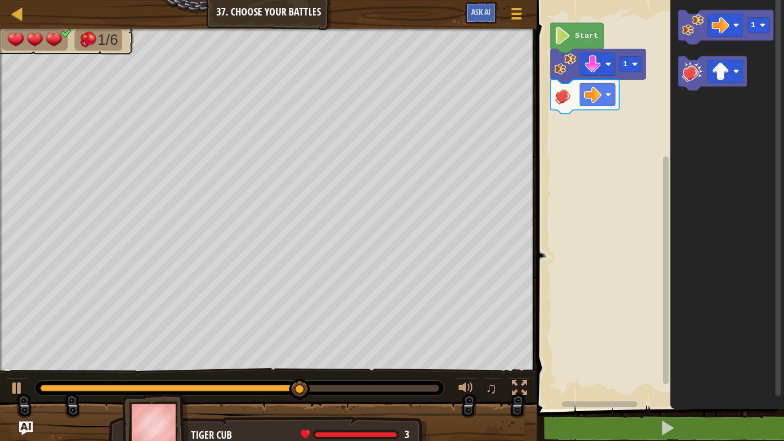
click at [623, 113] on div "1 Start 1" at bounding box center [658, 201] width 251 height 415
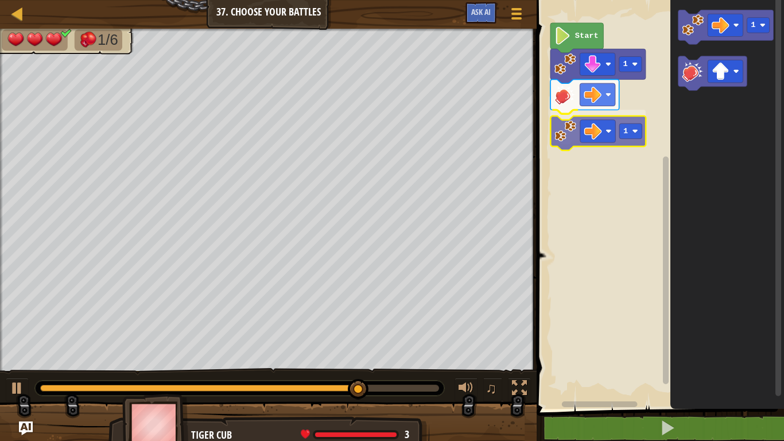
click at [573, 122] on div "1 1 Start 1 1" at bounding box center [658, 201] width 251 height 415
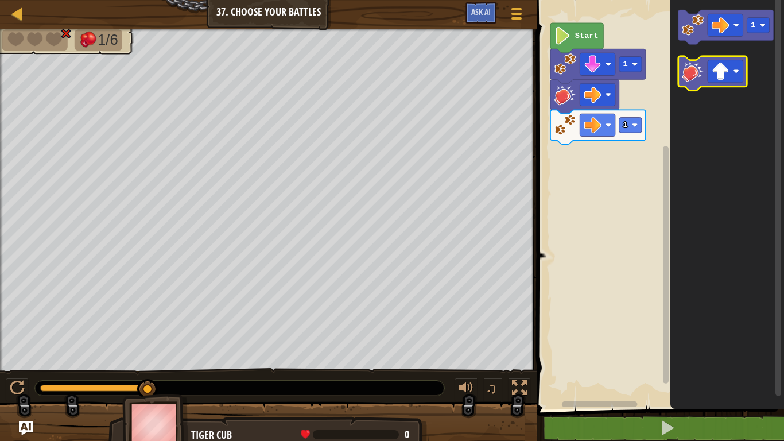
click at [691, 74] on image "Blockly Workspace" at bounding box center [694, 71] width 22 height 22
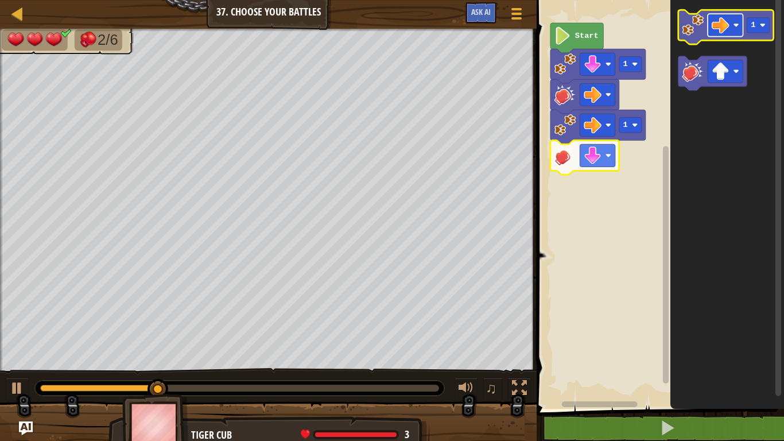
click at [720, 25] on image "Blockly Workspace" at bounding box center [721, 25] width 18 height 18
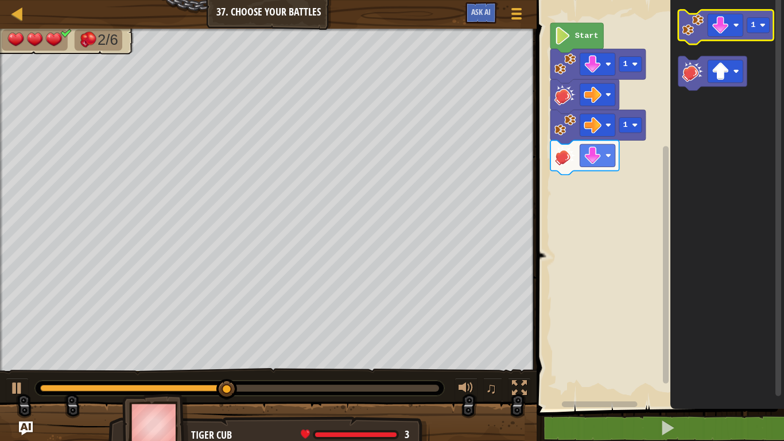
click at [699, 28] on image "Blockly Workspace" at bounding box center [694, 25] width 22 height 22
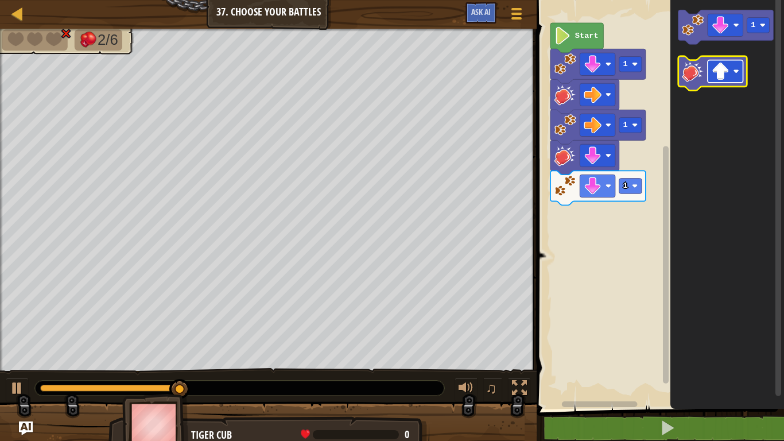
click at [719, 72] on image "Blockly Workspace" at bounding box center [721, 72] width 18 height 18
click at [702, 69] on image "Blockly Workspace" at bounding box center [694, 71] width 22 height 22
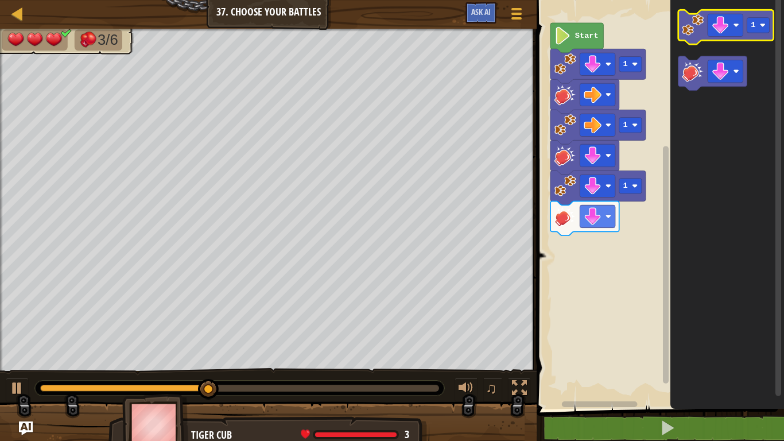
click at [698, 36] on image "Blockly Workspace" at bounding box center [694, 25] width 22 height 22
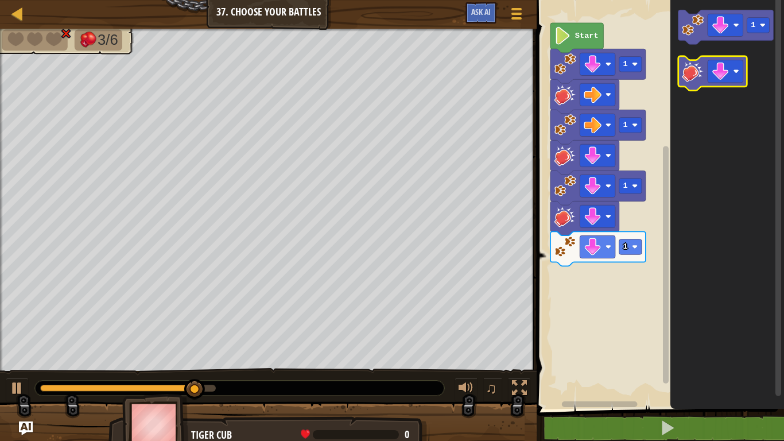
click at [688, 76] on image "Blockly Workspace" at bounding box center [694, 71] width 22 height 22
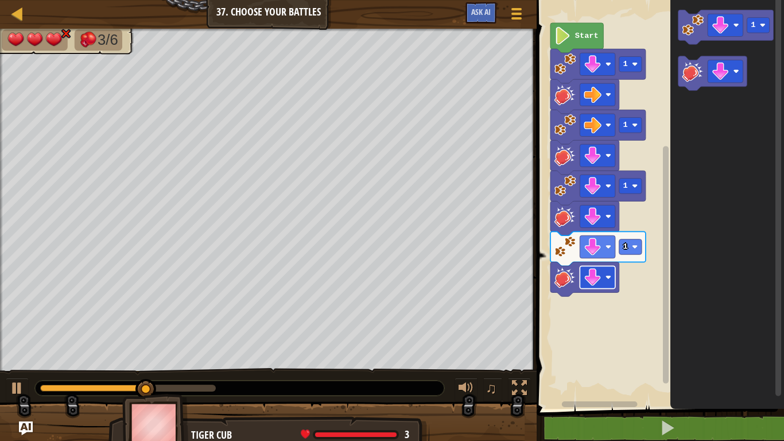
click at [602, 274] on rect "Blockly Workspace" at bounding box center [599, 277] width 36 height 22
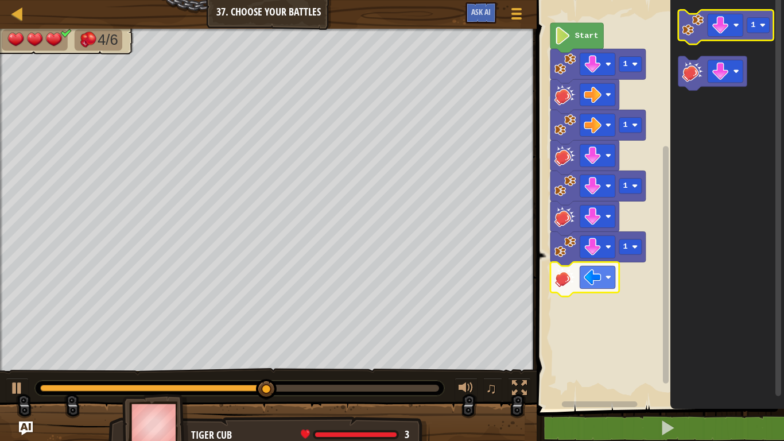
click at [689, 32] on image "Blockly Workspace" at bounding box center [694, 25] width 22 height 22
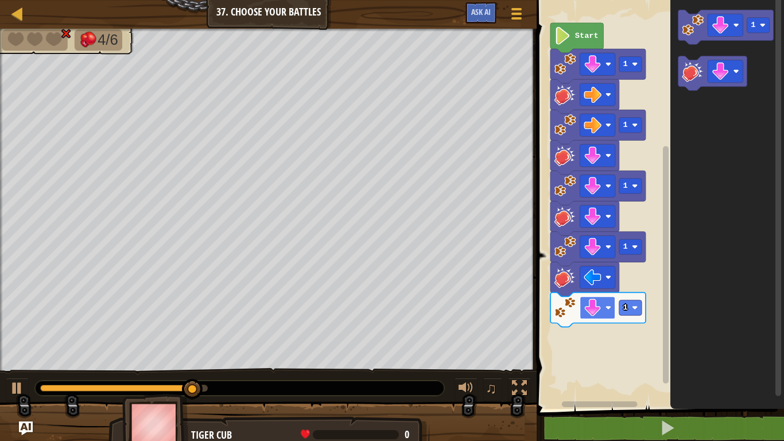
click at [597, 308] on image "Blockly Workspace" at bounding box center [594, 308] width 18 height 18
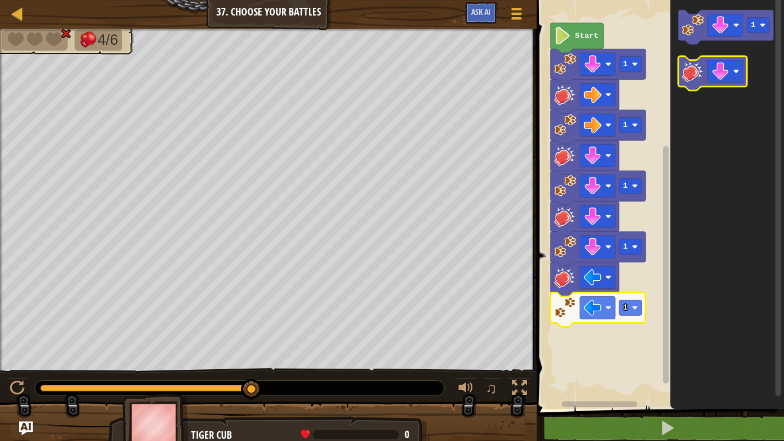
click at [693, 78] on image "Blockly Workspace" at bounding box center [694, 71] width 22 height 22
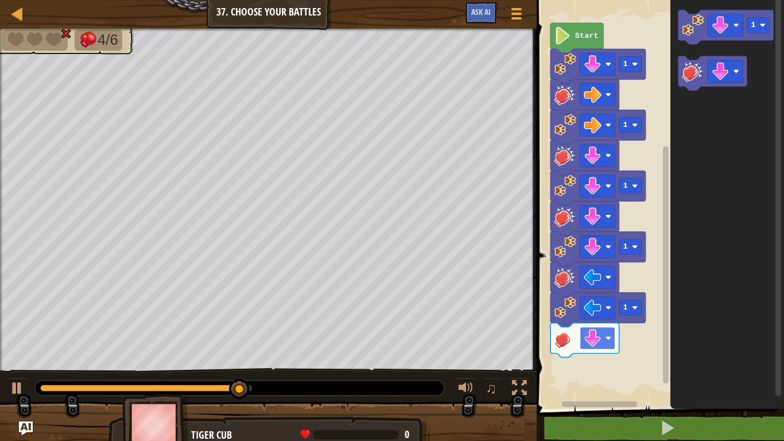
click at [594, 334] on image "Blockly Workspace" at bounding box center [594, 339] width 18 height 18
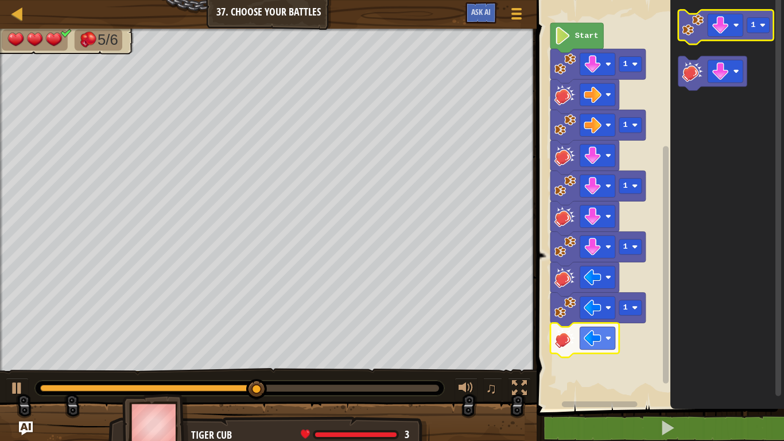
click at [697, 25] on image "Blockly Workspace" at bounding box center [694, 25] width 22 height 22
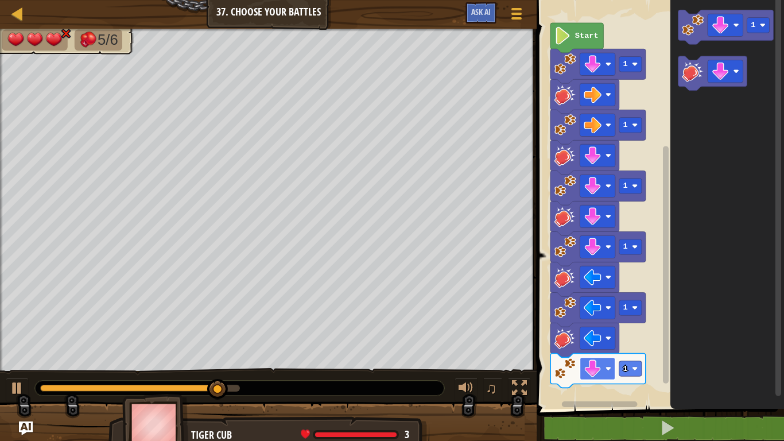
click at [595, 343] on image "Blockly Workspace" at bounding box center [594, 369] width 18 height 18
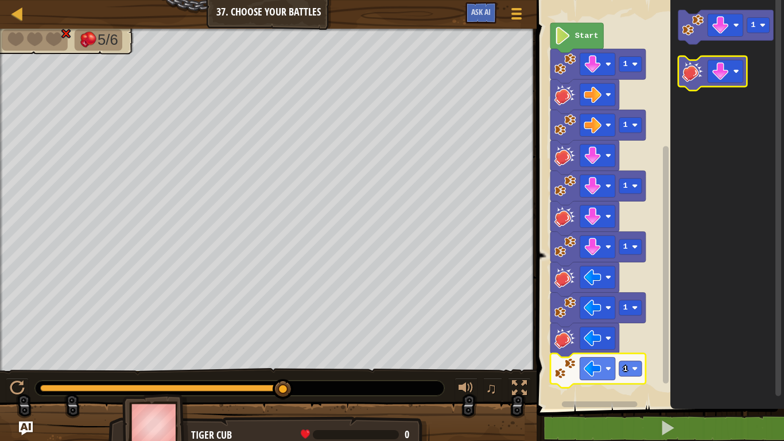
click at [697, 73] on image "Blockly Workspace" at bounding box center [694, 71] width 22 height 22
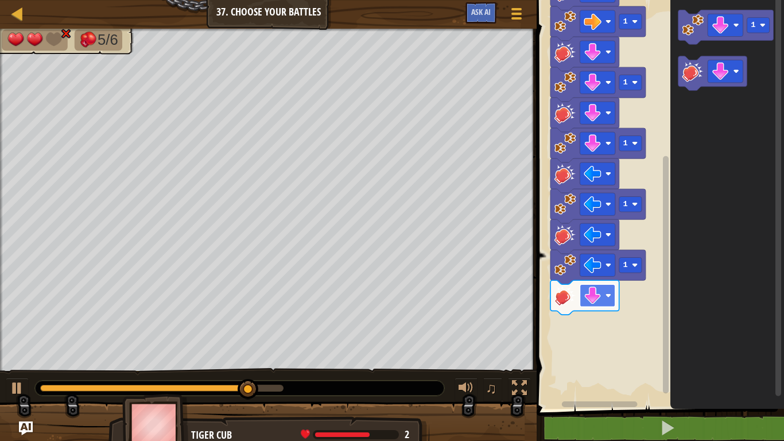
click at [587, 298] on image "Blockly Workspace" at bounding box center [594, 296] width 18 height 18
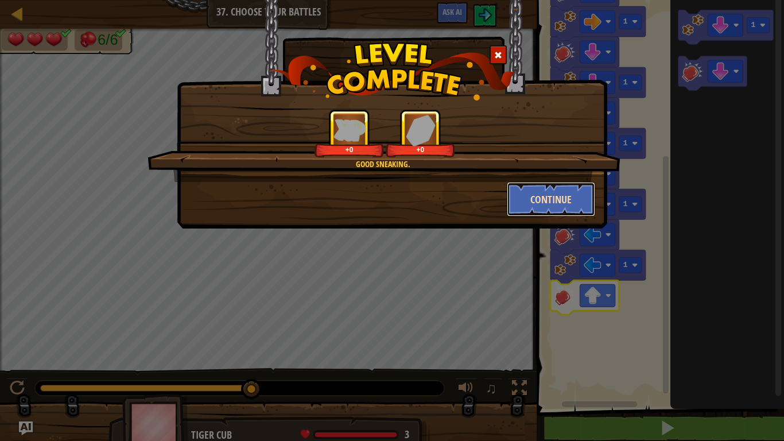
click at [548, 198] on button "Continue" at bounding box center [551, 199] width 89 height 34
